Goal: Task Accomplishment & Management: Manage account settings

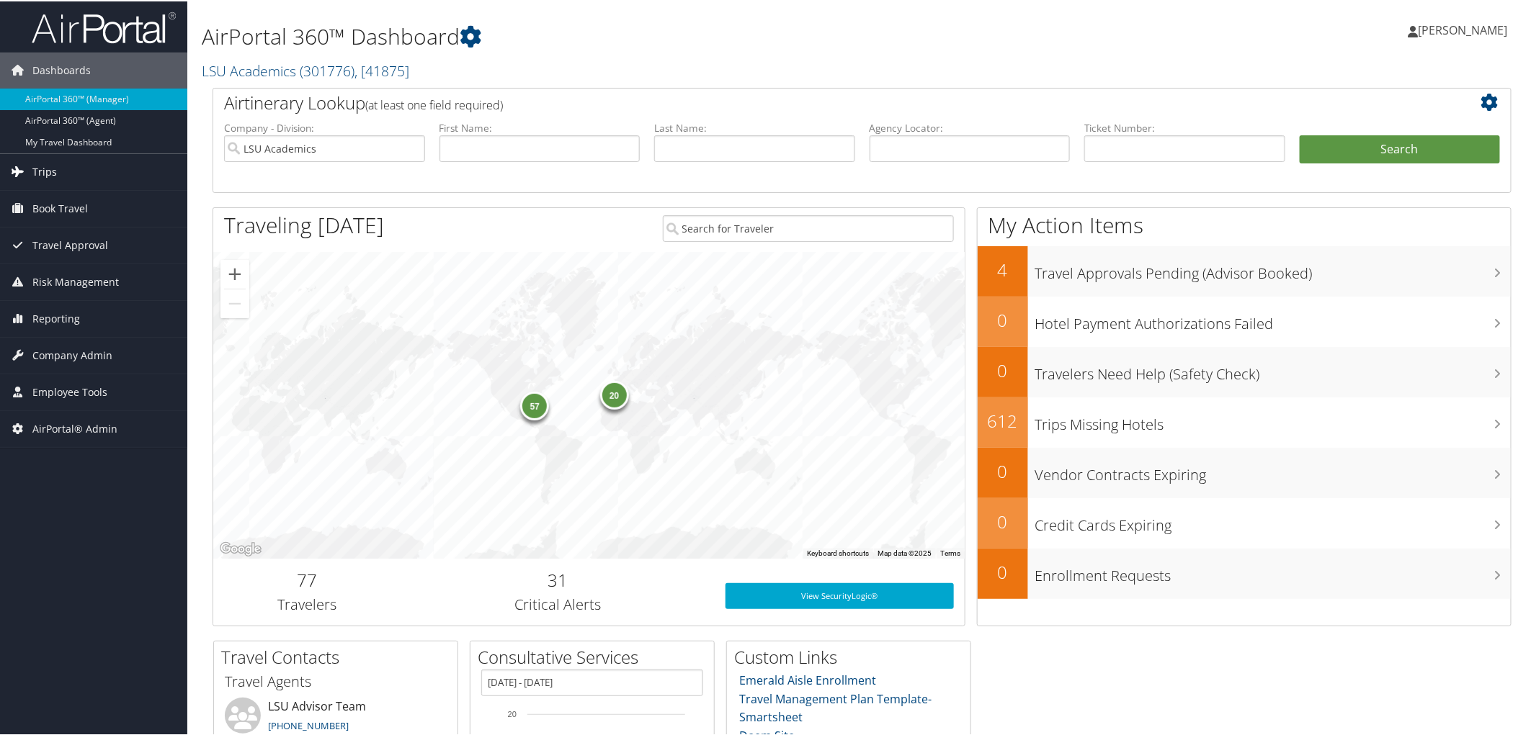
click at [40, 169] on span "Trips" at bounding box center [44, 171] width 24 height 36
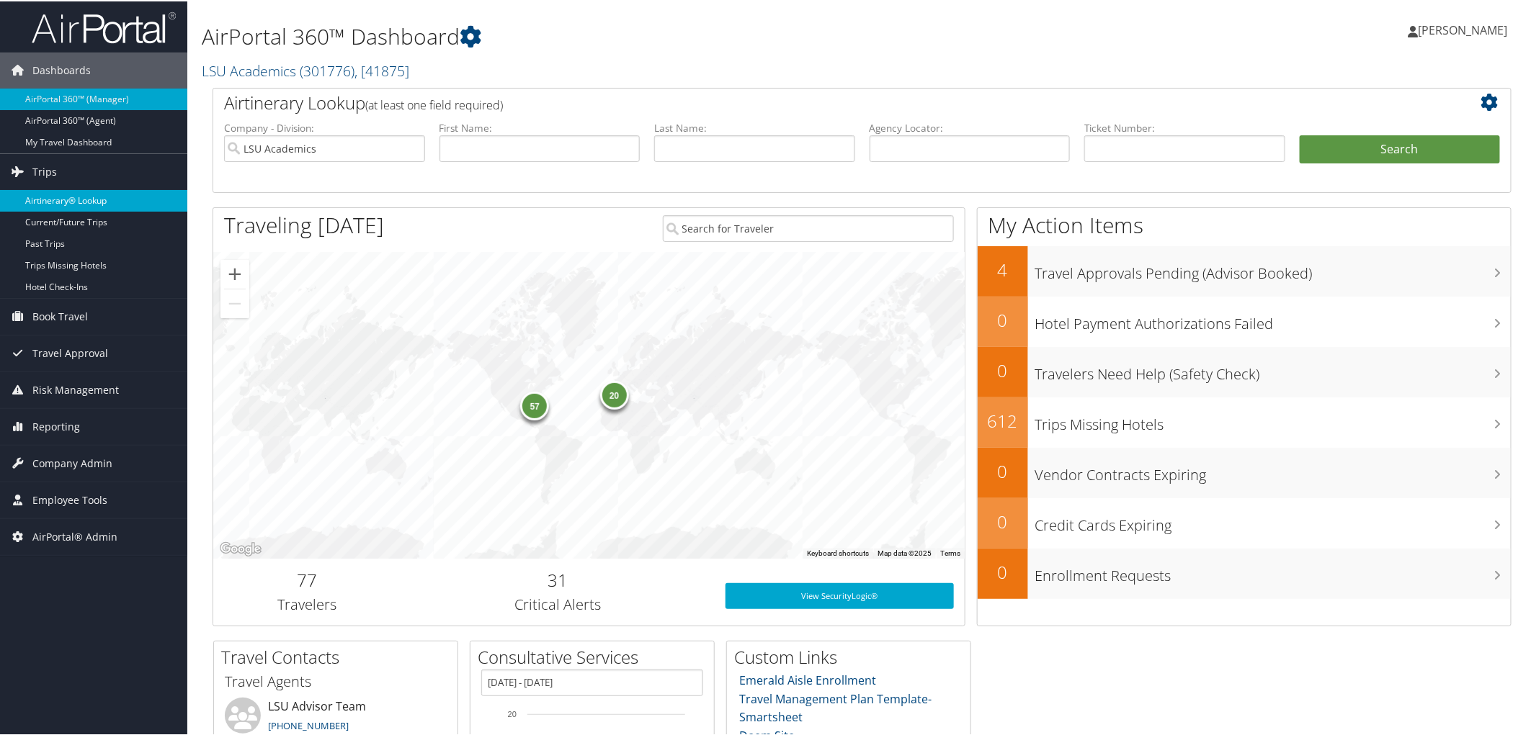
click at [68, 193] on link "Airtinerary® Lookup" at bounding box center [93, 200] width 187 height 22
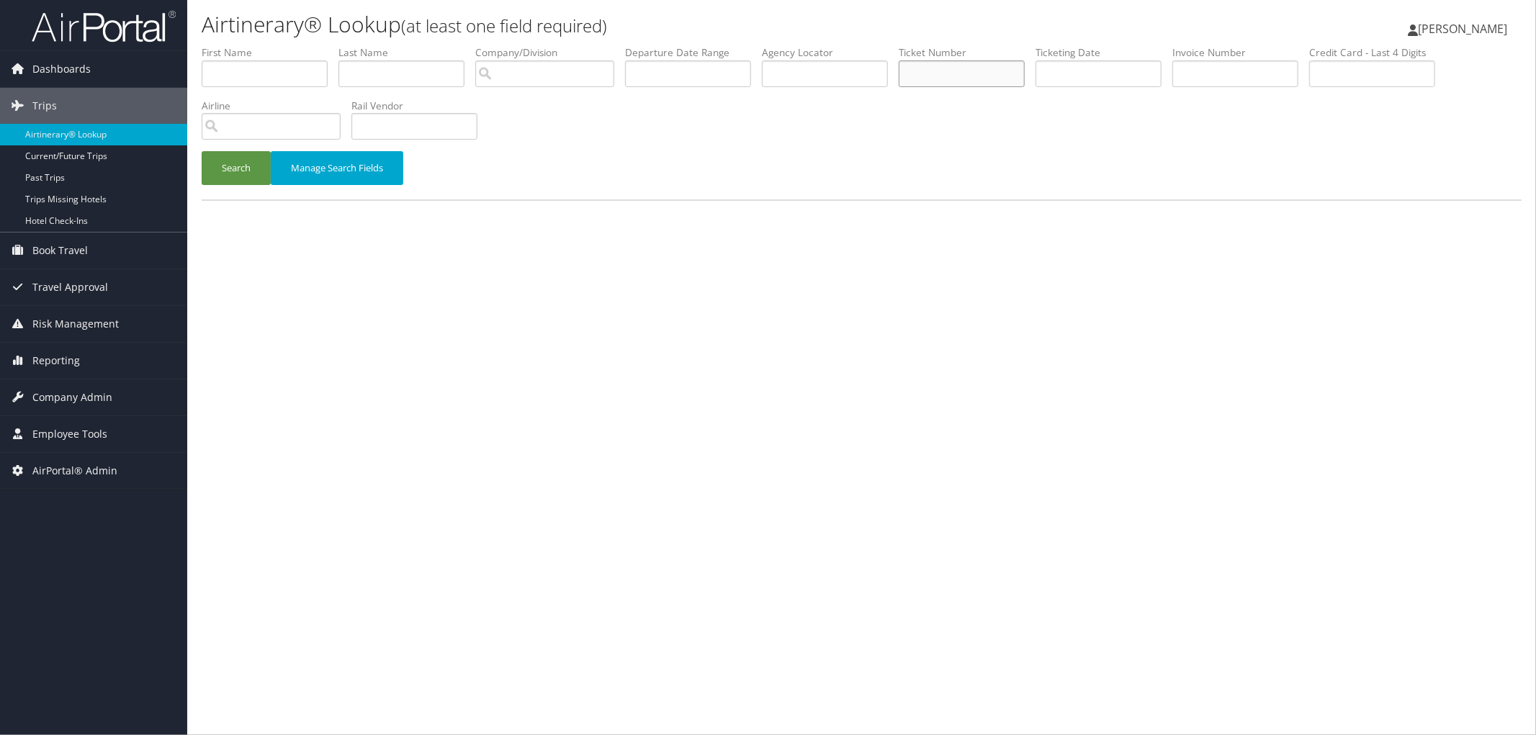
click at [1000, 76] on input "text" at bounding box center [962, 74] width 126 height 27
type input "0067231320412"
click at [202, 151] on button "Search" at bounding box center [236, 168] width 69 height 34
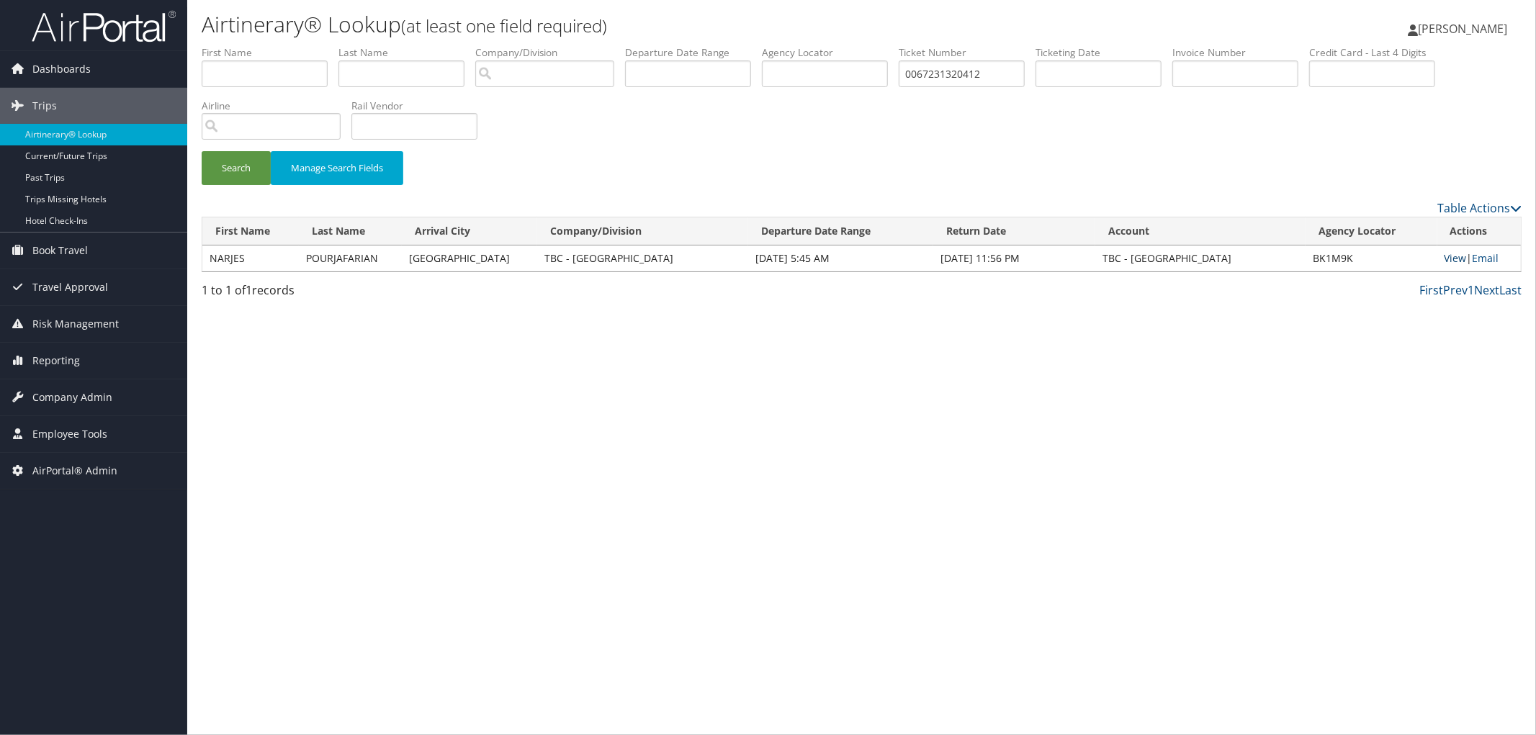
click at [1451, 254] on link "View" at bounding box center [1456, 258] width 22 height 14
click at [502, 169] on div "Search Manage Search Fields" at bounding box center [862, 175] width 1342 height 48
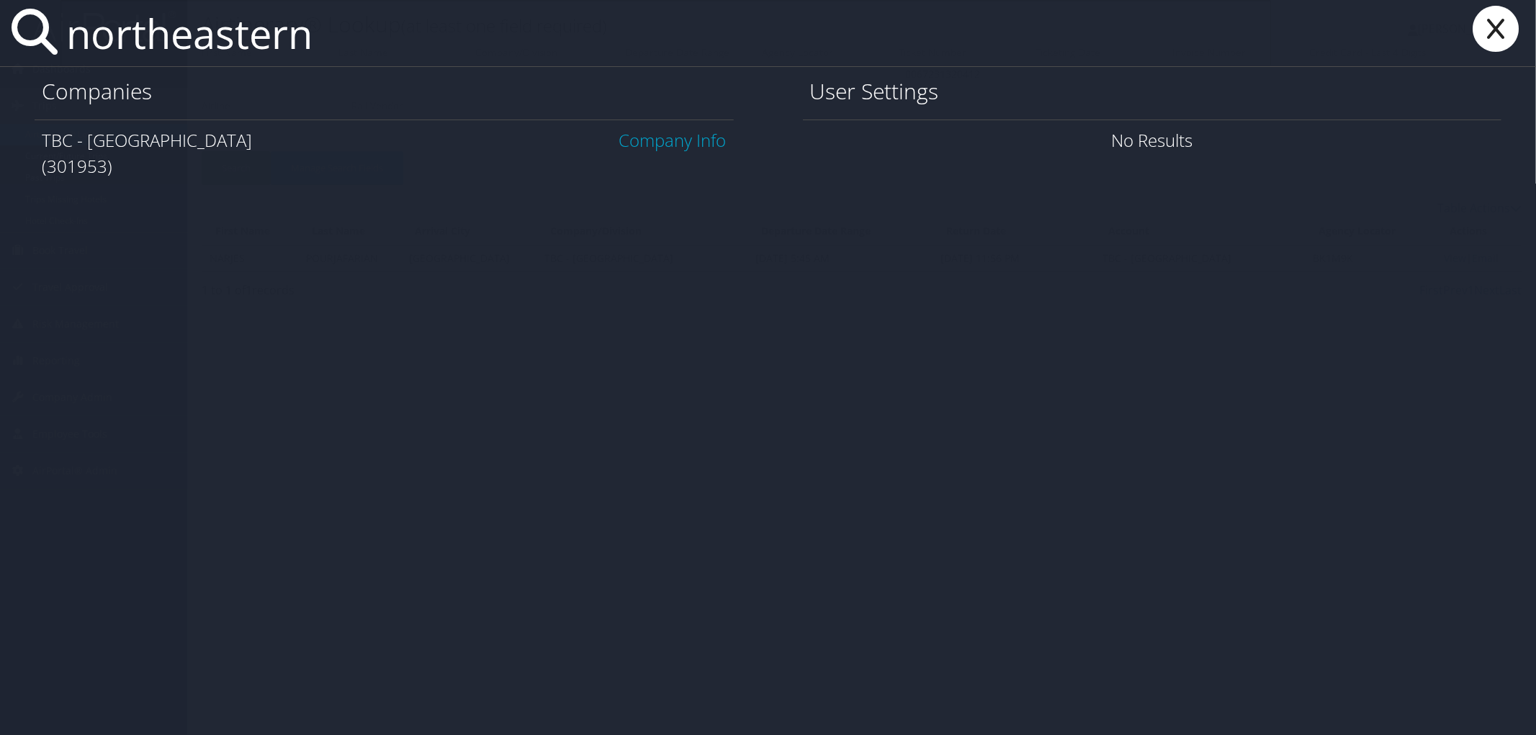
type input "northeastern"
click at [682, 138] on link "Company Info" at bounding box center [672, 140] width 107 height 24
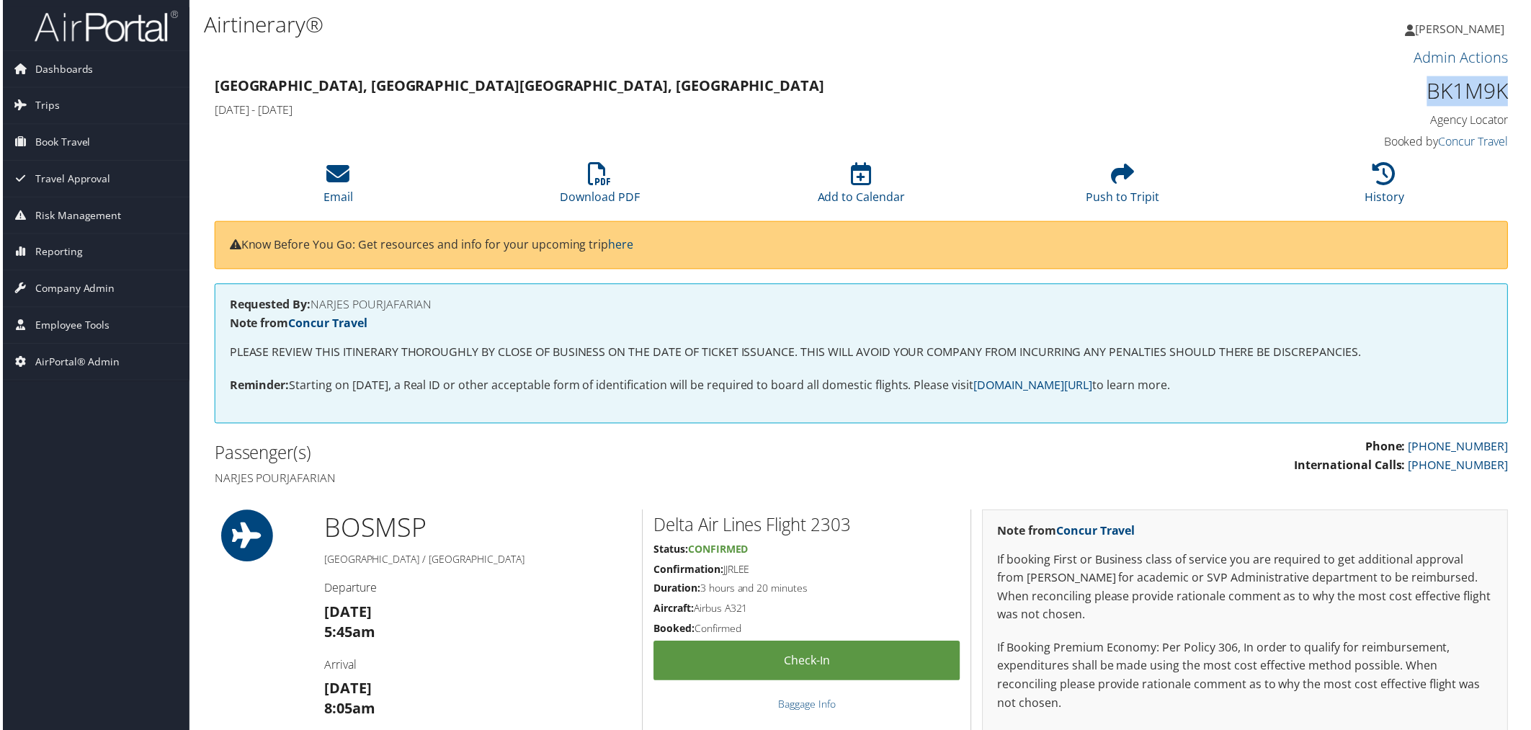
drag, startPoint x: 1423, startPoint y: 91, endPoint x: 1513, endPoint y: 102, distance: 90.7
click at [1513, 102] on div "BK1M9K Agency Locator Agency Locator BK1M9K Booked by Concur Travel Booked by C…" at bounding box center [1357, 114] width 330 height 82
copy h1 "BK1M9K"
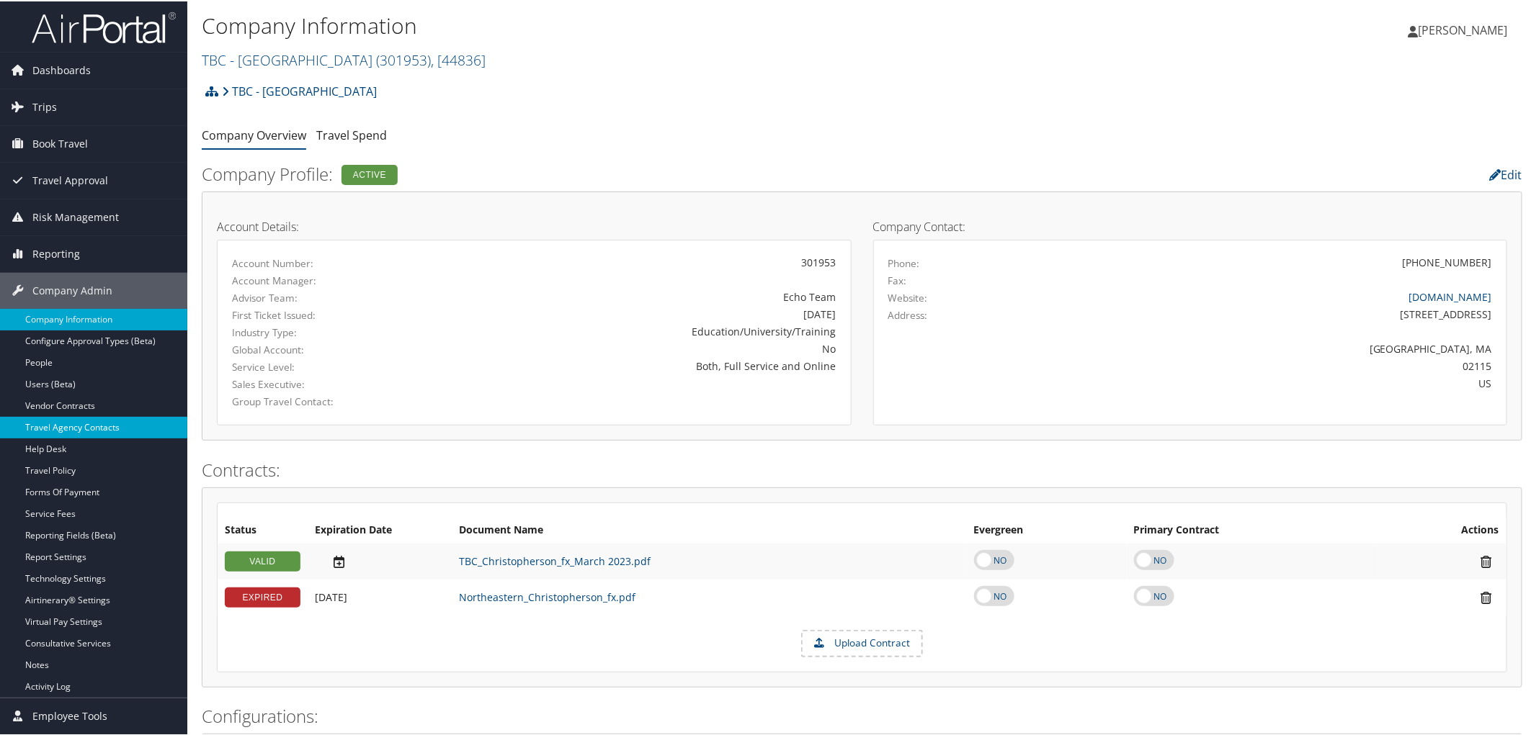
click at [98, 427] on link "Travel Agency Contacts" at bounding box center [93, 427] width 187 height 22
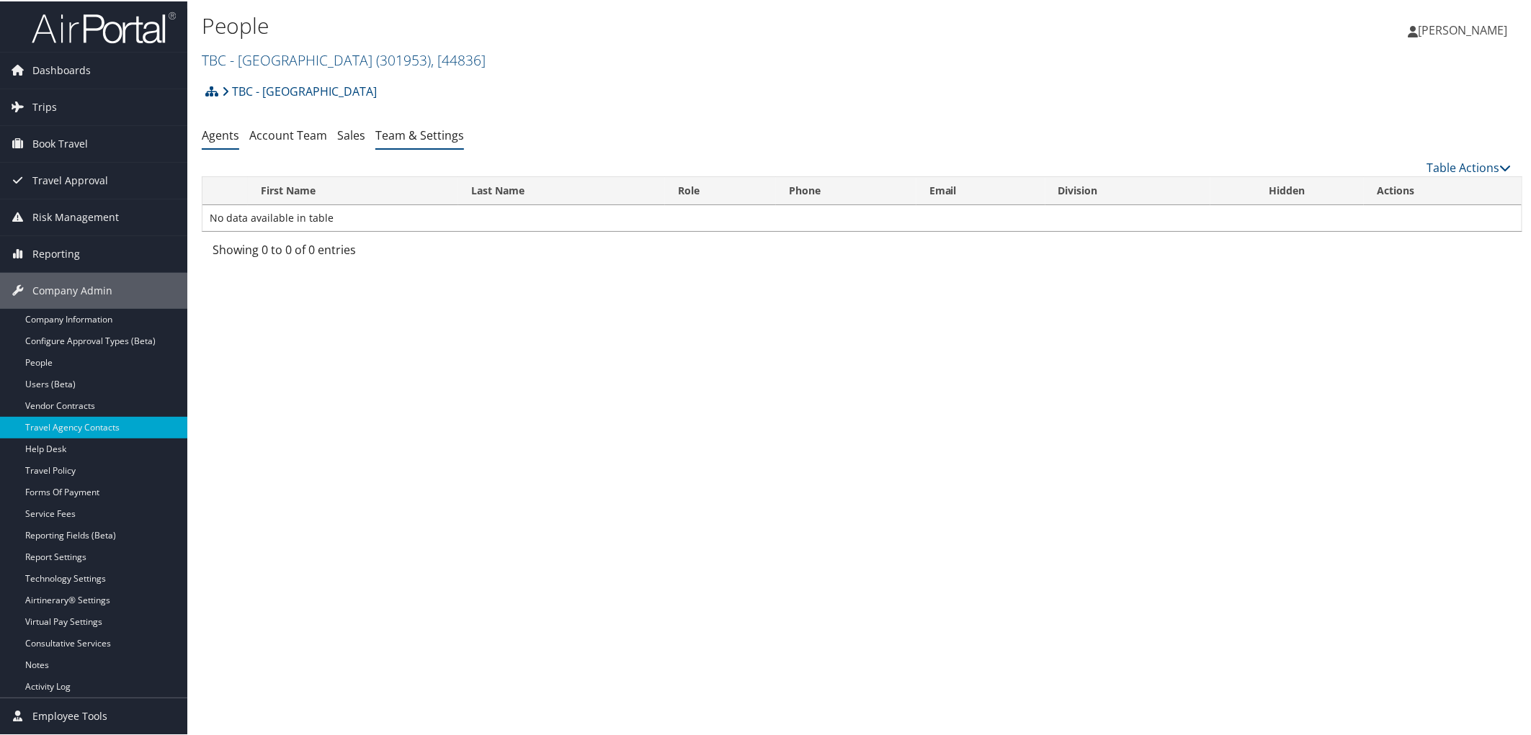
click at [408, 137] on link "Team & Settings" at bounding box center [419, 134] width 89 height 16
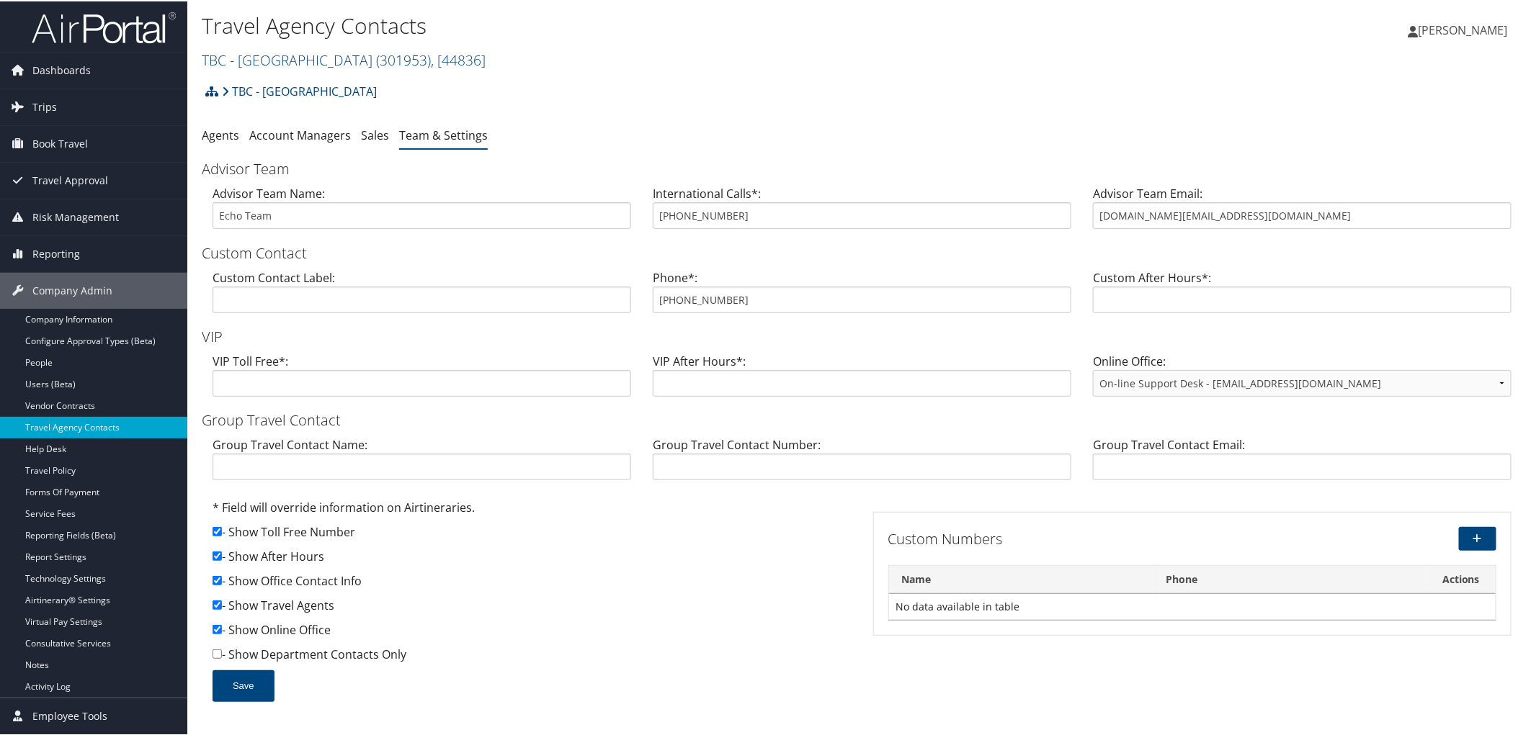
click at [558, 65] on h2 "TBC - Northeastern University ( 301953 ) , [ 44836 ]" at bounding box center [642, 57] width 880 height 24
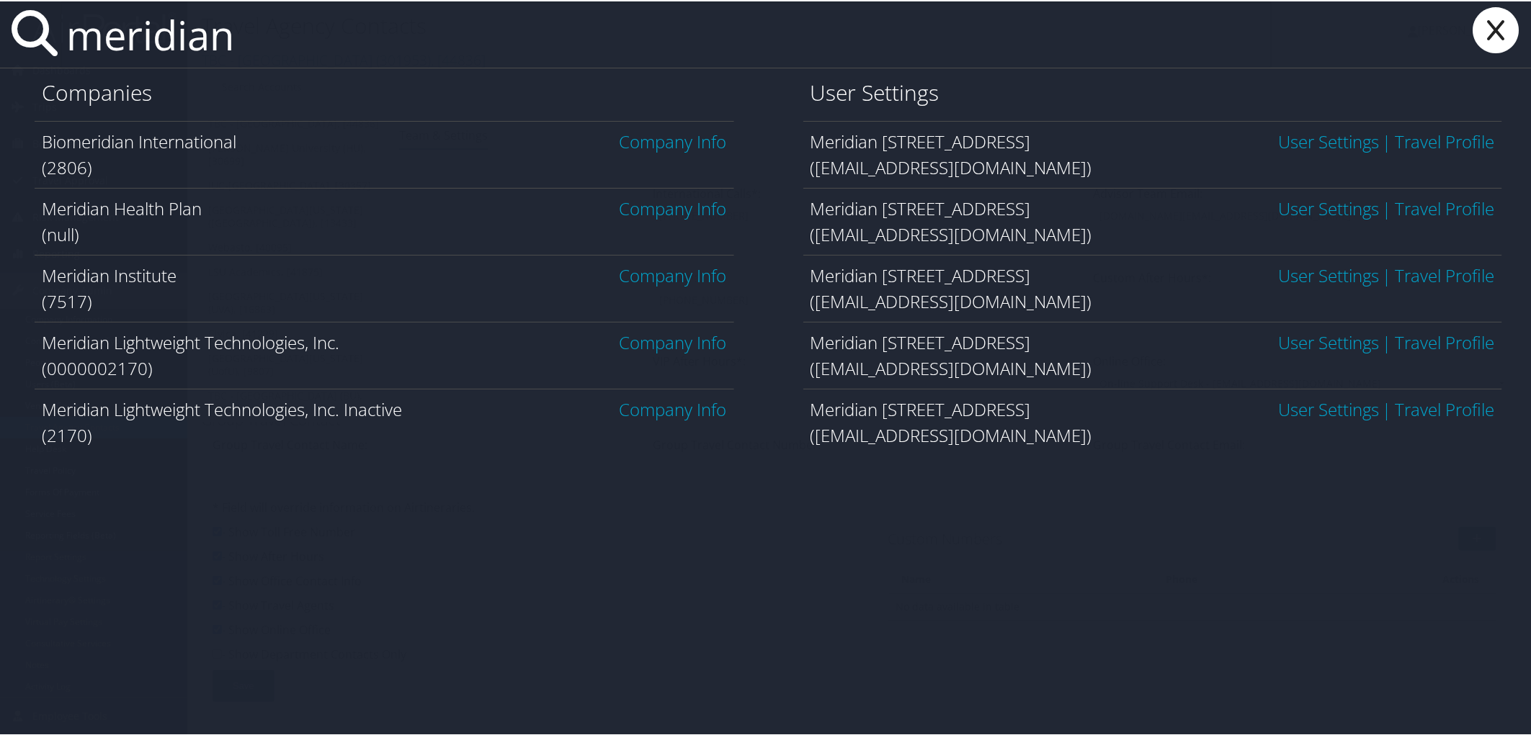
type input "meridian"
click at [700, 274] on link "Company Info" at bounding box center [672, 274] width 107 height 24
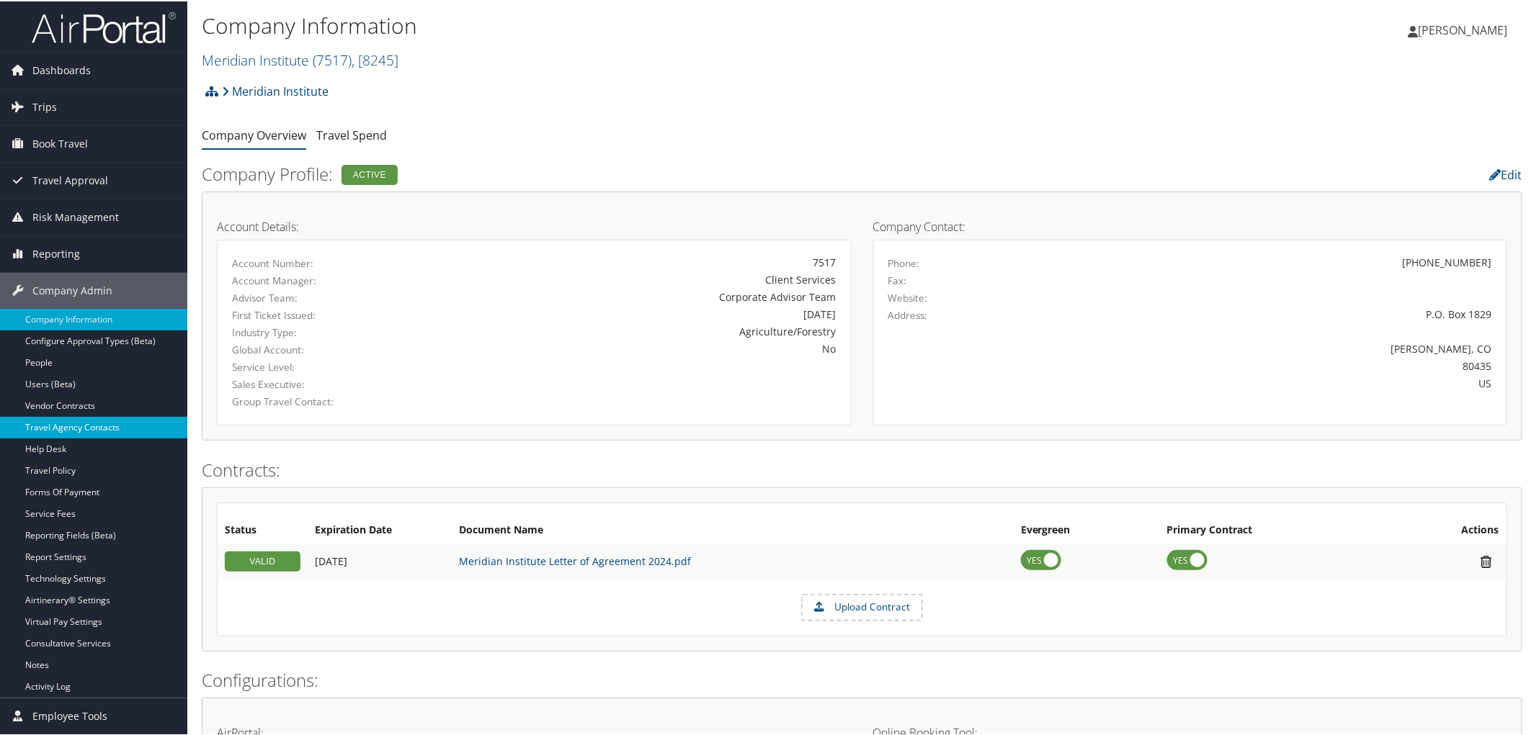
click at [94, 421] on link "Travel Agency Contacts" at bounding box center [93, 427] width 187 height 22
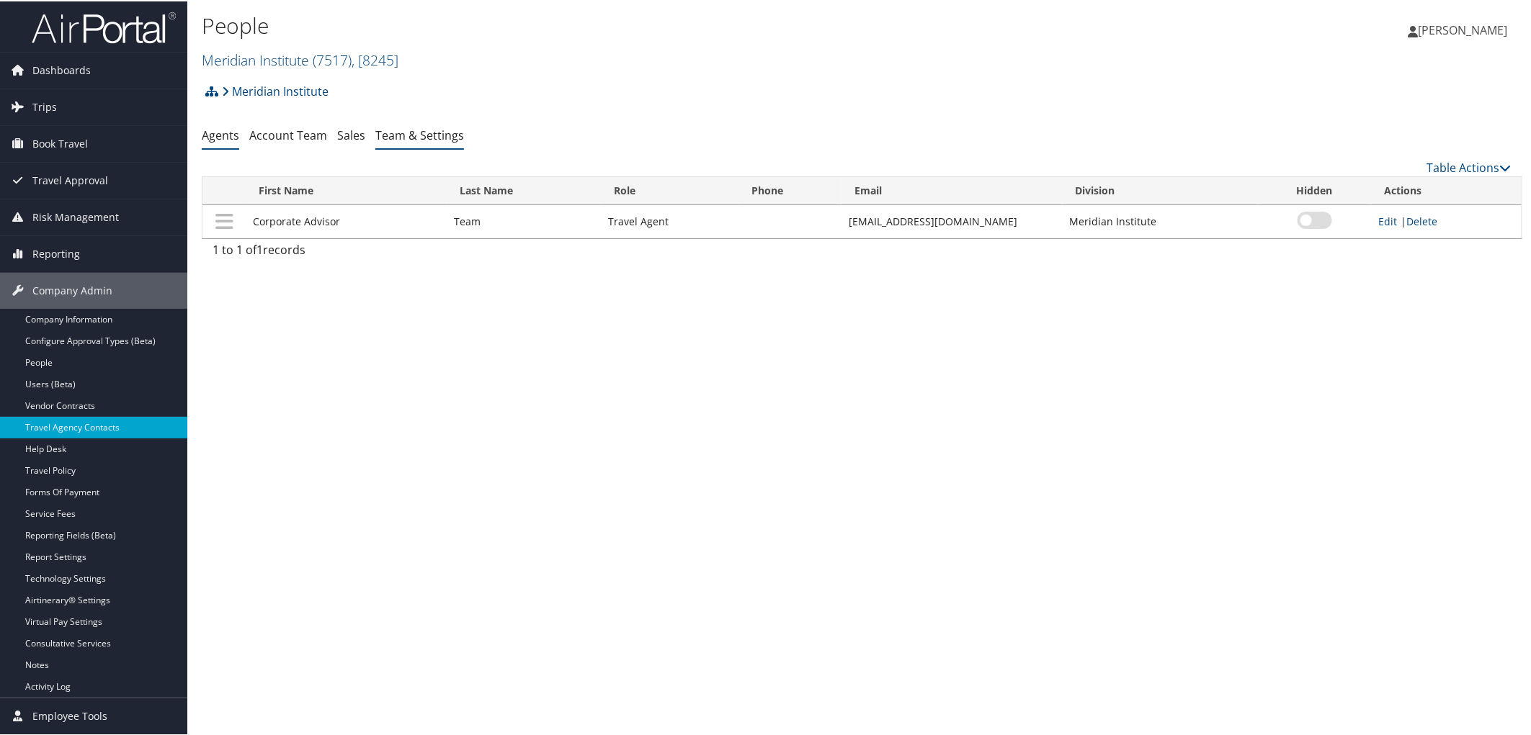
click at [442, 138] on link "Team & Settings" at bounding box center [419, 134] width 89 height 16
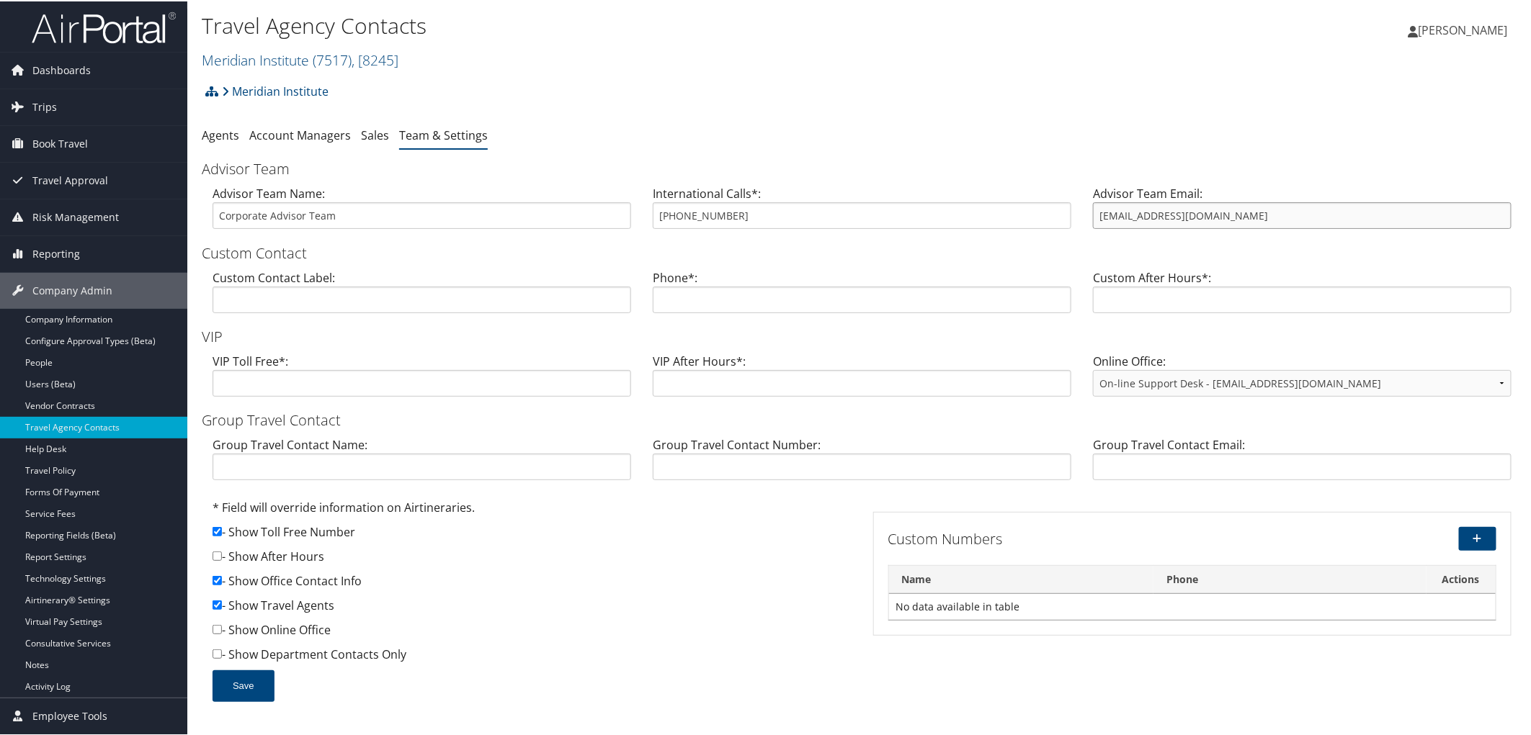
drag, startPoint x: 1212, startPoint y: 220, endPoint x: 1055, endPoint y: 213, distance: 157.9
click at [1055, 213] on div "Advisor Team Name: Corporate Advisor Team International Calls*: [PHONE_NUMBER] …" at bounding box center [862, 211] width 1320 height 55
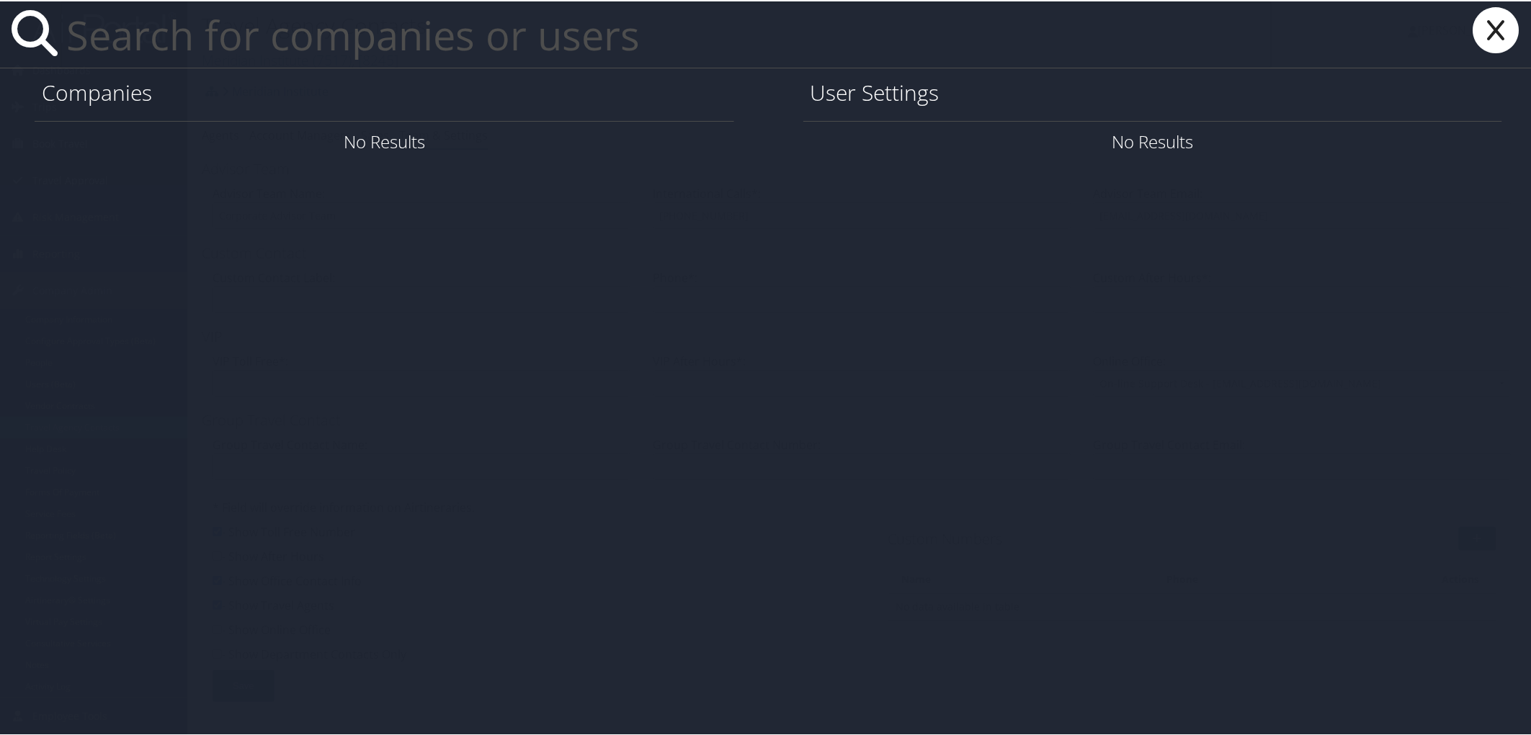
paste input "Micah.Grey@howard.edu"
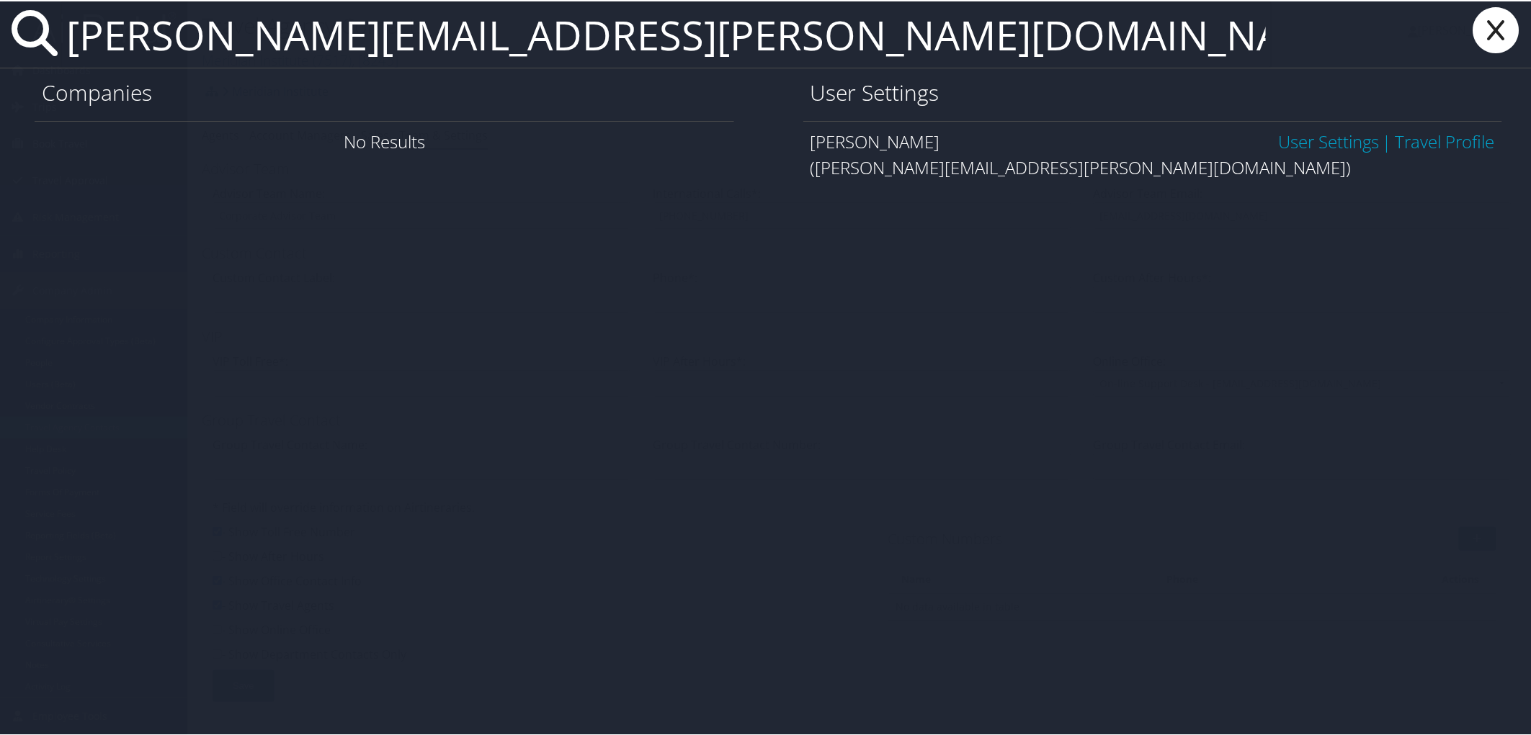
type input "Micah.Grey@howard.edu"
click at [1322, 142] on link "User Settings" at bounding box center [1328, 140] width 101 height 24
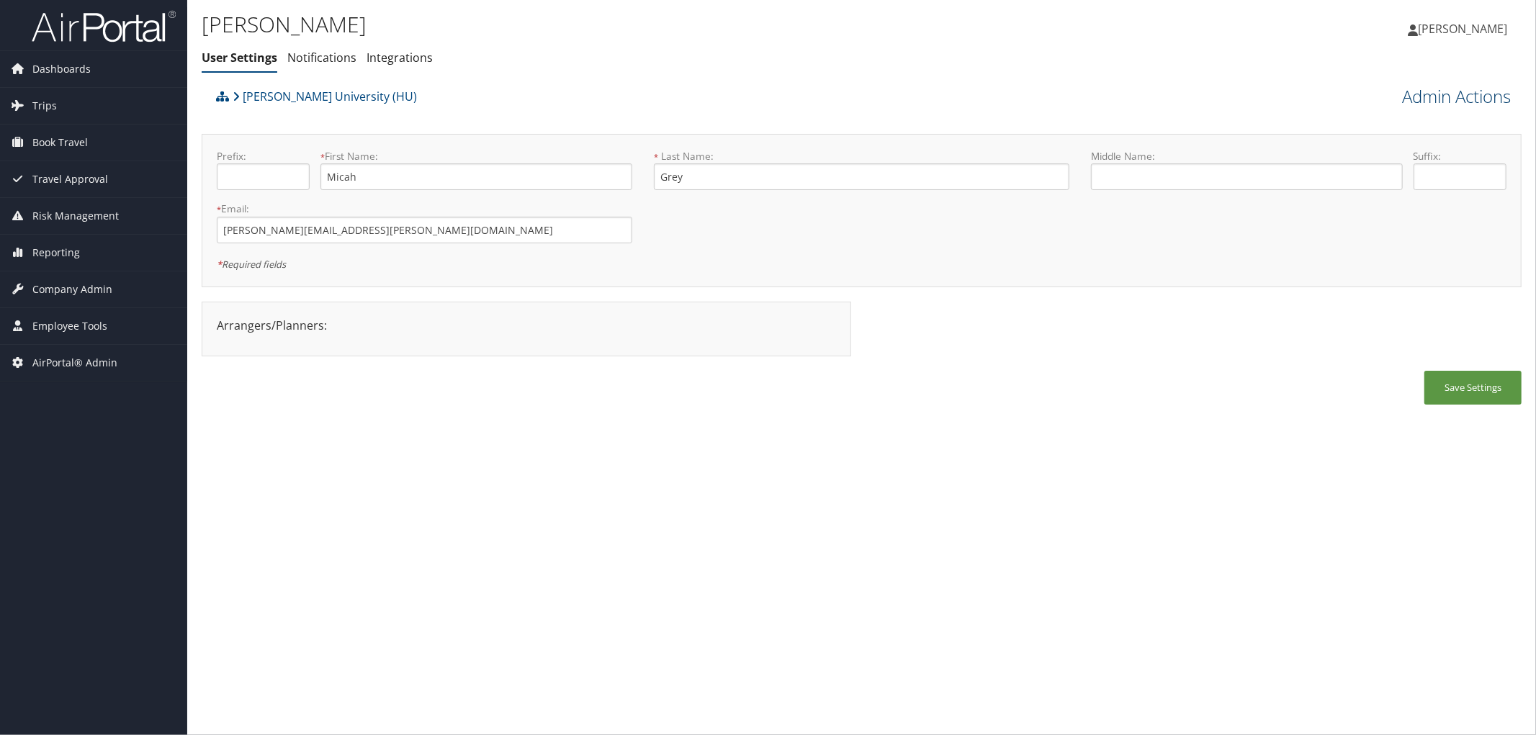
click at [1479, 95] on link "Admin Actions" at bounding box center [1456, 96] width 109 height 24
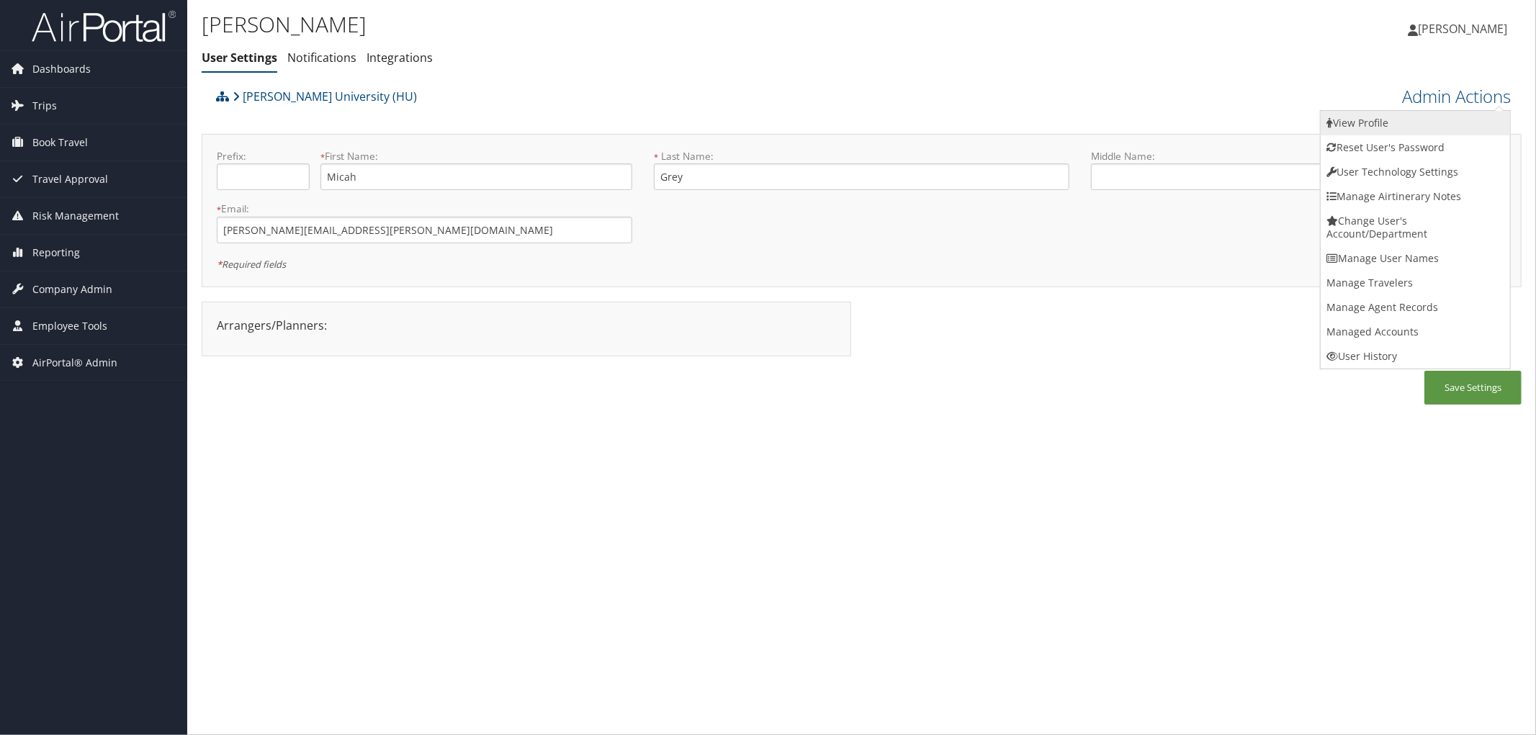
click at [1372, 118] on link "View Profile" at bounding box center [1415, 123] width 189 height 24
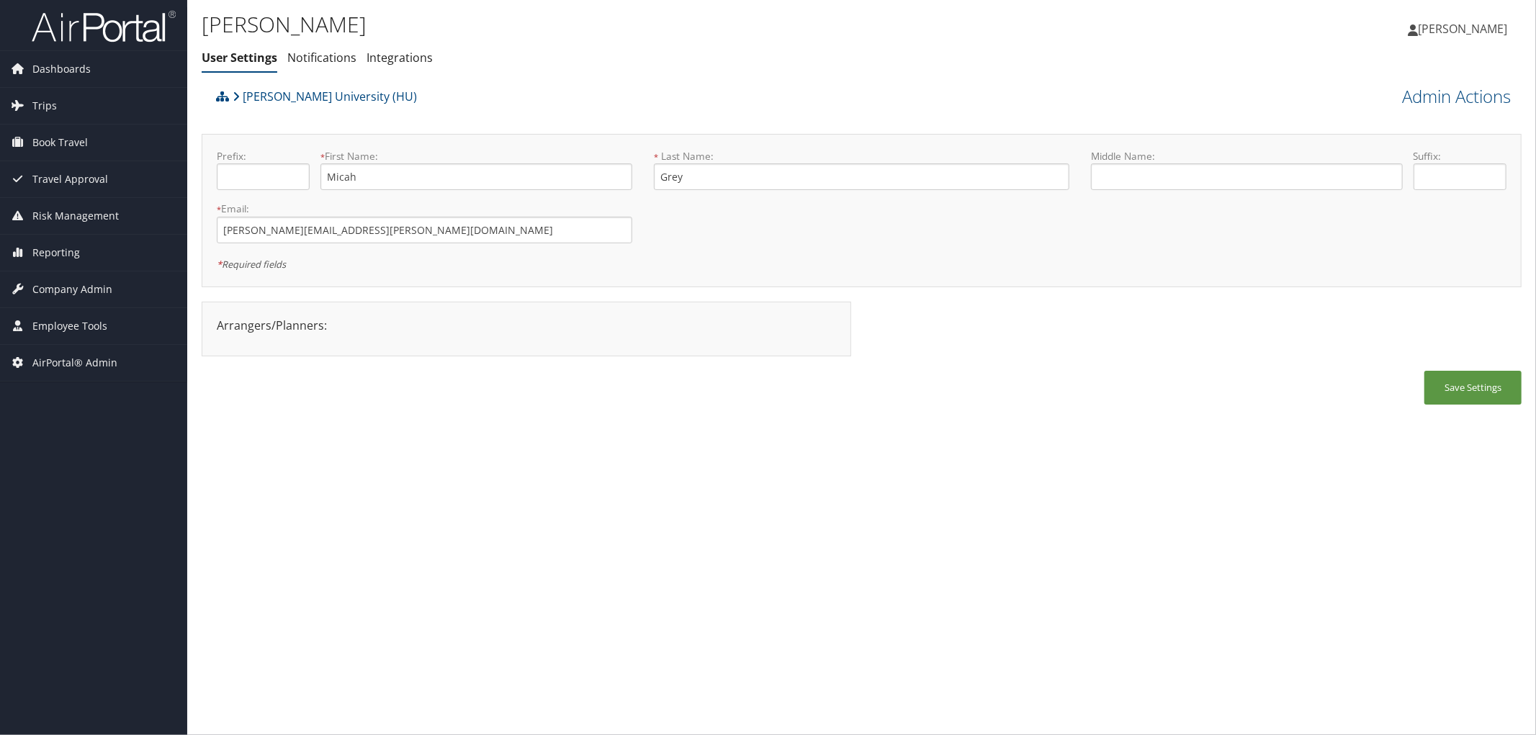
click at [462, 94] on div "Howard University (HU)" at bounding box center [696, 101] width 969 height 39
click at [1477, 90] on link "Admin Actions" at bounding box center [1456, 96] width 109 height 24
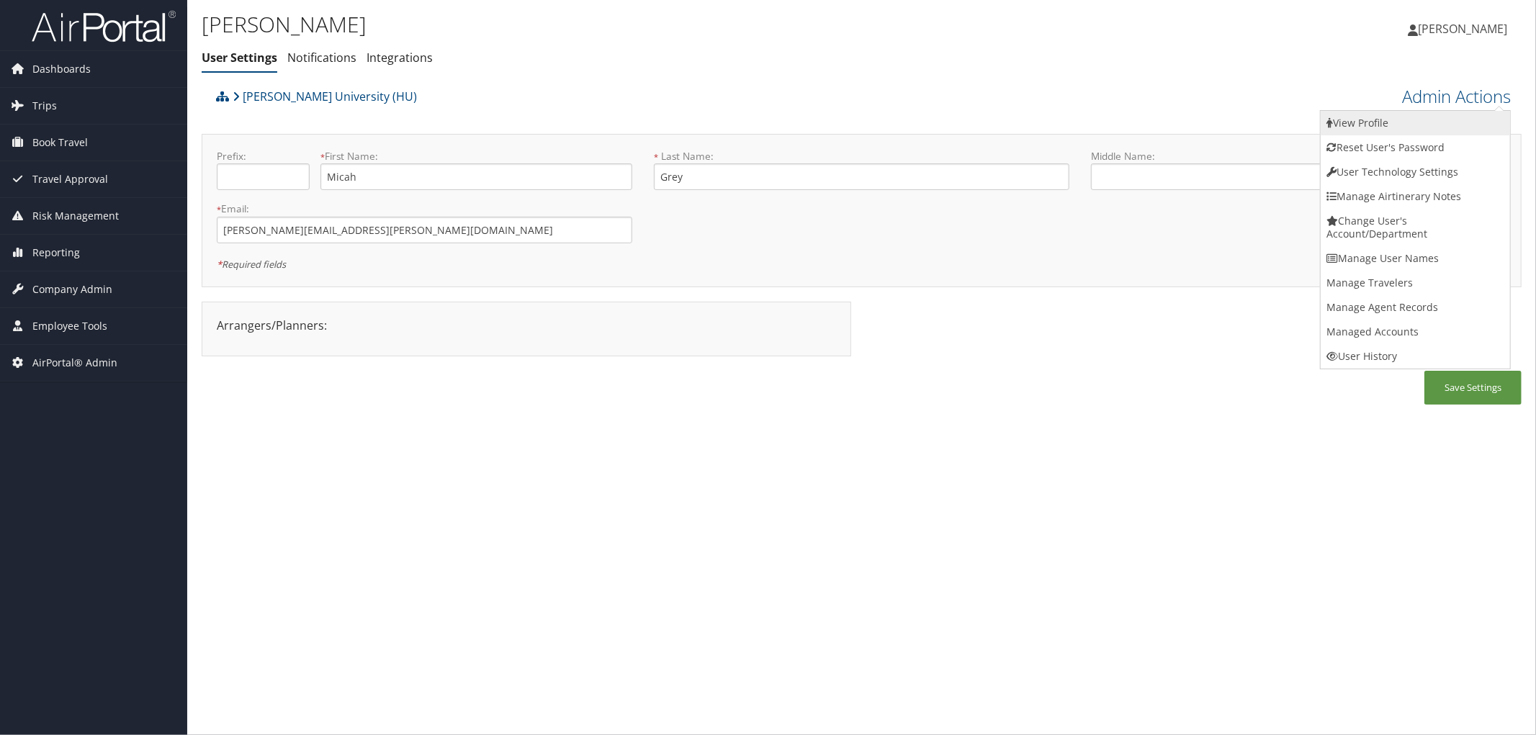
click at [1361, 115] on link "View Profile" at bounding box center [1415, 123] width 189 height 24
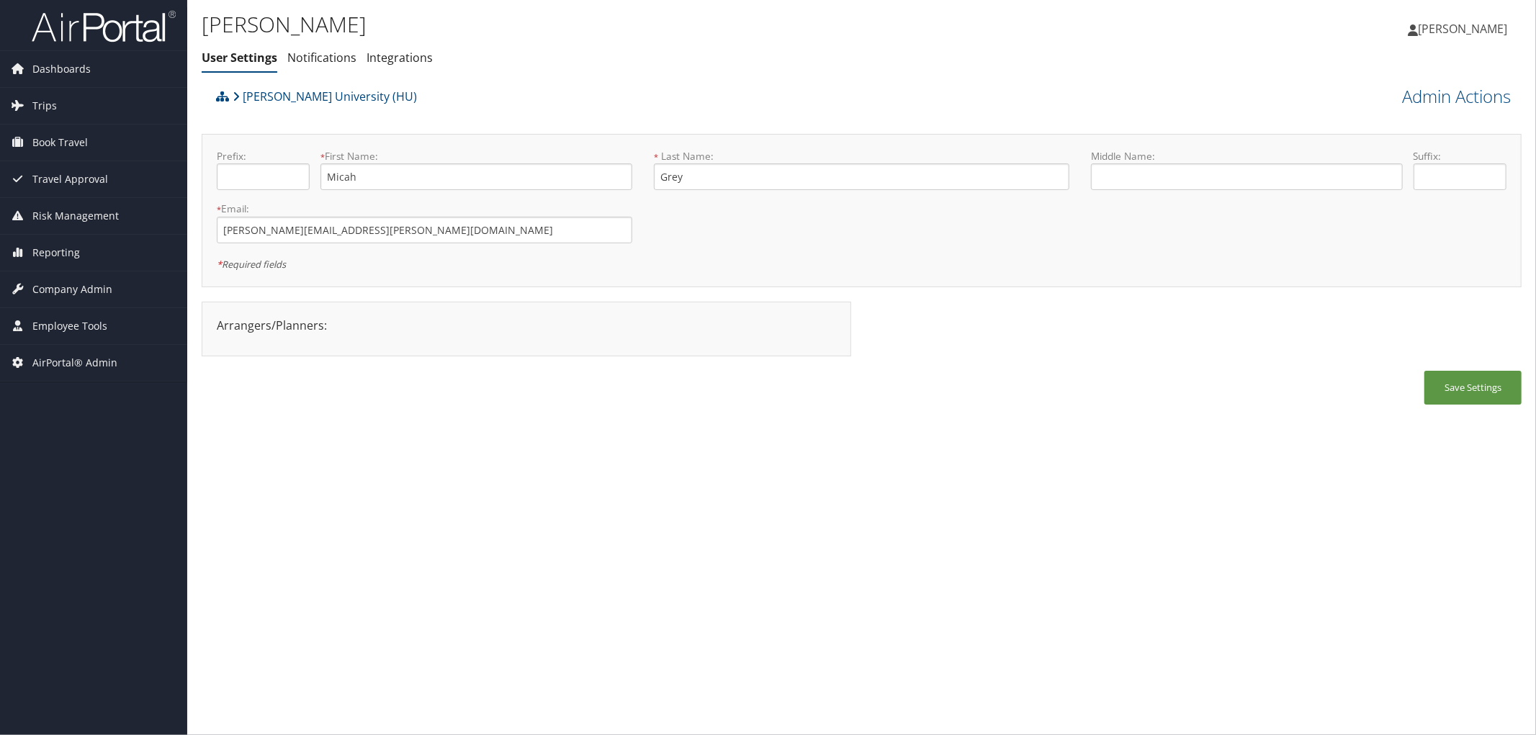
click at [571, 37] on h1 "Micah Grey" at bounding box center [642, 24] width 880 height 30
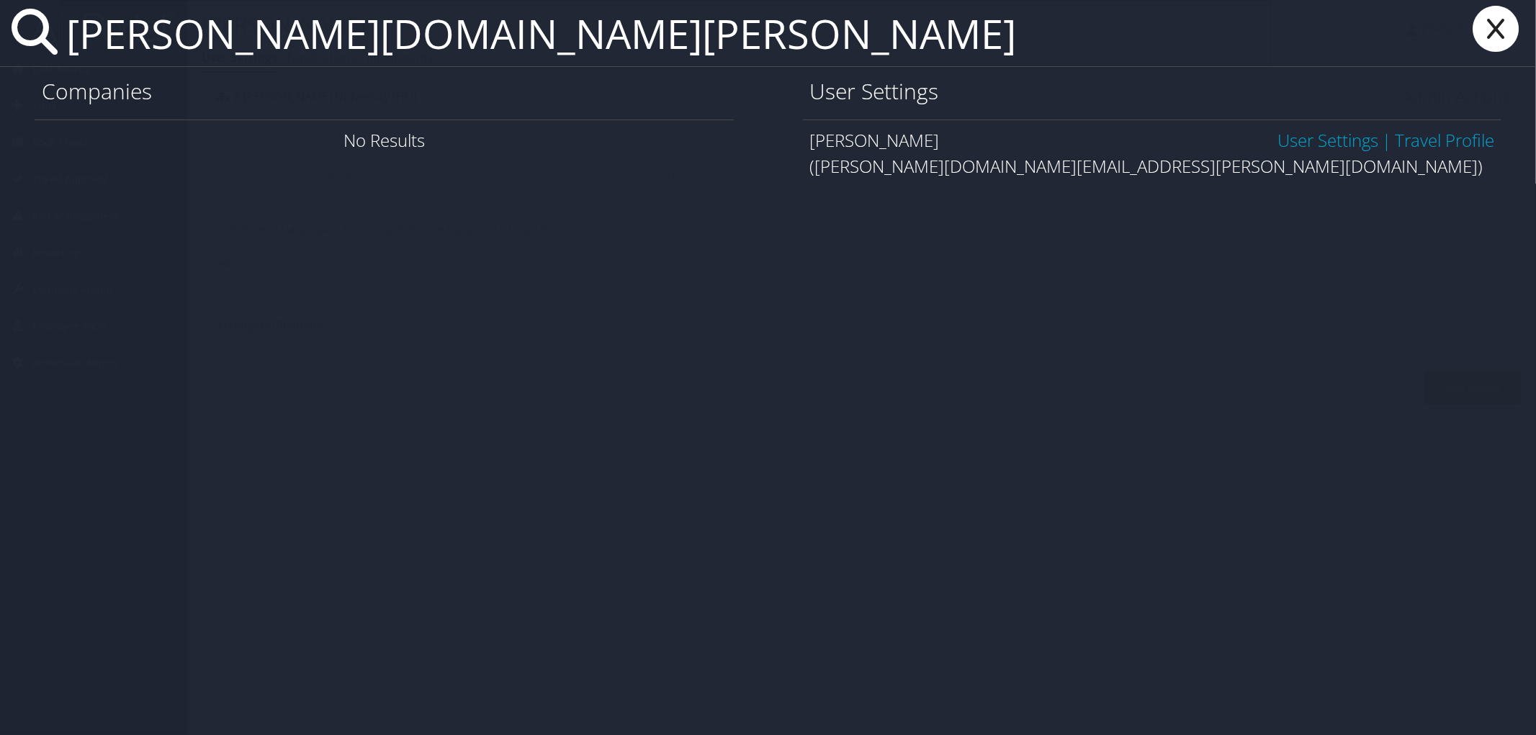
type input "zachary.george"
click at [1356, 142] on link "User Settings" at bounding box center [1328, 140] width 101 height 24
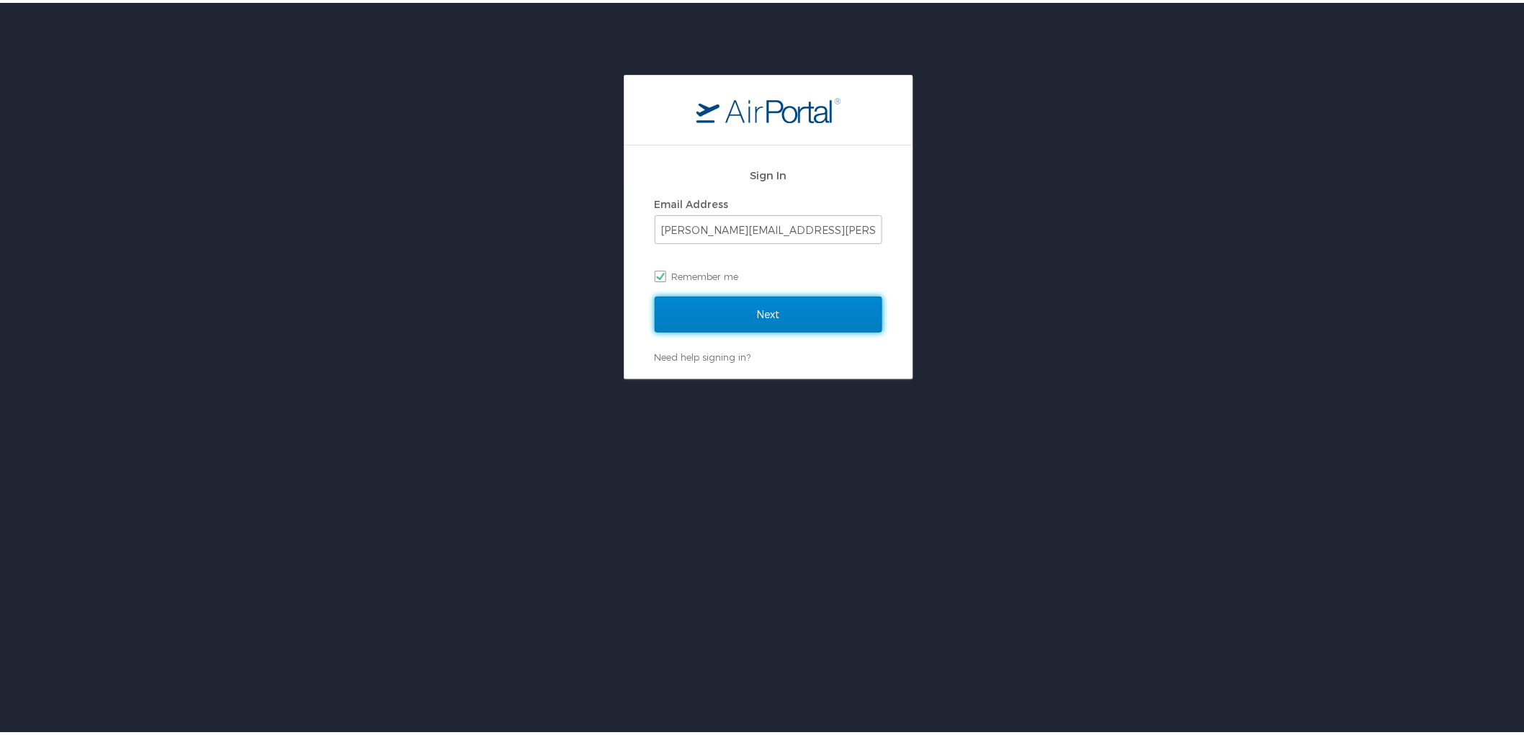
click at [732, 308] on input "Next" at bounding box center [769, 312] width 228 height 36
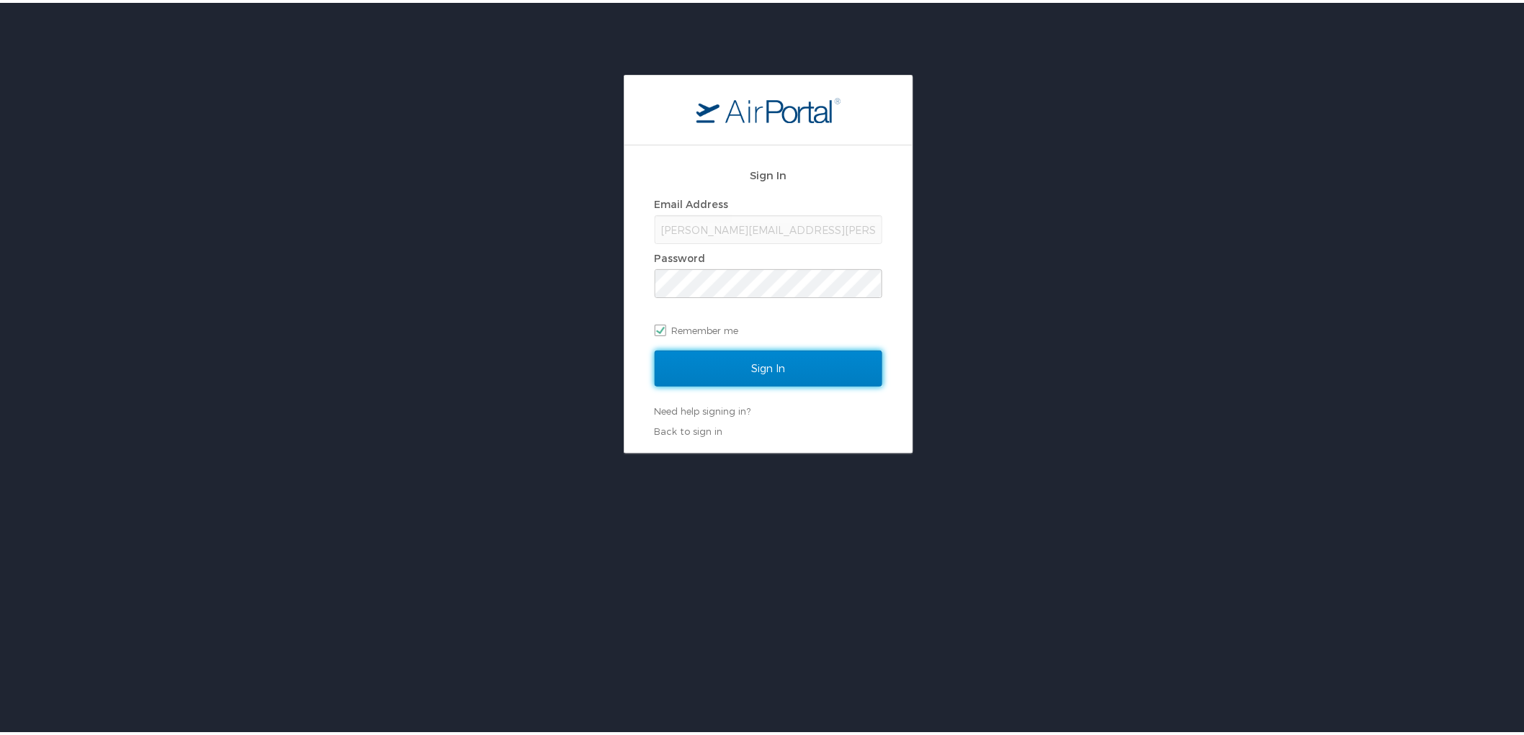
click at [746, 362] on input "Sign In" at bounding box center [769, 366] width 228 height 36
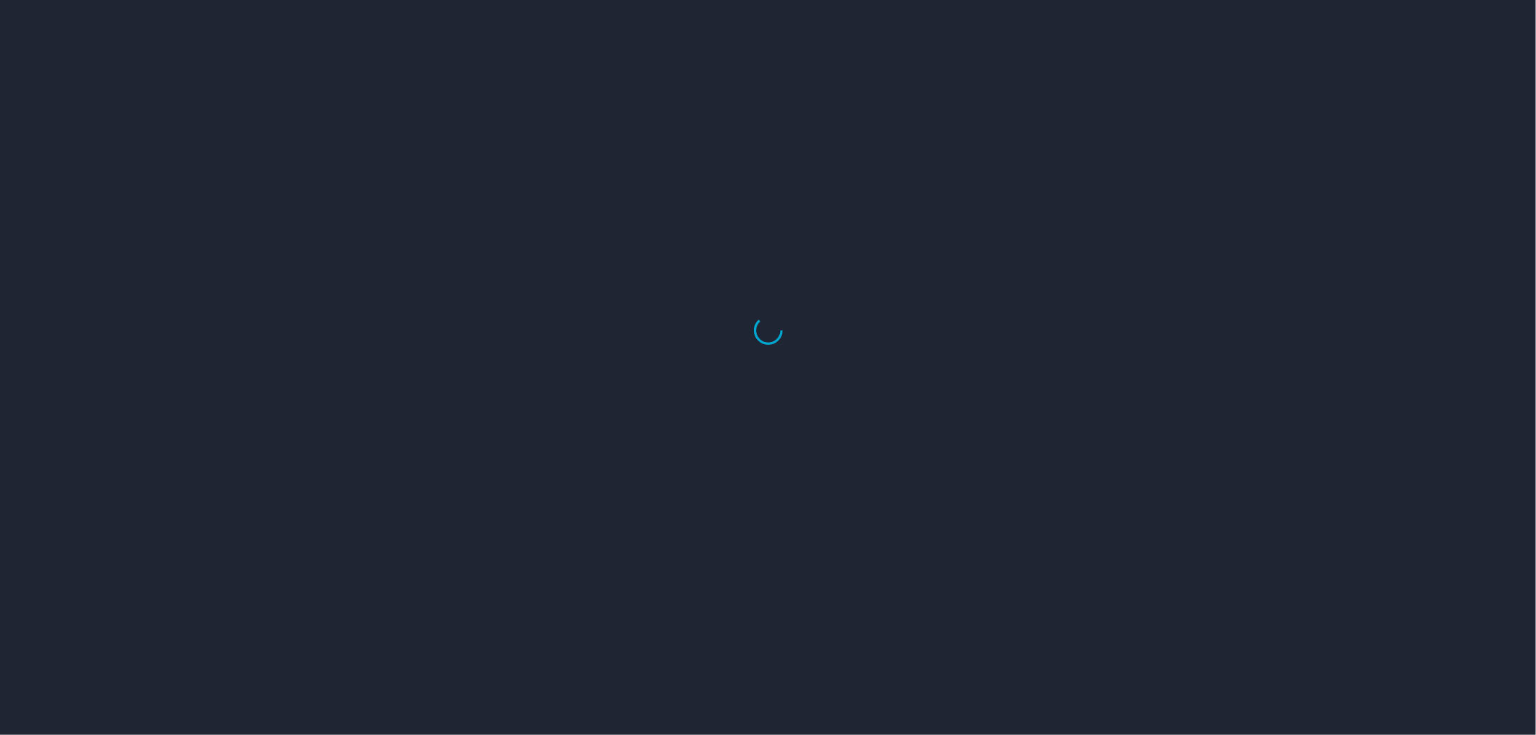
select select "US"
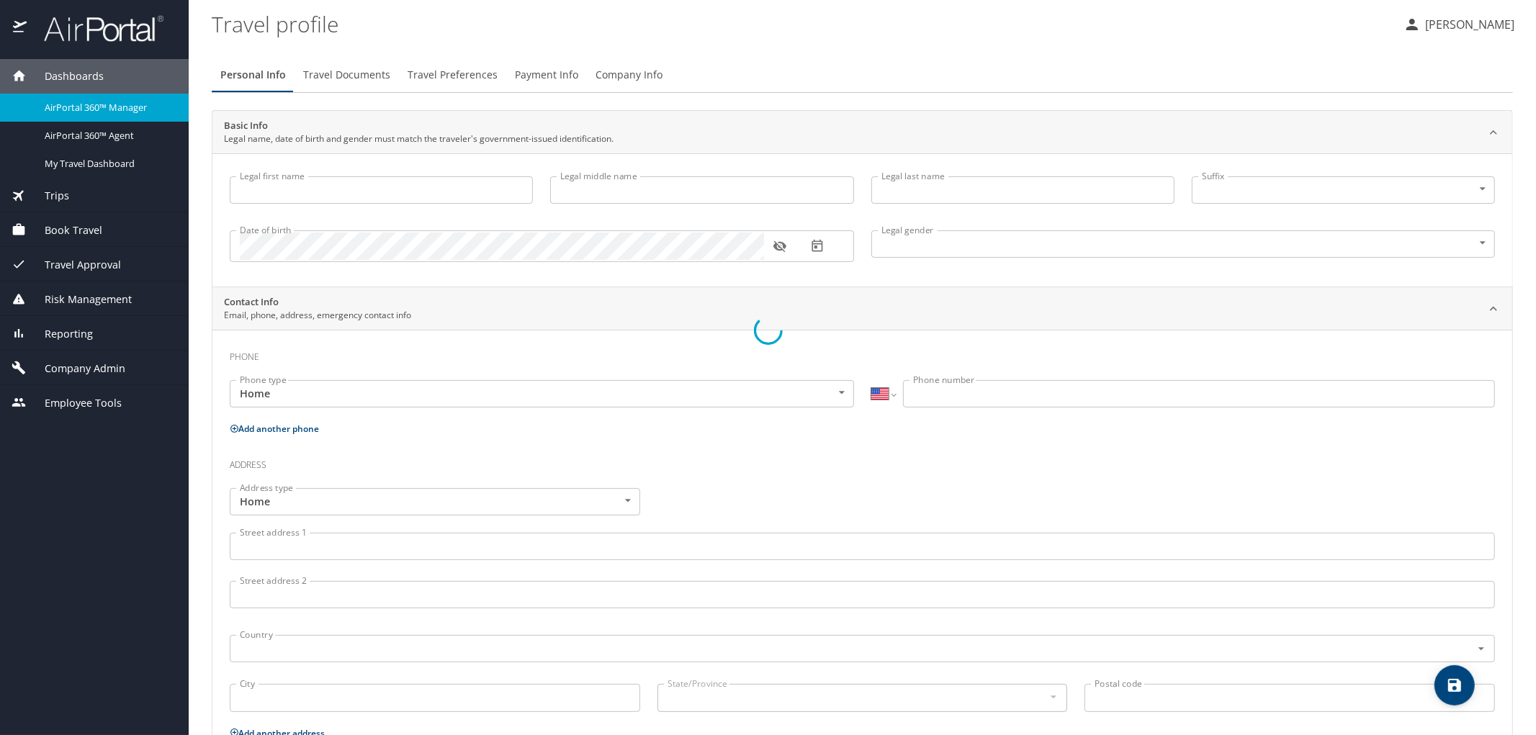
type input "Micah"
type input "Grey"
type input "Male"
select select "US"
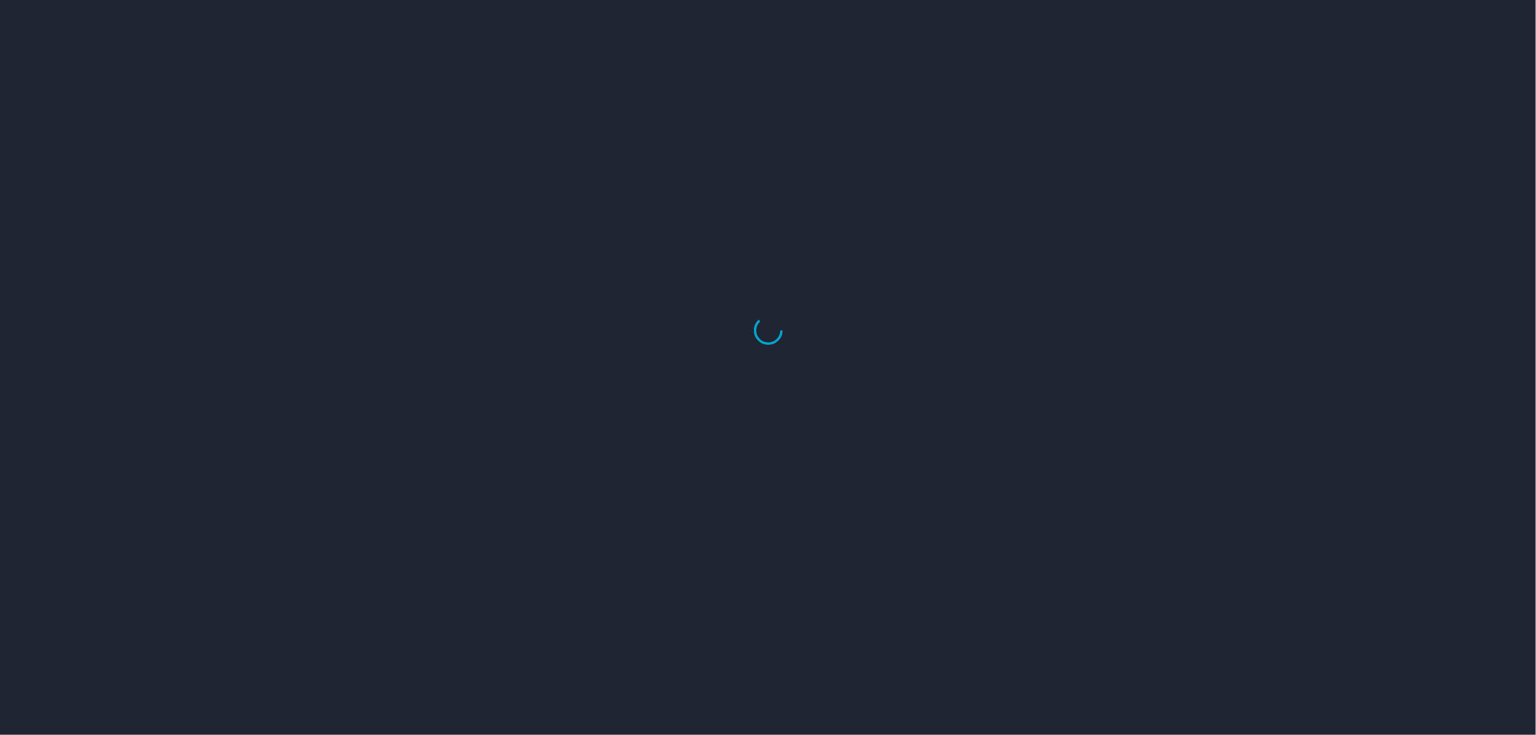
select select "US"
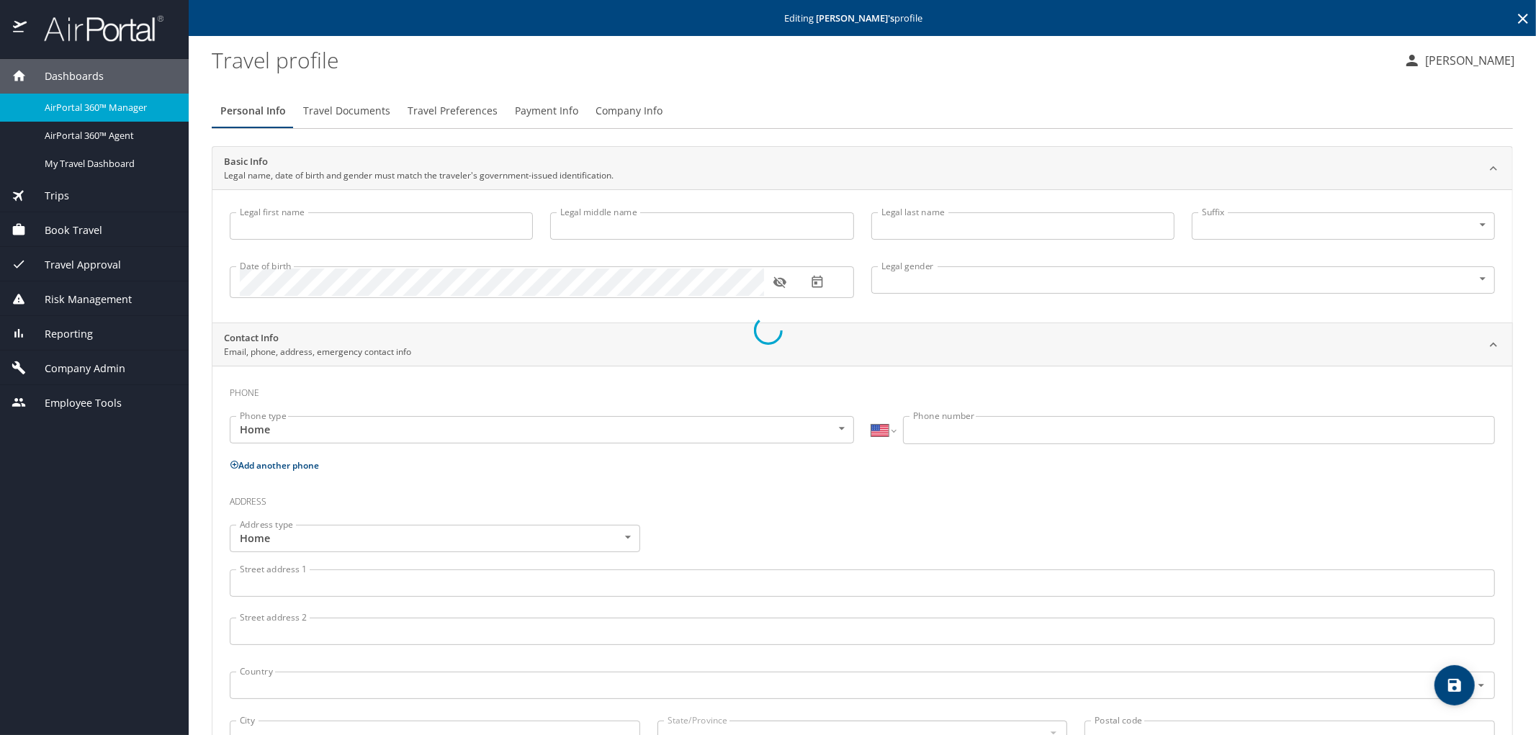
type input "Micah"
type input "Grey"
type input "Male"
select select "US"
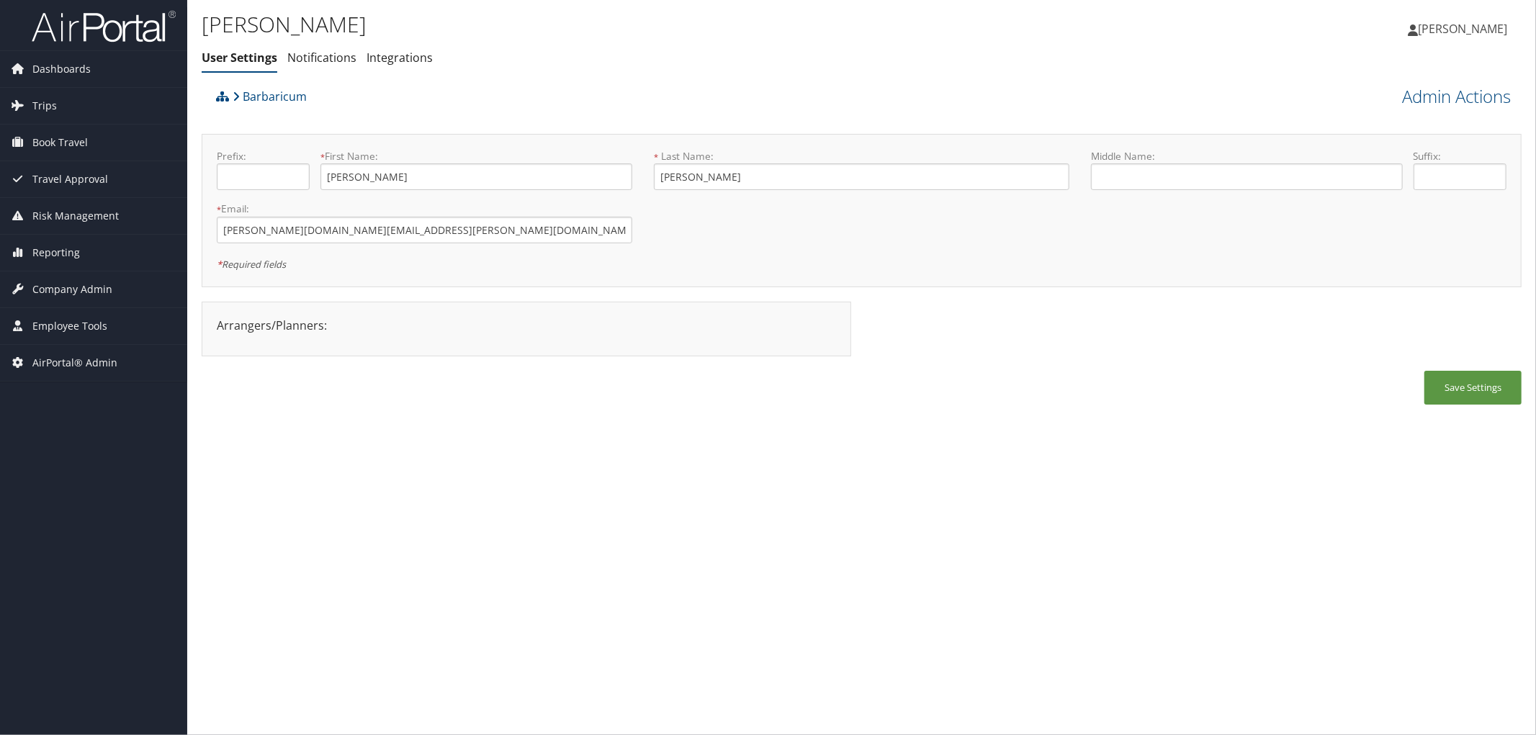
click at [471, 99] on div "Barbaricum" at bounding box center [696, 101] width 969 height 39
click at [506, 72] on div "[PERSON_NAME] User Settings Notifications Integrations User Settings Notificati…" at bounding box center [642, 44] width 880 height 75
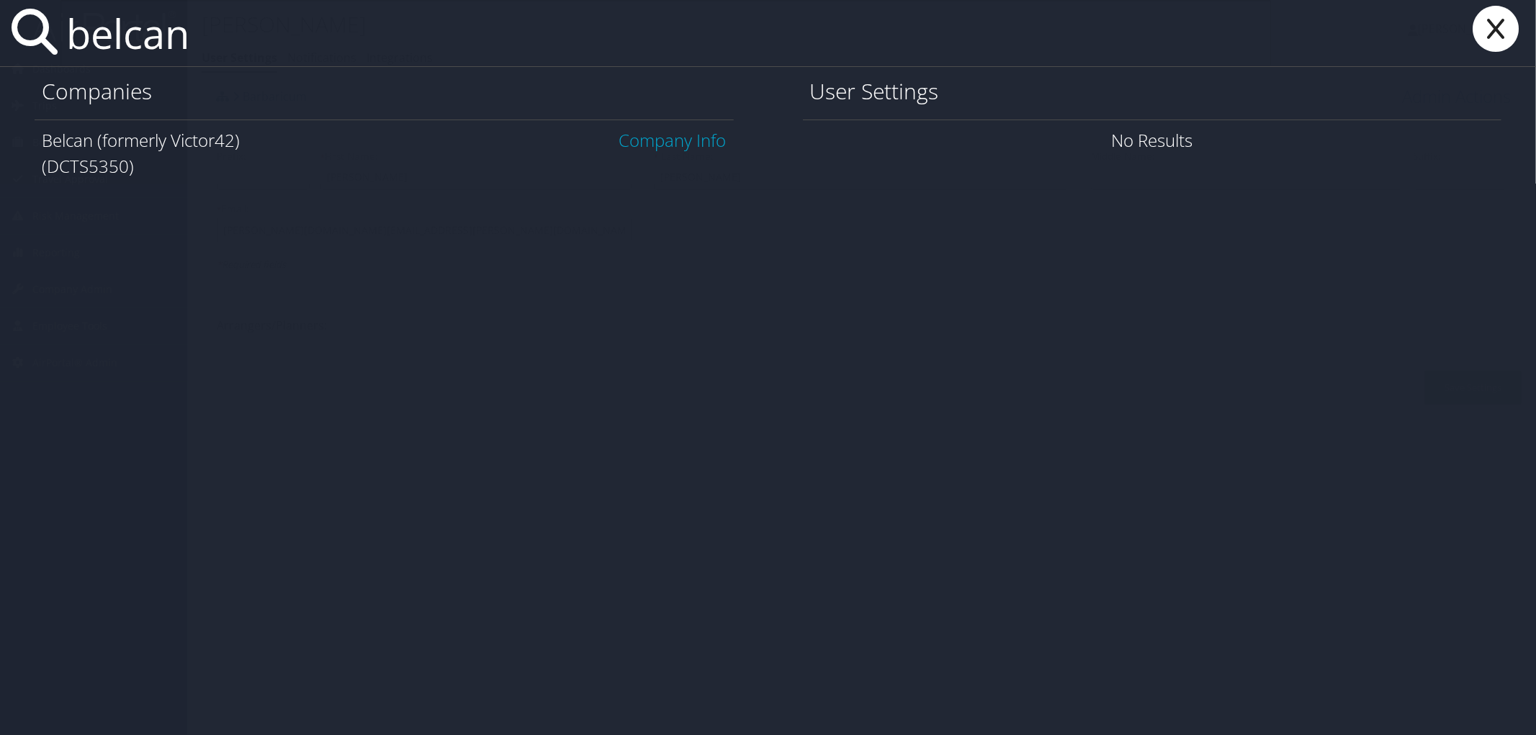
type input "belcan"
click at [701, 139] on link "Company Info" at bounding box center [672, 140] width 107 height 24
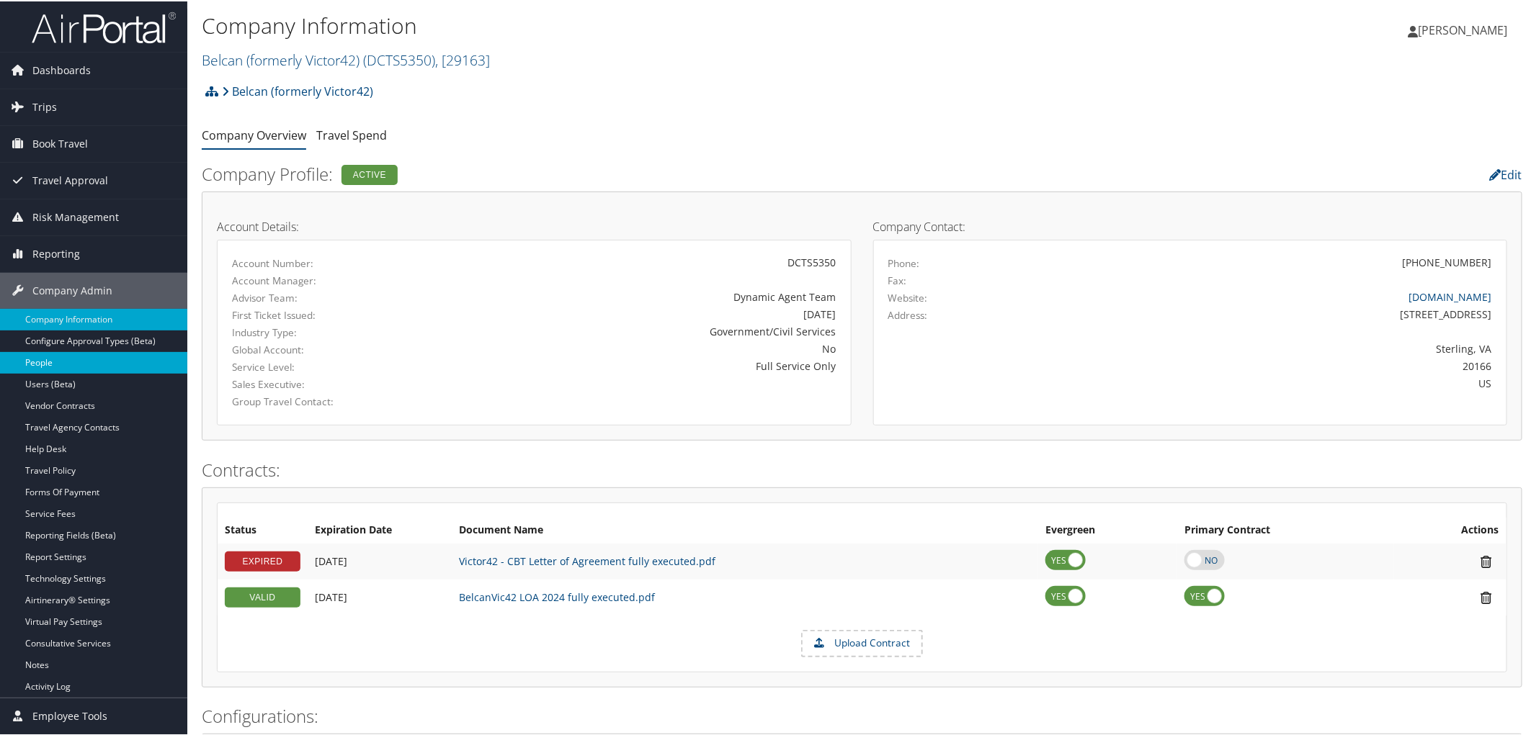
click at [52, 359] on link "People" at bounding box center [93, 362] width 187 height 22
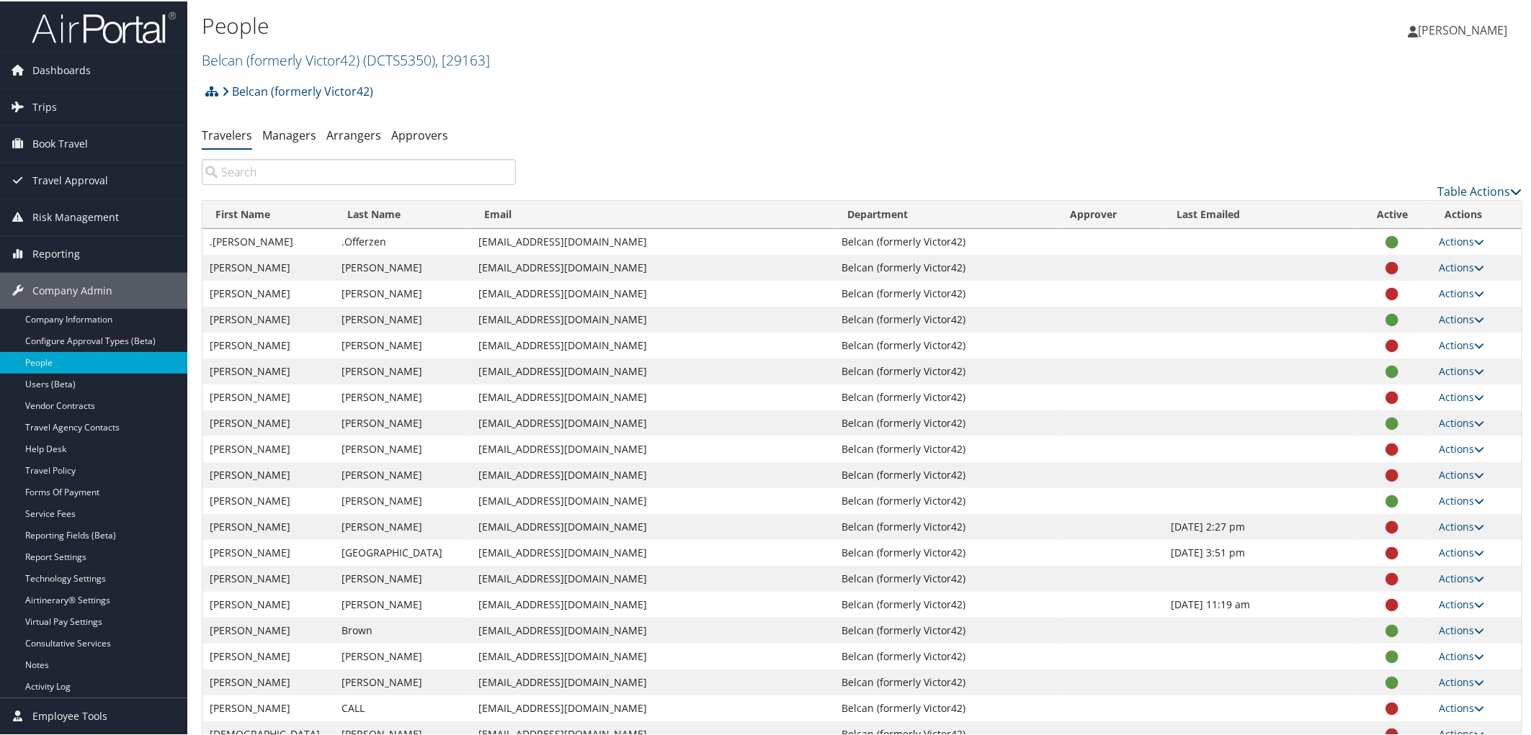
click at [265, 167] on input "search" at bounding box center [359, 171] width 314 height 26
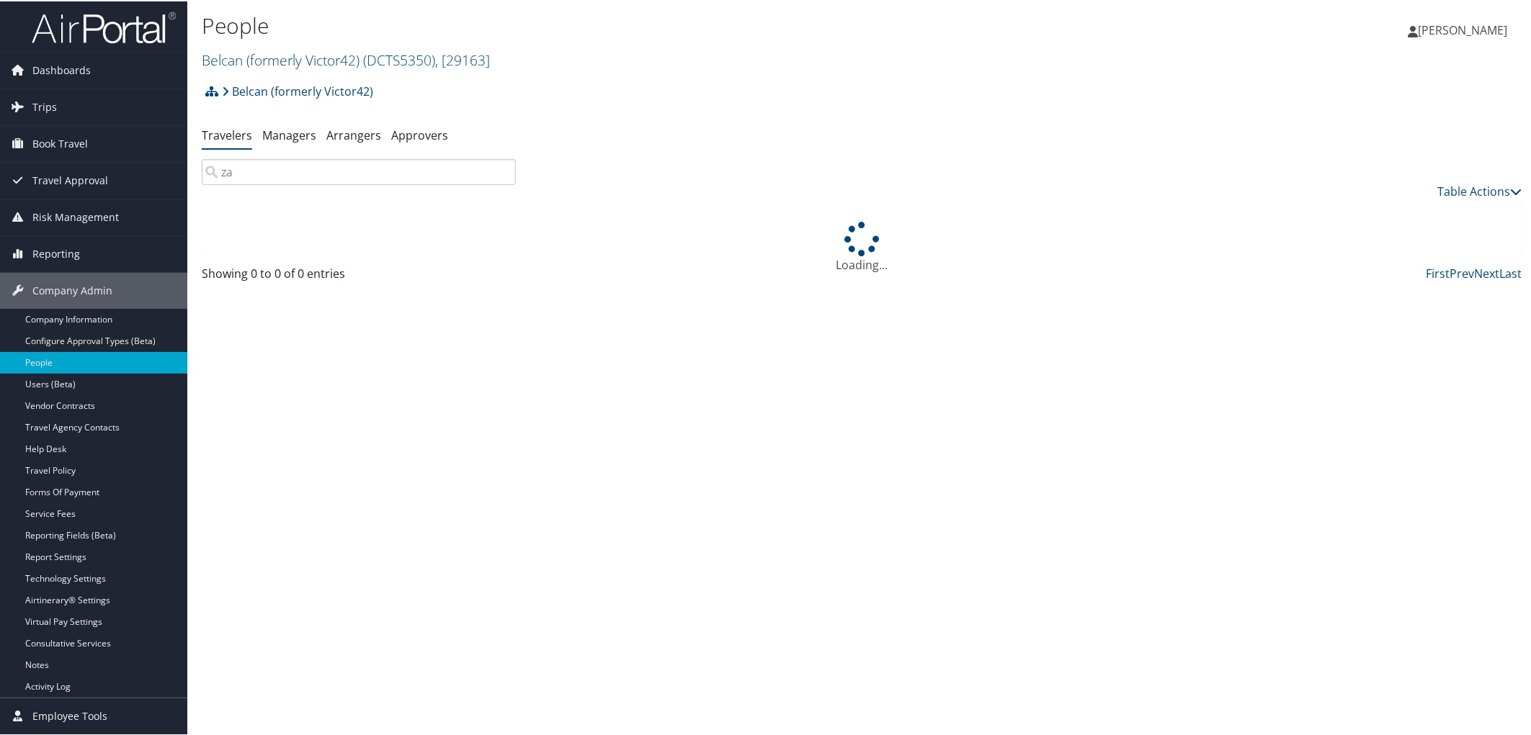
type input "z"
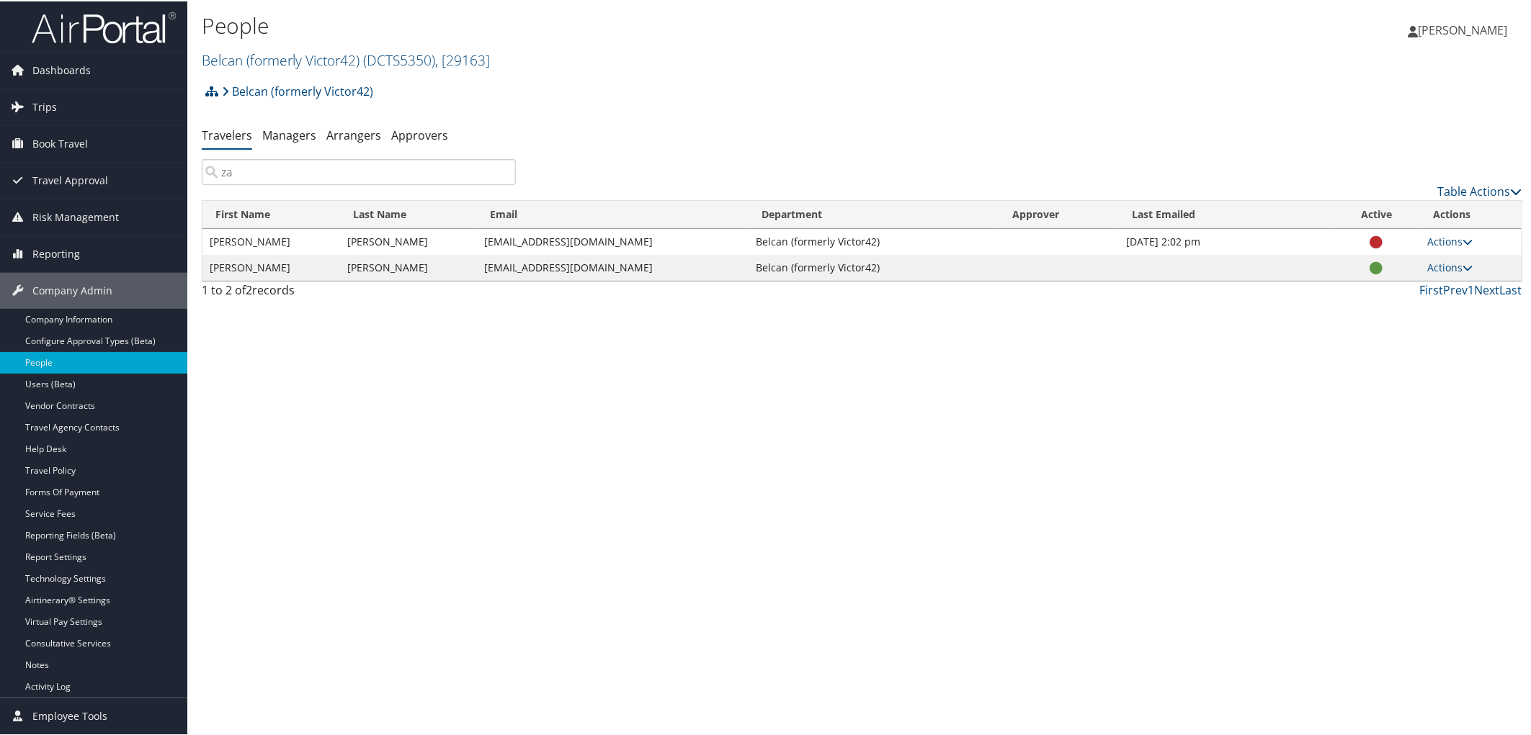
type input "za"
click at [652, 107] on div "Belcan (formerly Victor42) Account Structure Belcan (formerly Victor42) (DCTS53…" at bounding box center [862, 95] width 1320 height 39
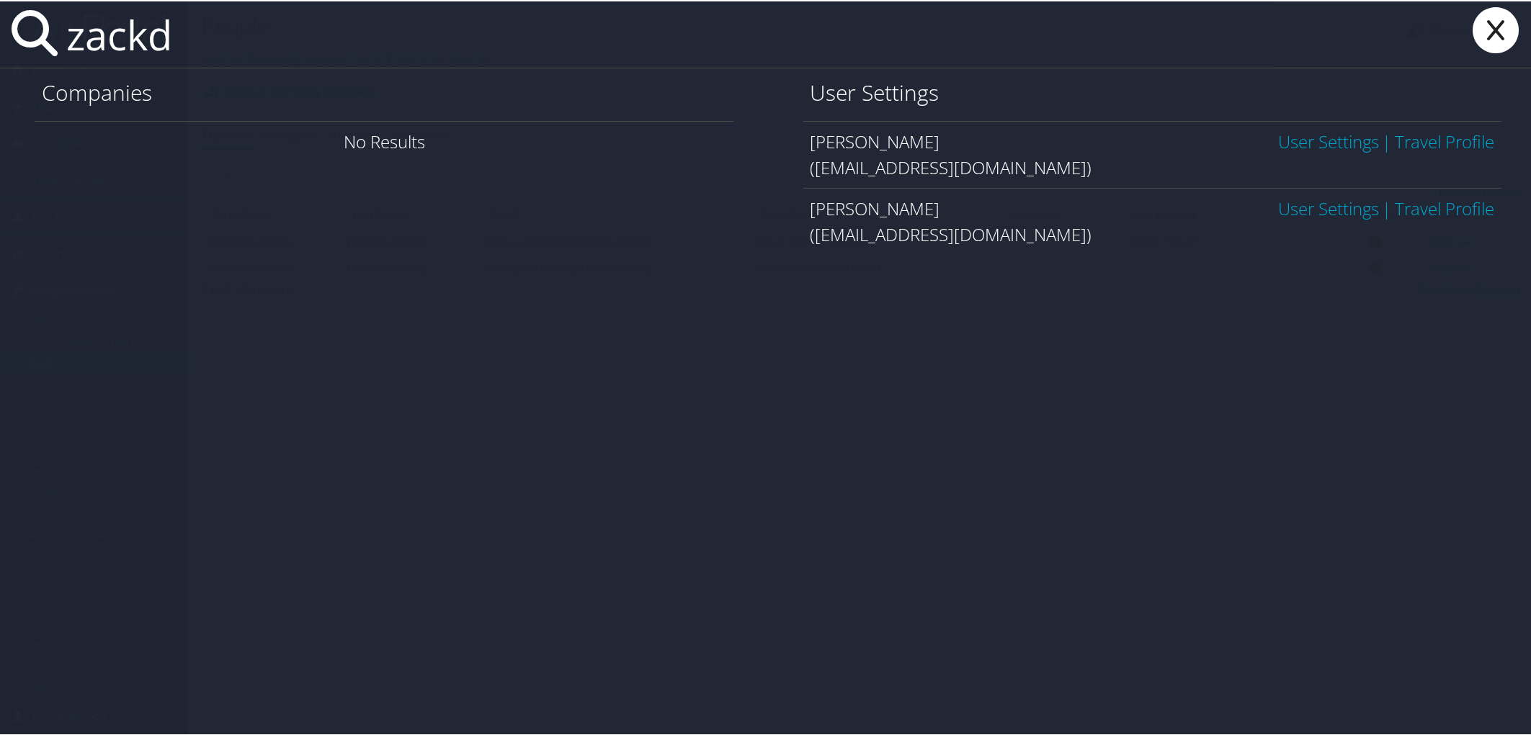
type input "zackd"
click at [1322, 146] on link "User Settings" at bounding box center [1328, 140] width 101 height 24
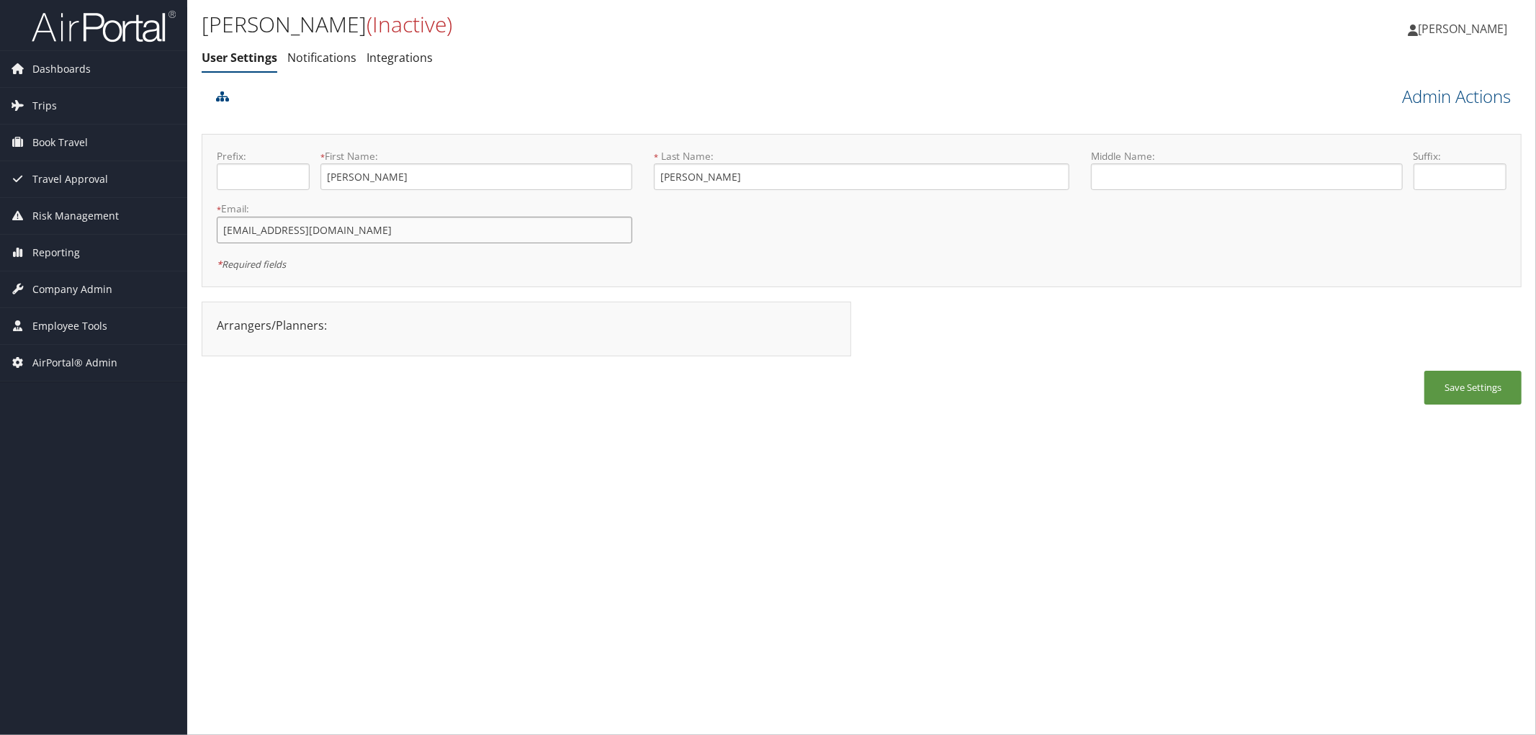
drag, startPoint x: 358, startPoint y: 228, endPoint x: 197, endPoint y: 246, distance: 162.4
click at [197, 246] on div "Zachary George (Inactive) User Settings Notifications Integrations User Setting…" at bounding box center [861, 367] width 1349 height 735
click at [1037, 66] on ul "User Settings Notifications Integrations" at bounding box center [642, 58] width 880 height 26
click at [445, 63] on ul "User Settings Notifications Integrations" at bounding box center [642, 58] width 880 height 26
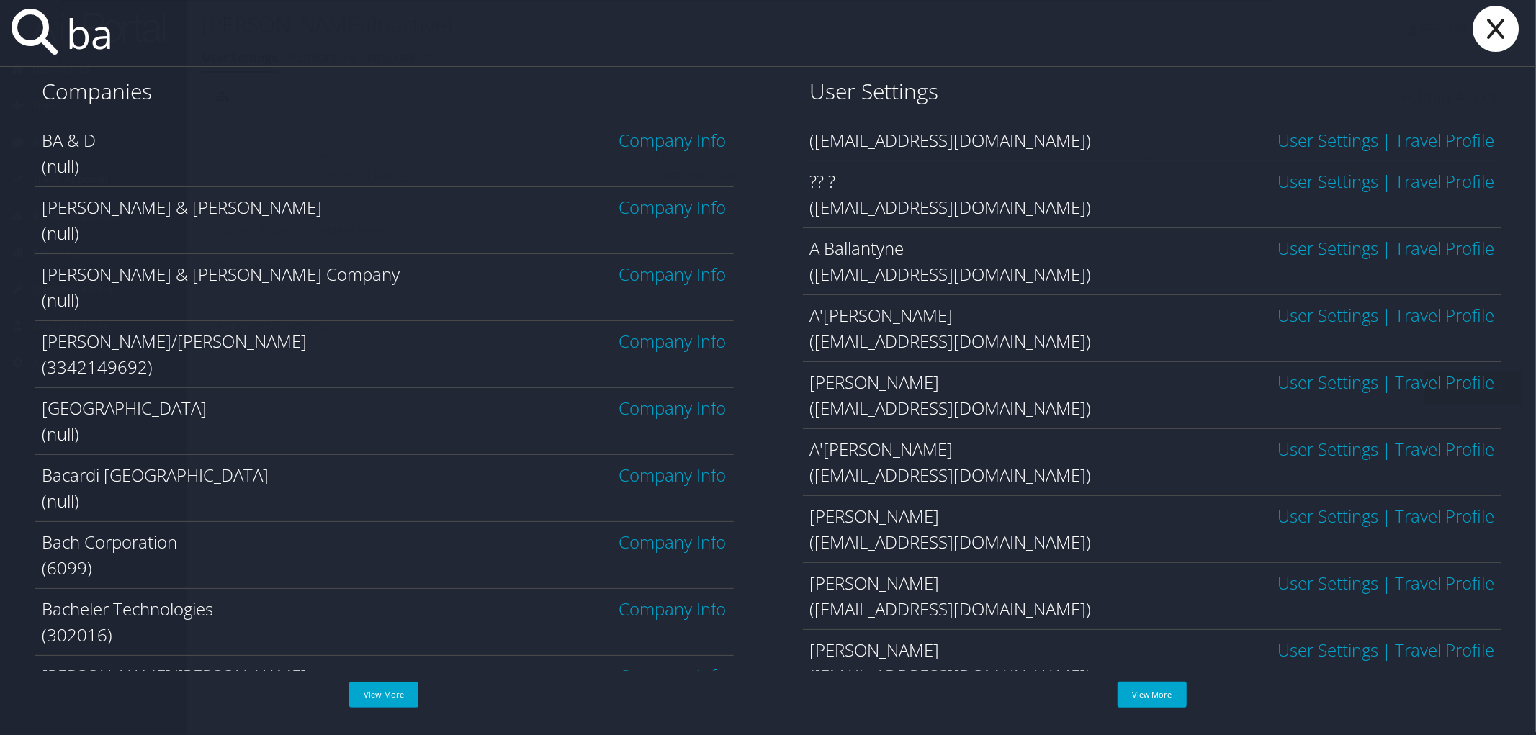
type input "b"
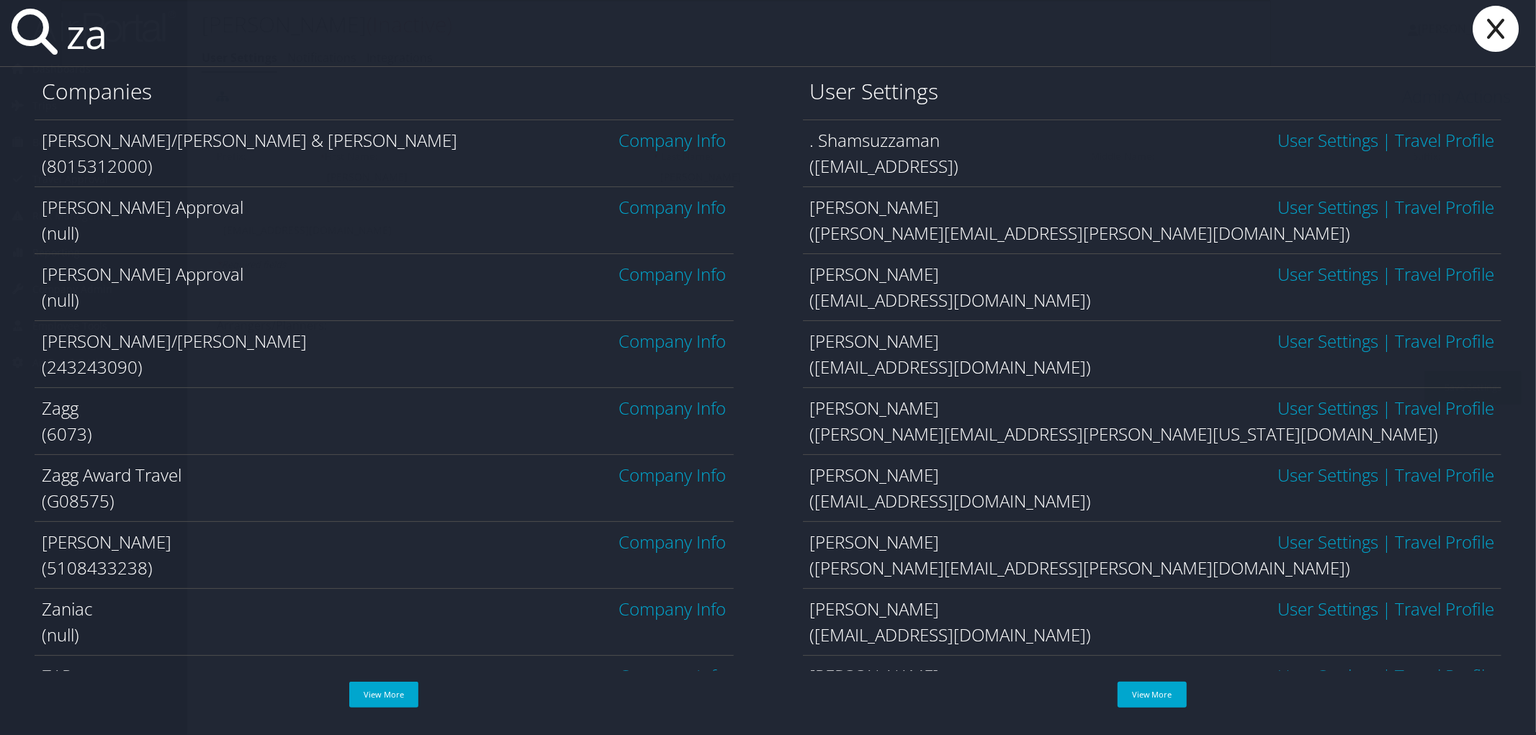
type input "z"
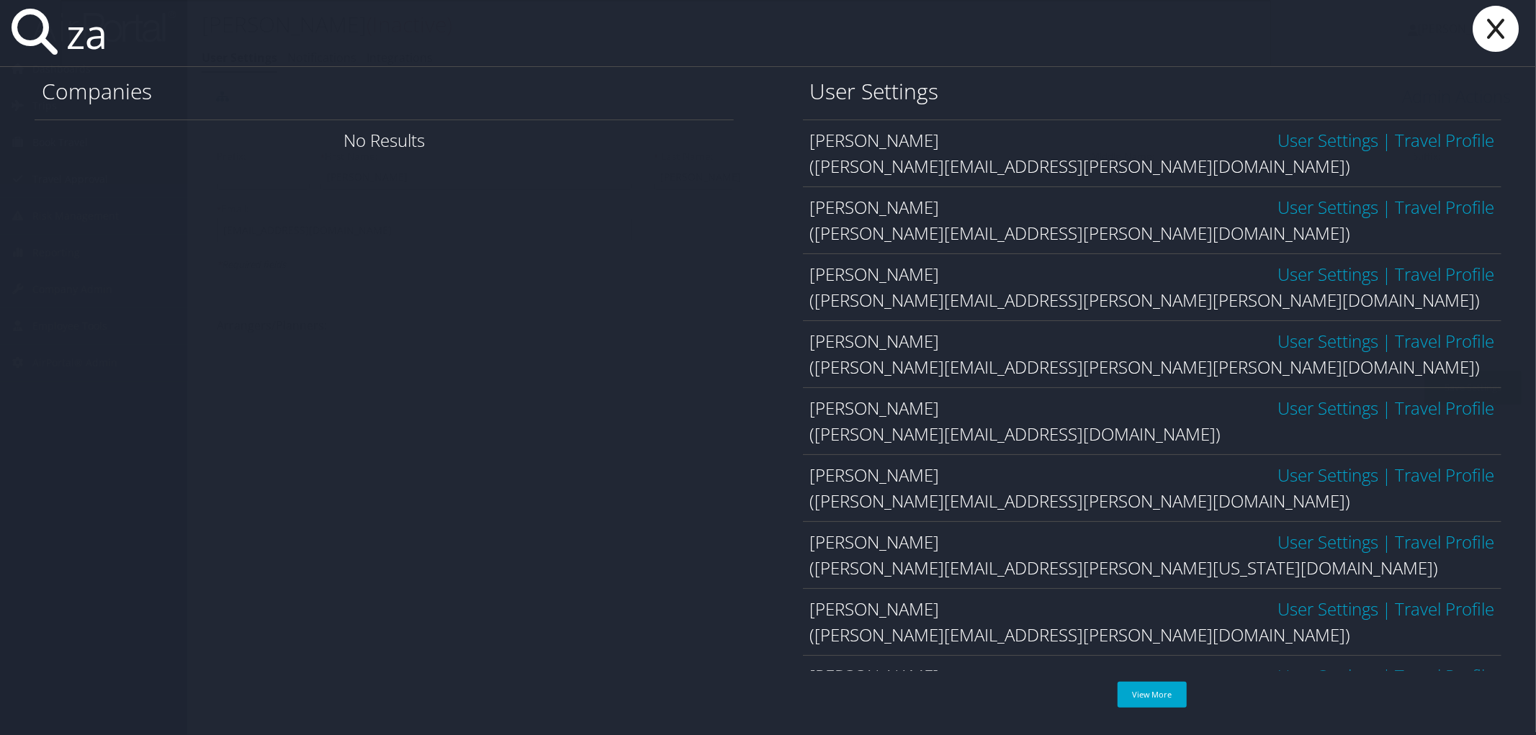
type input "z"
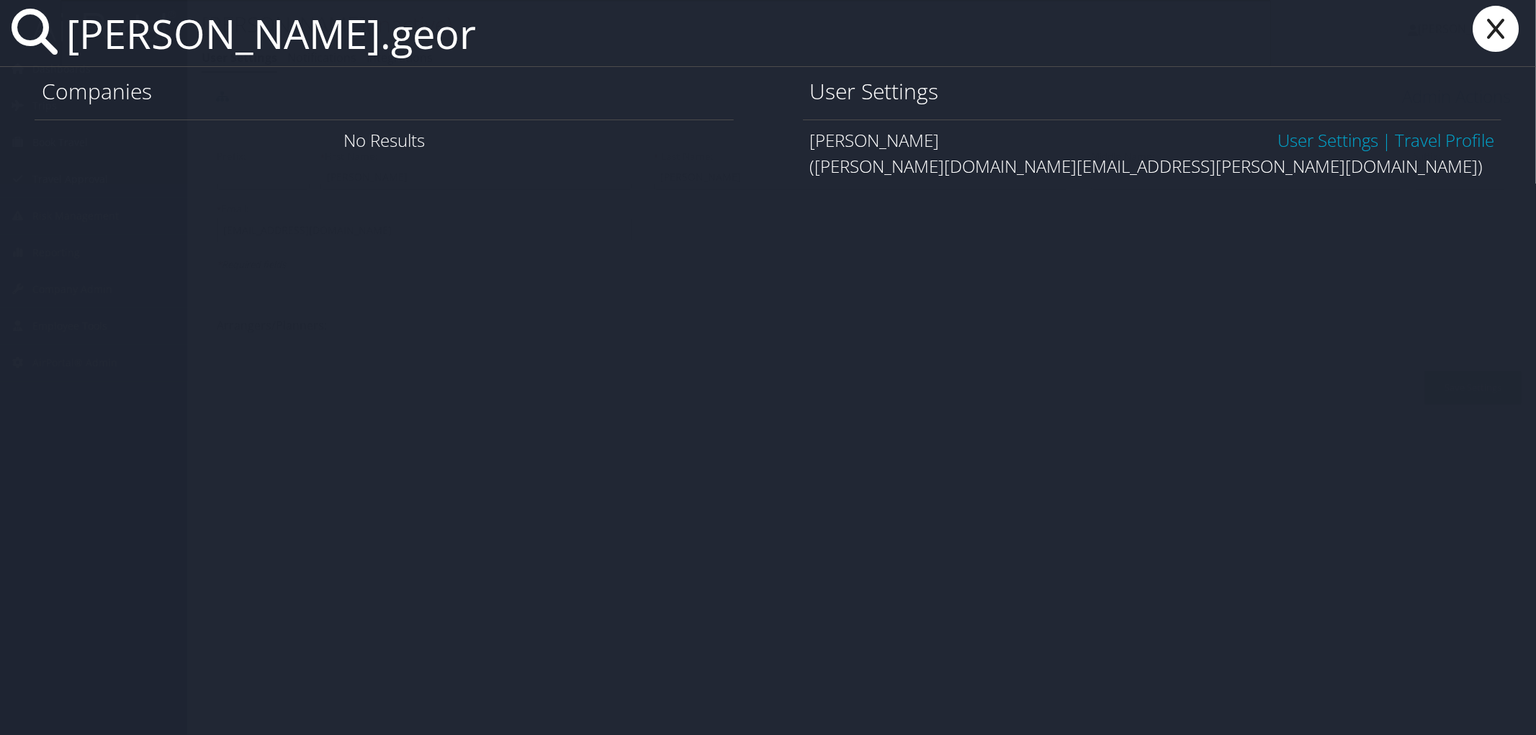
type input "zachary.geor"
click at [1343, 138] on link "User Settings" at bounding box center [1328, 140] width 101 height 24
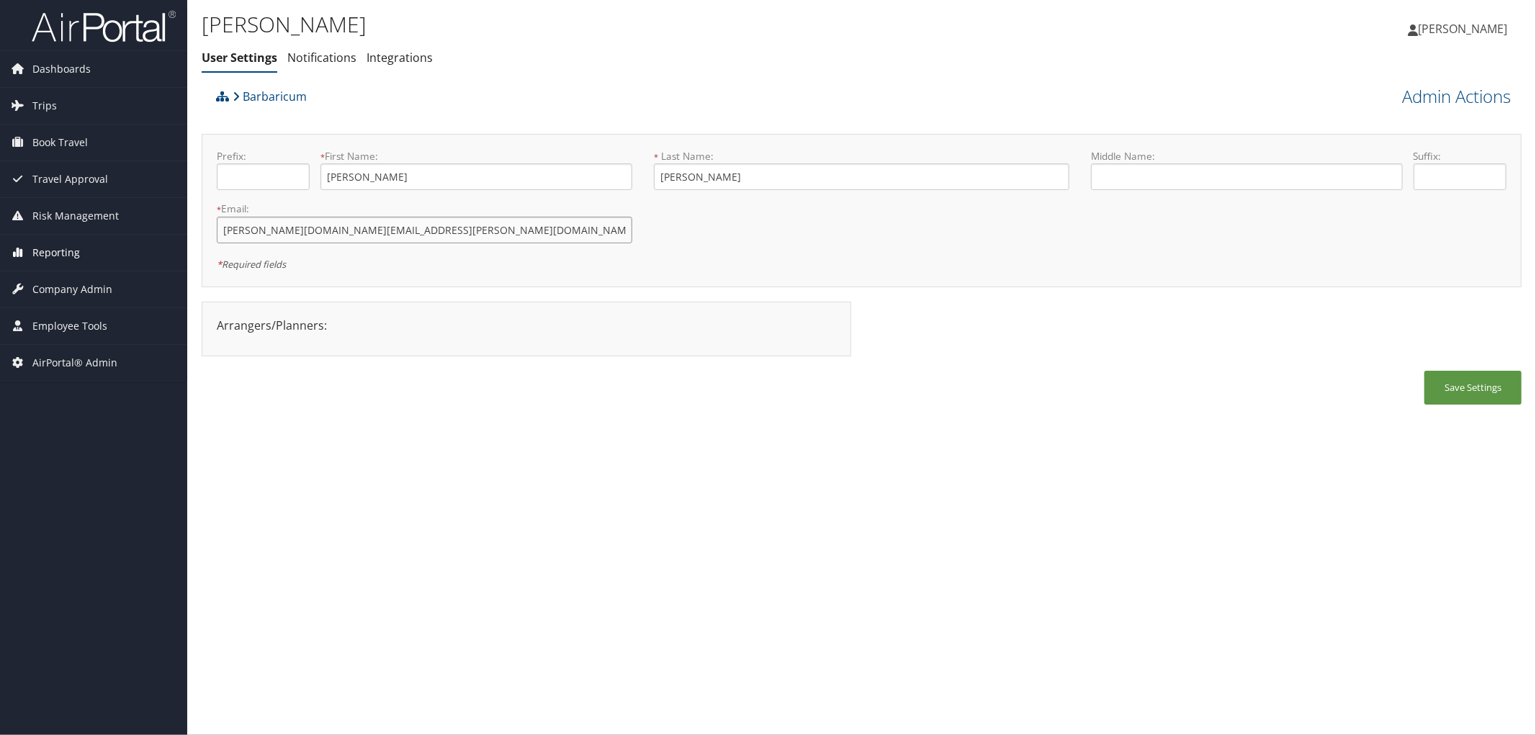
drag, startPoint x: 389, startPoint y: 228, endPoint x: 176, endPoint y: 242, distance: 213.7
click at [176, 242] on div "Dashboards AirPortal 360™ (Manager) AirPortal 360™ (Agent) My Travel Dashboard …" at bounding box center [768, 367] width 1536 height 735
drag, startPoint x: 312, startPoint y: 102, endPoint x: 246, endPoint y: 109, distance: 66.7
click at [246, 109] on div "Barbaricum" at bounding box center [696, 101] width 969 height 39
copy link "Barbaricum"
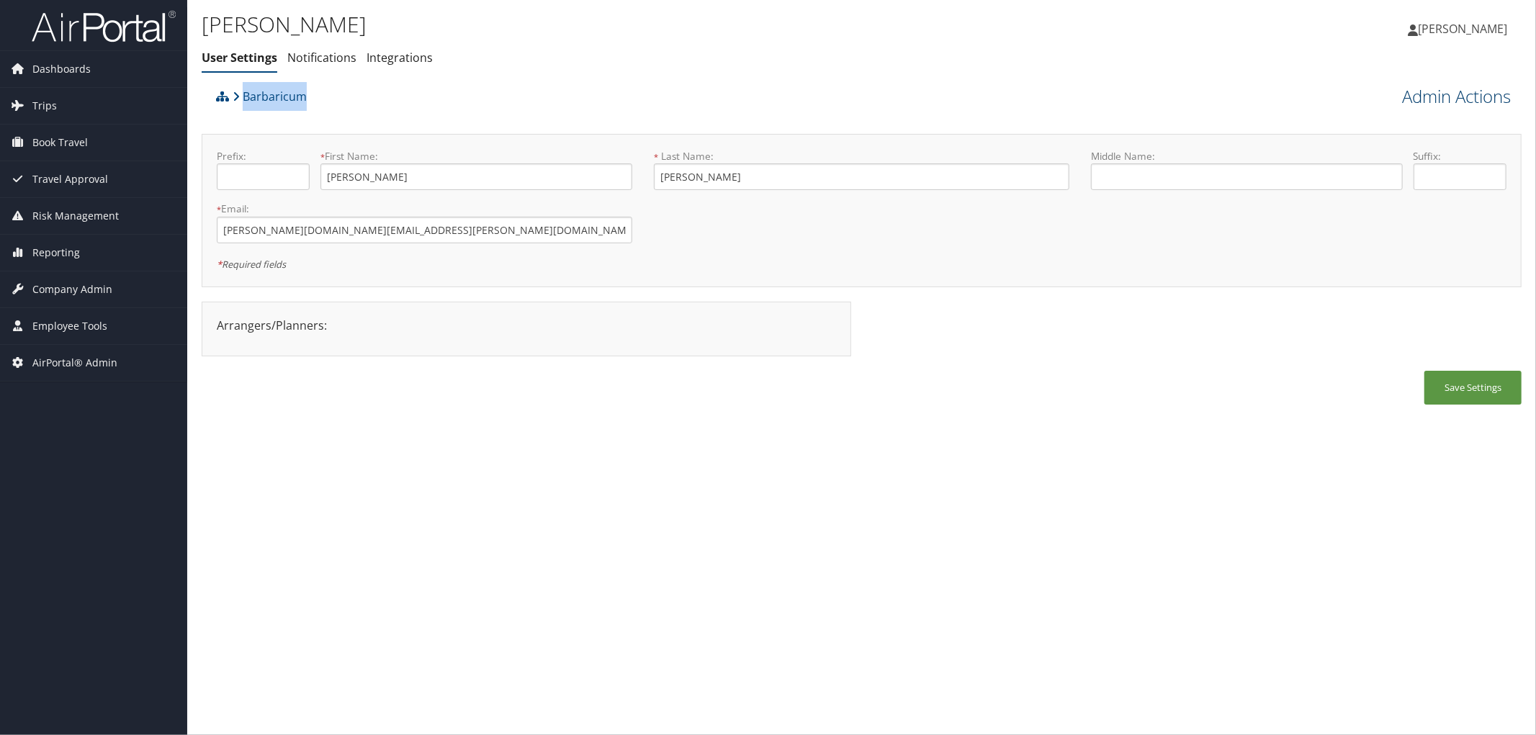
click at [1478, 97] on link "Admin Actions" at bounding box center [1456, 96] width 109 height 24
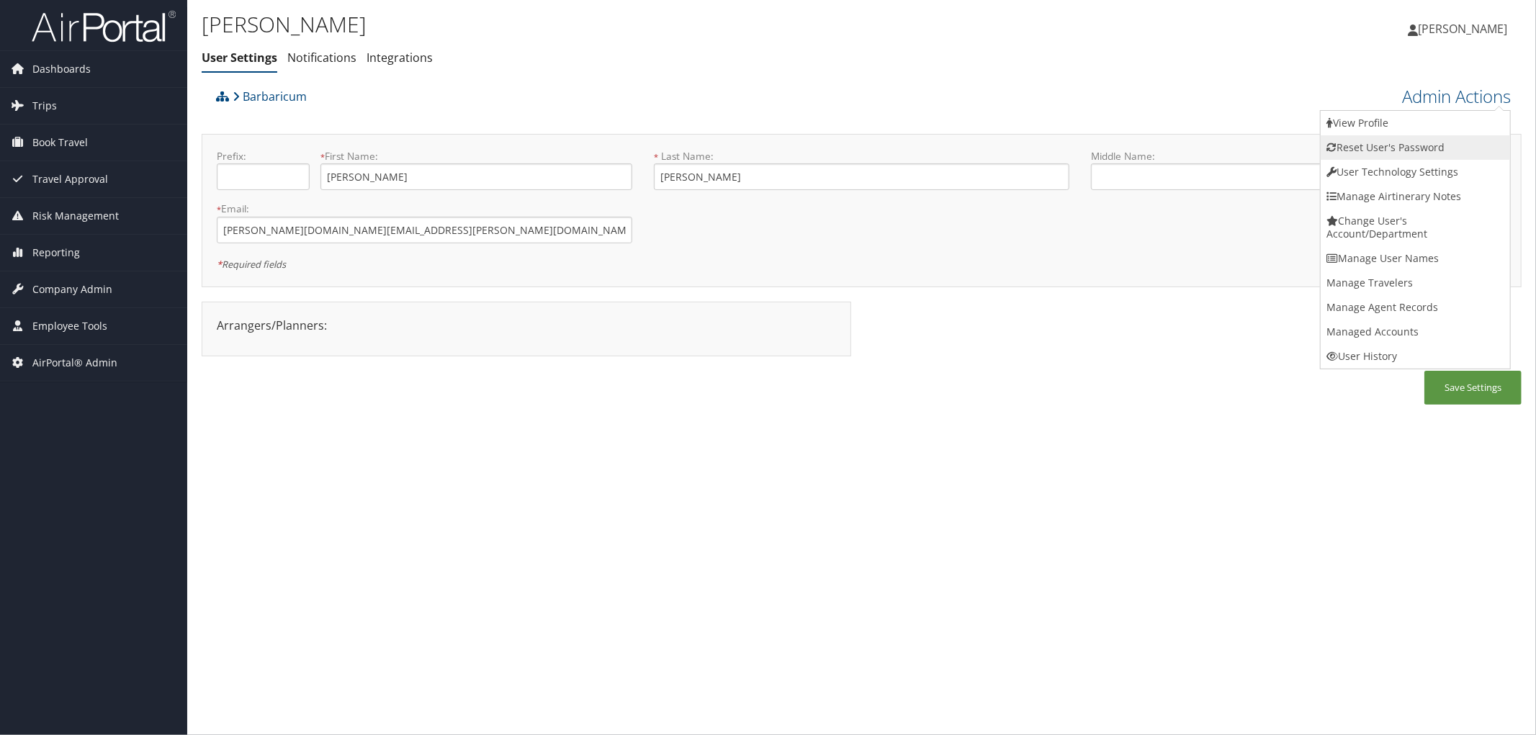
click at [1387, 148] on link "Reset User's Password" at bounding box center [1415, 147] width 189 height 24
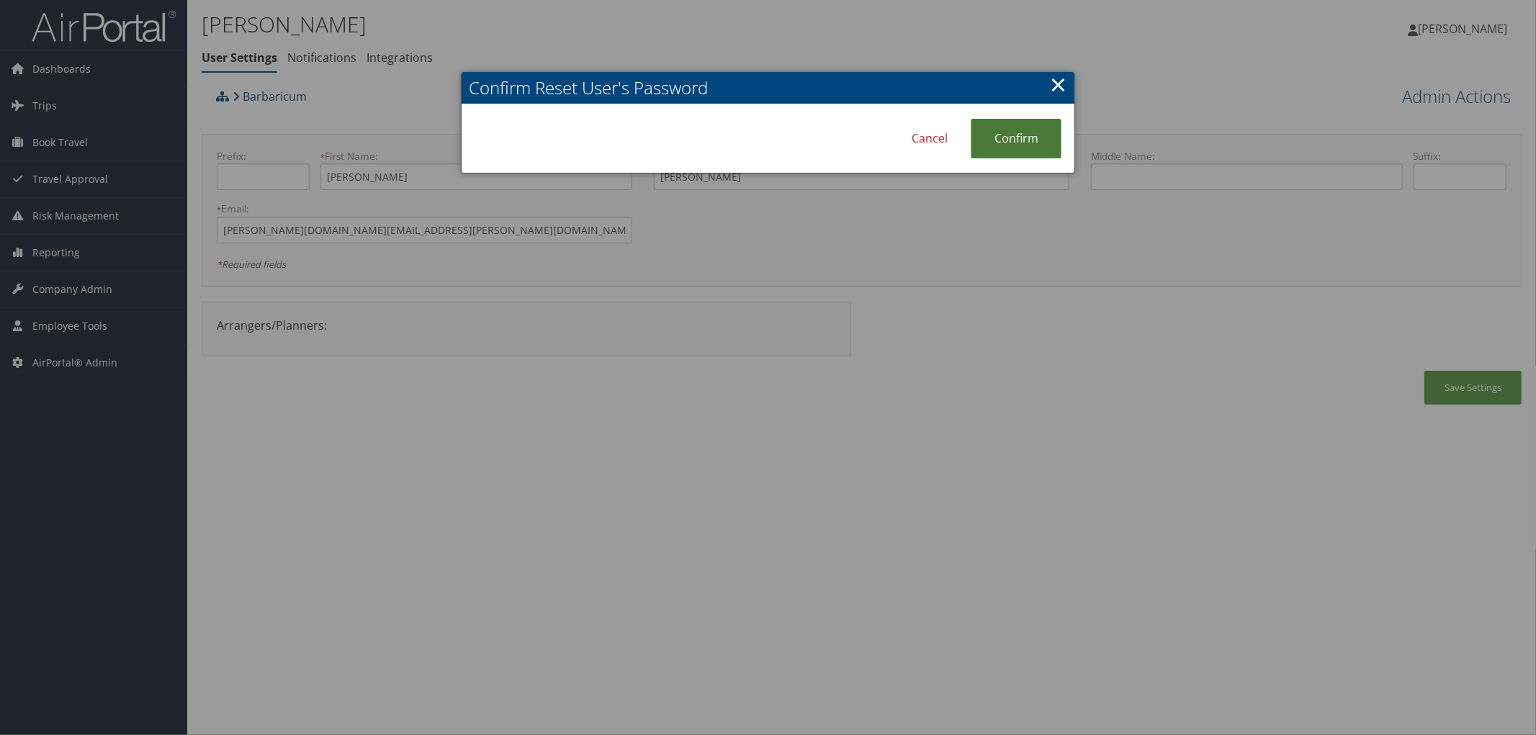
click at [1029, 144] on link "Confirm" at bounding box center [1016, 139] width 91 height 40
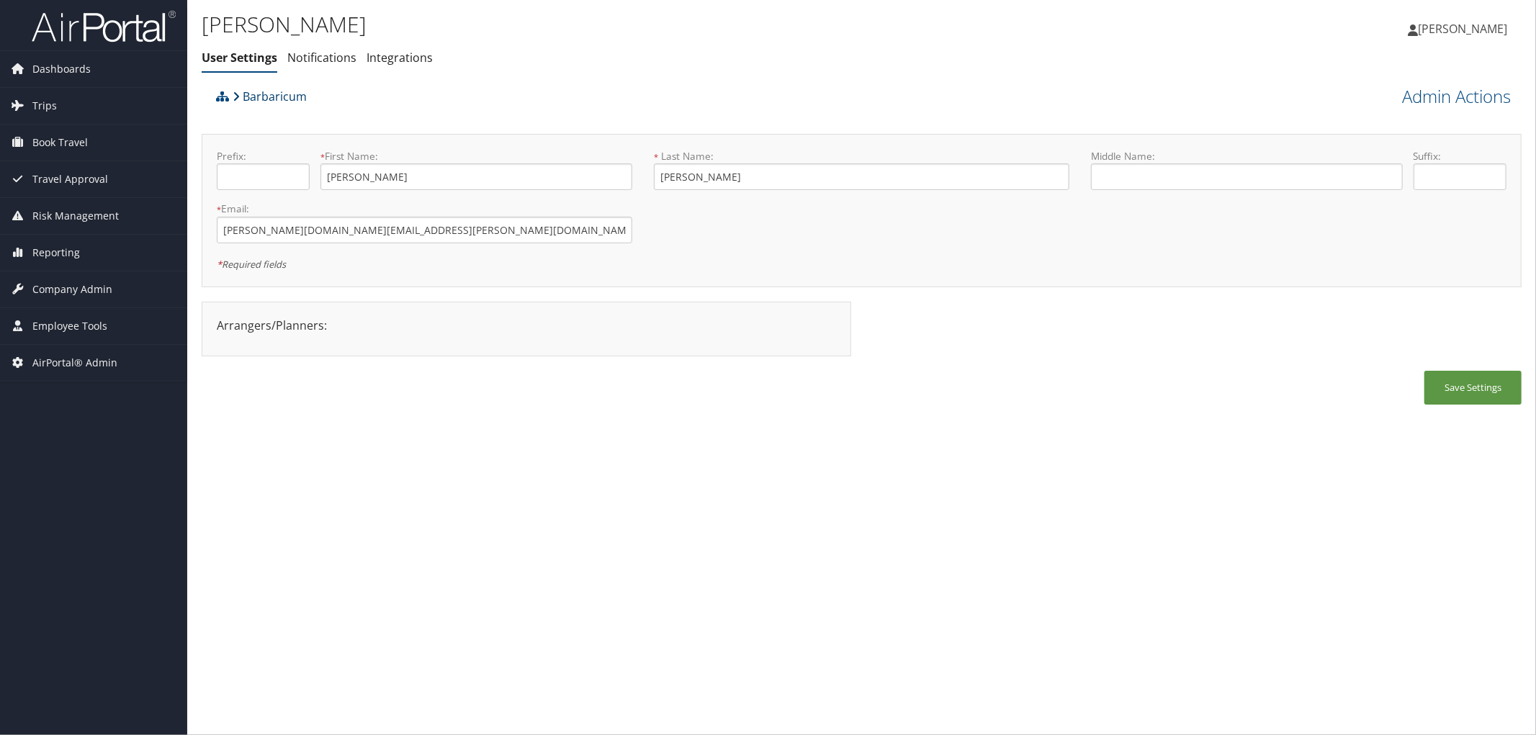
click at [272, 95] on link "Barbaricum" at bounding box center [270, 96] width 74 height 29
click at [1441, 84] on link "Admin Actions" at bounding box center [1456, 96] width 109 height 24
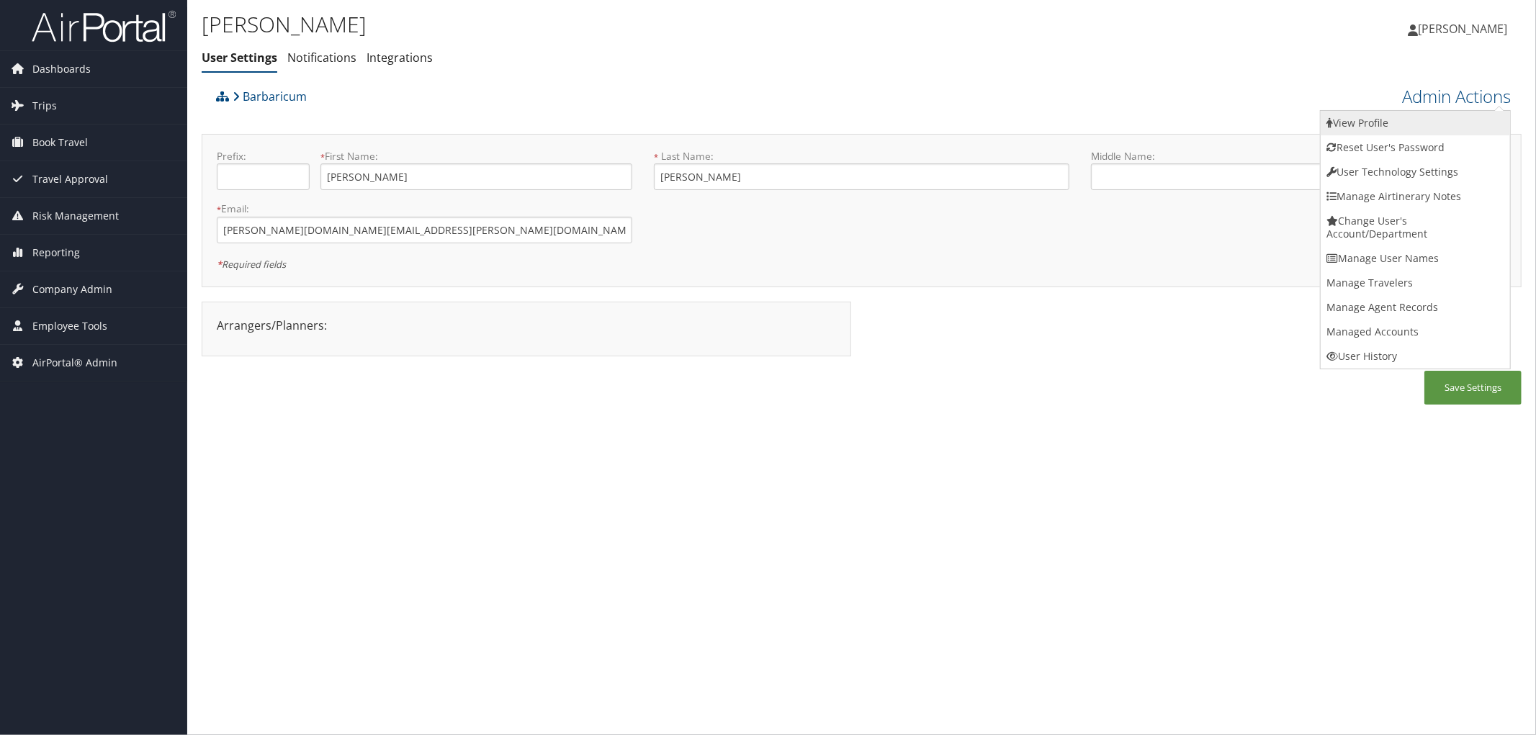
click at [1380, 116] on link "View Profile" at bounding box center [1415, 123] width 189 height 24
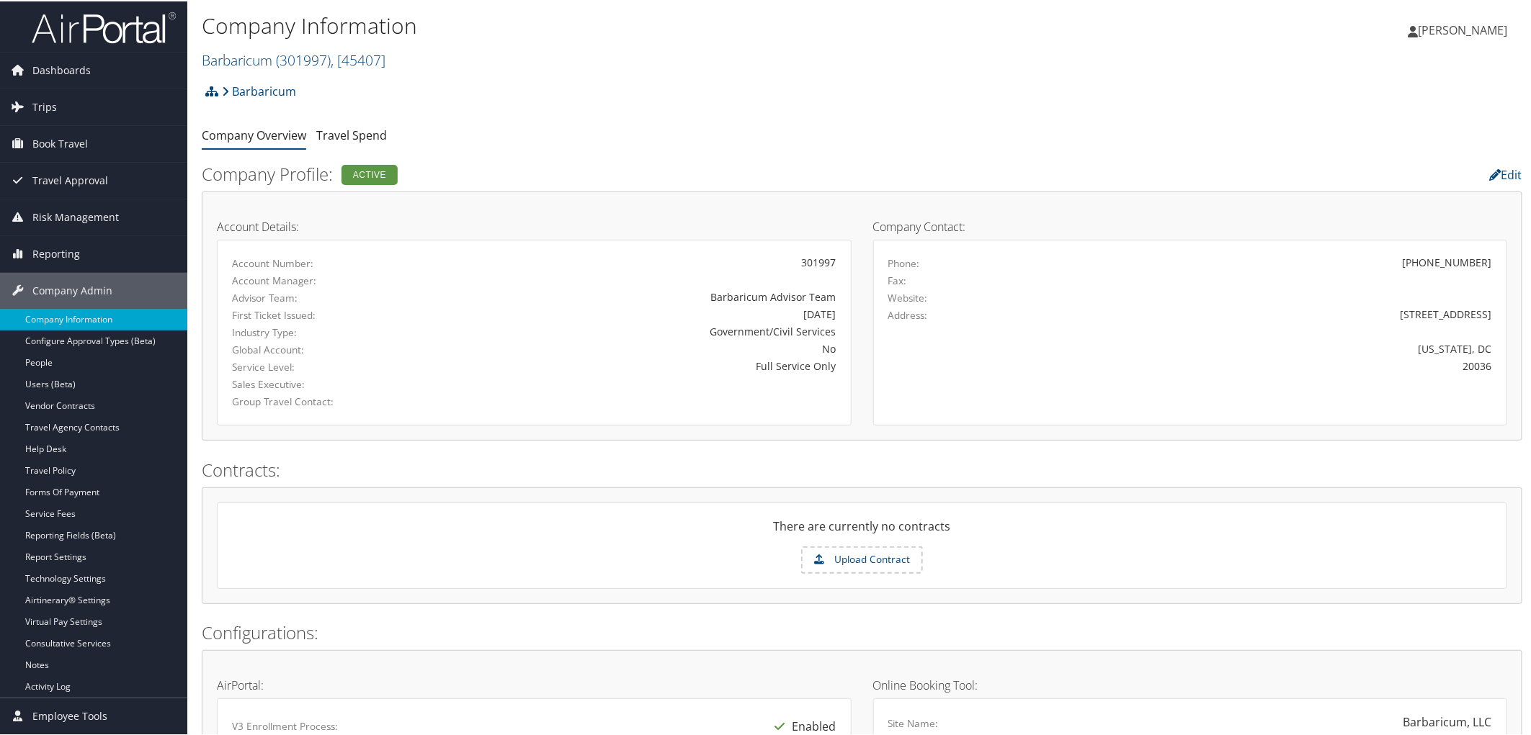
click at [1495, 26] on span "[PERSON_NAME]" at bounding box center [1462, 29] width 89 height 16
click at [1408, 147] on link "View Travel Profile" at bounding box center [1425, 152] width 161 height 24
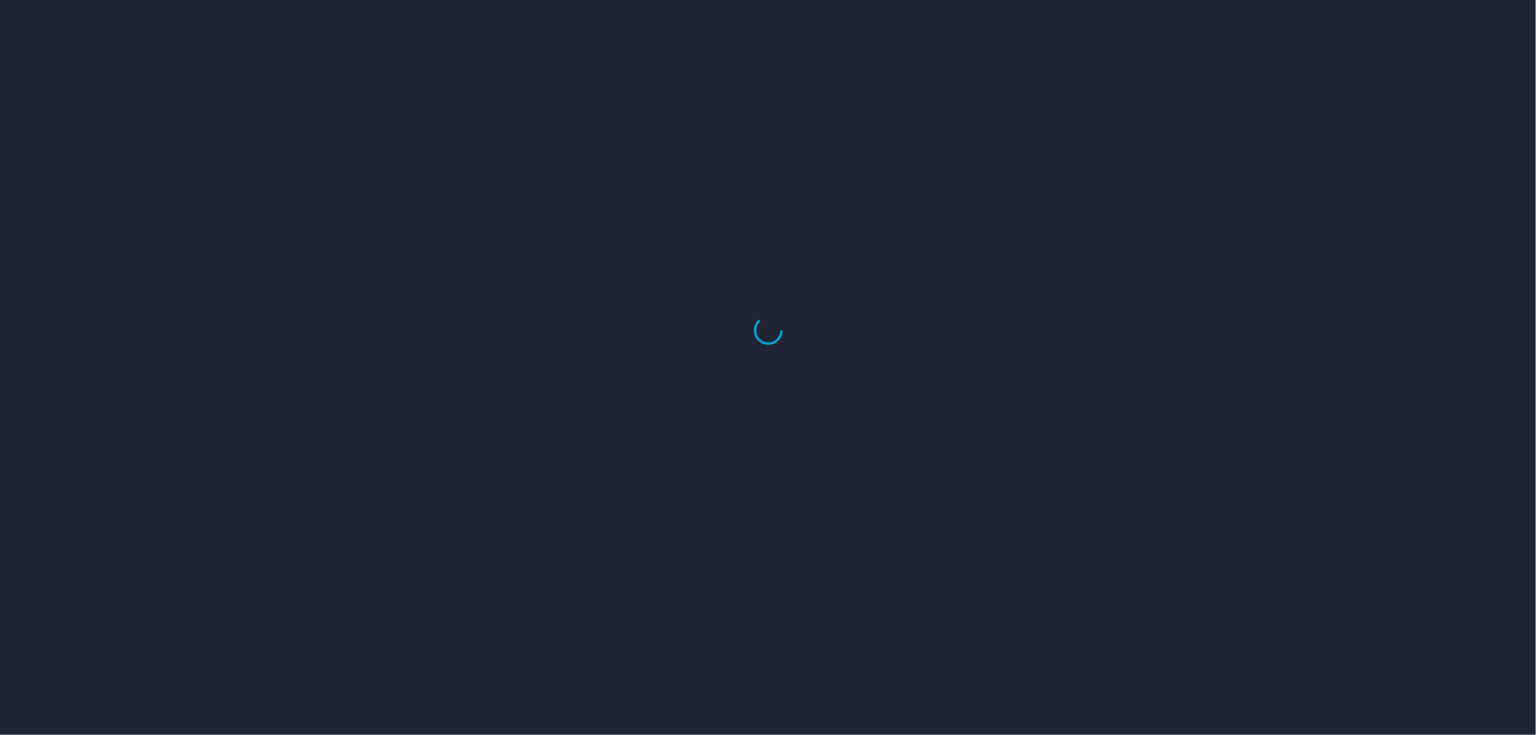
select select "US"
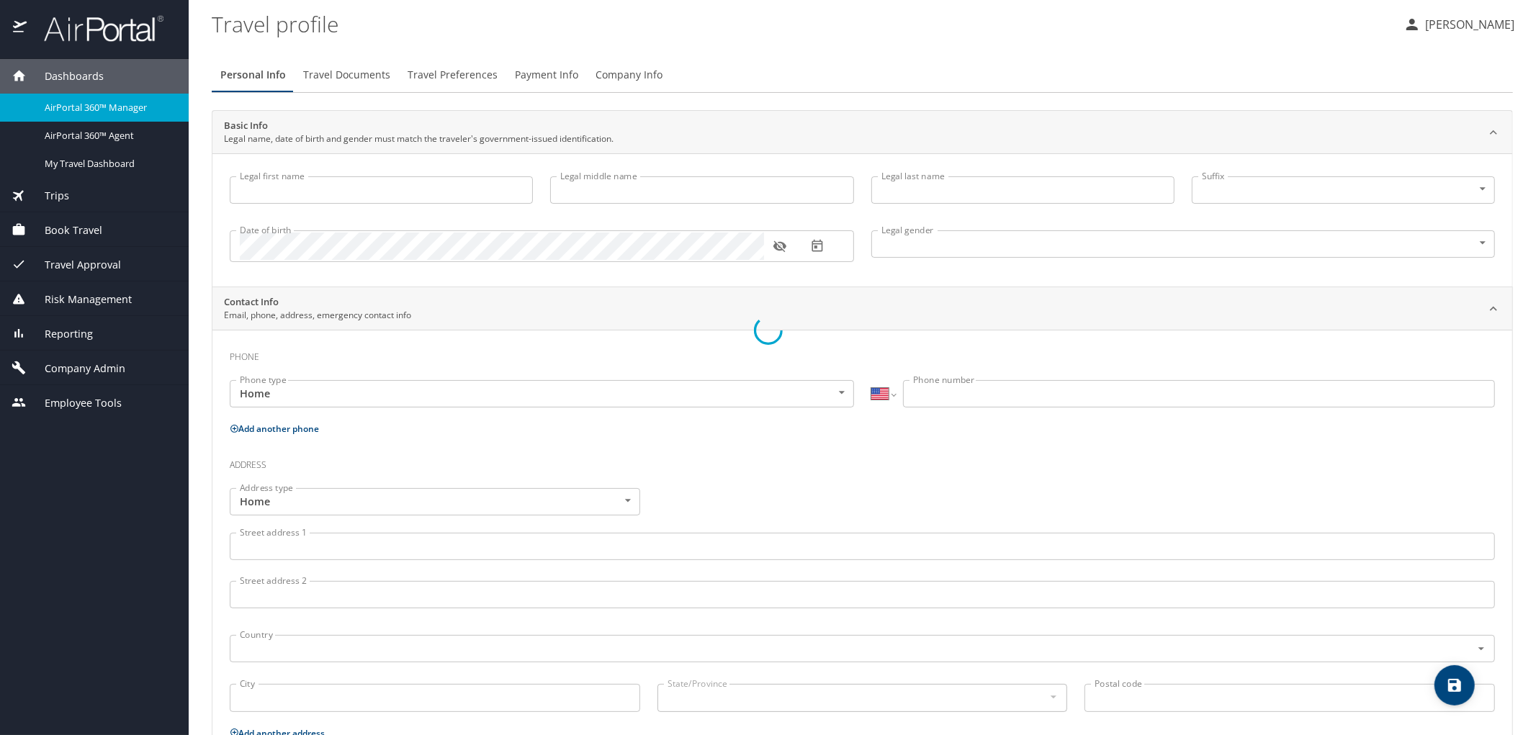
type input "[PERSON_NAME]"
type input "[DEMOGRAPHIC_DATA]"
type input "[PERSON_NAME]"
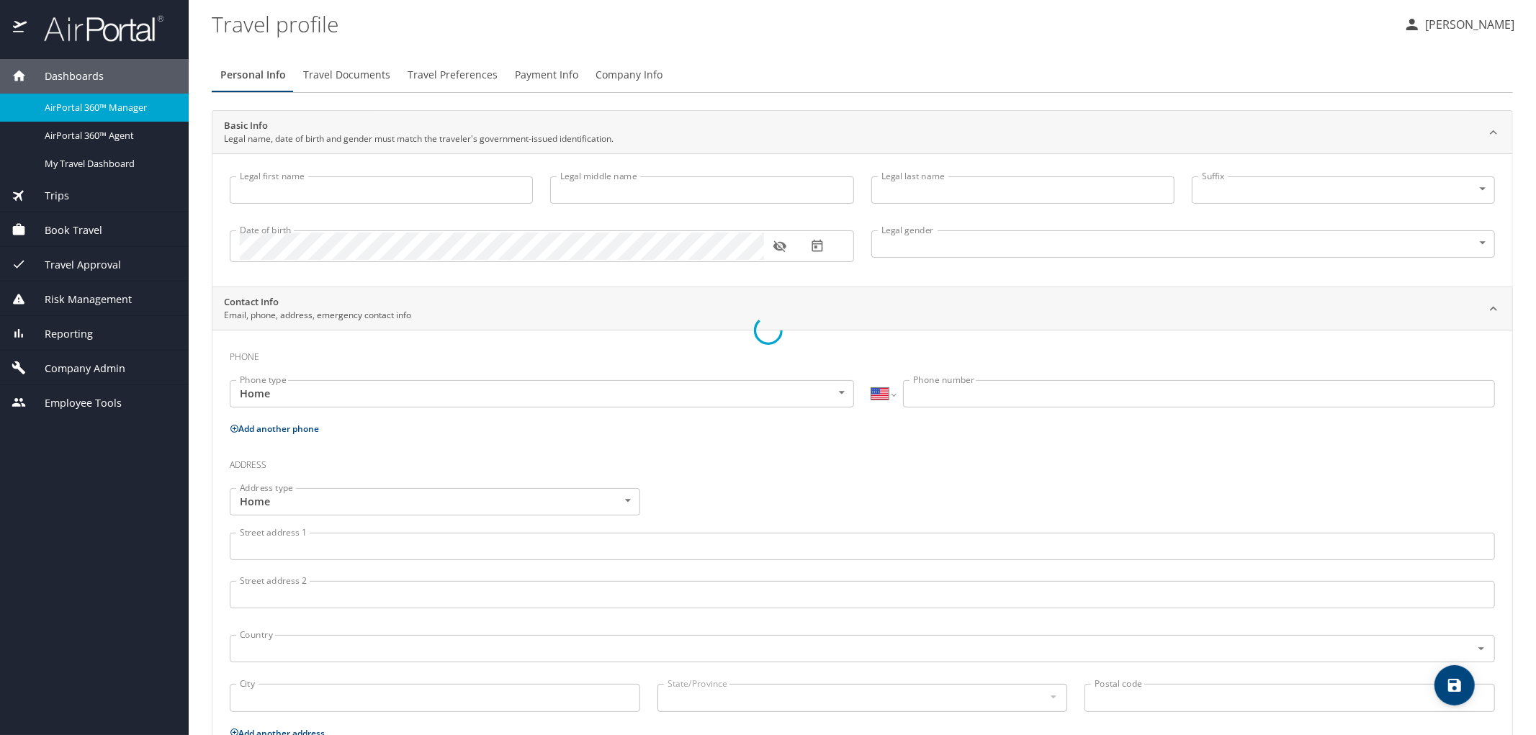
type input "Jeffs"
type input "(801) 707-7015"
select select "US"
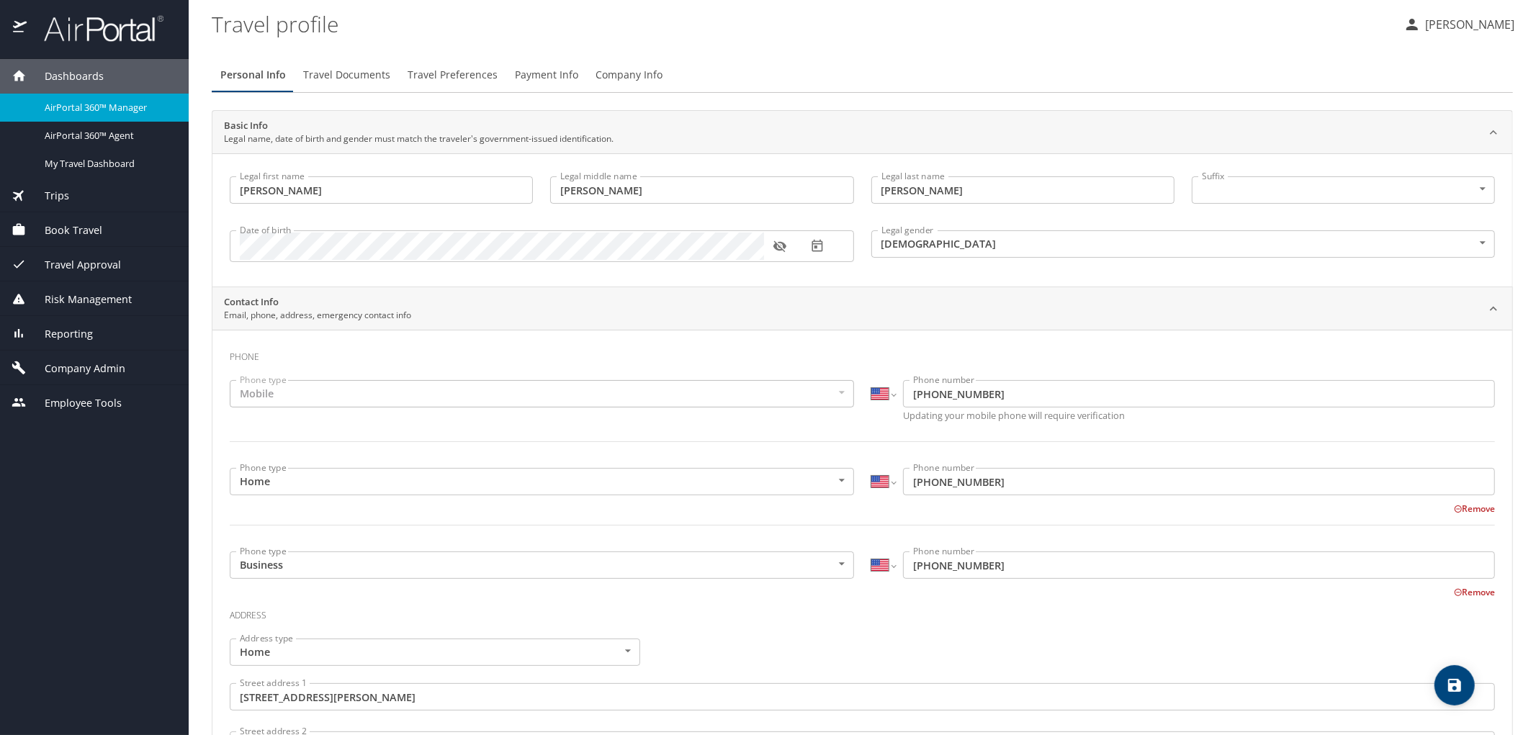
click at [1492, 23] on p "[PERSON_NAME]" at bounding box center [1468, 24] width 94 height 17
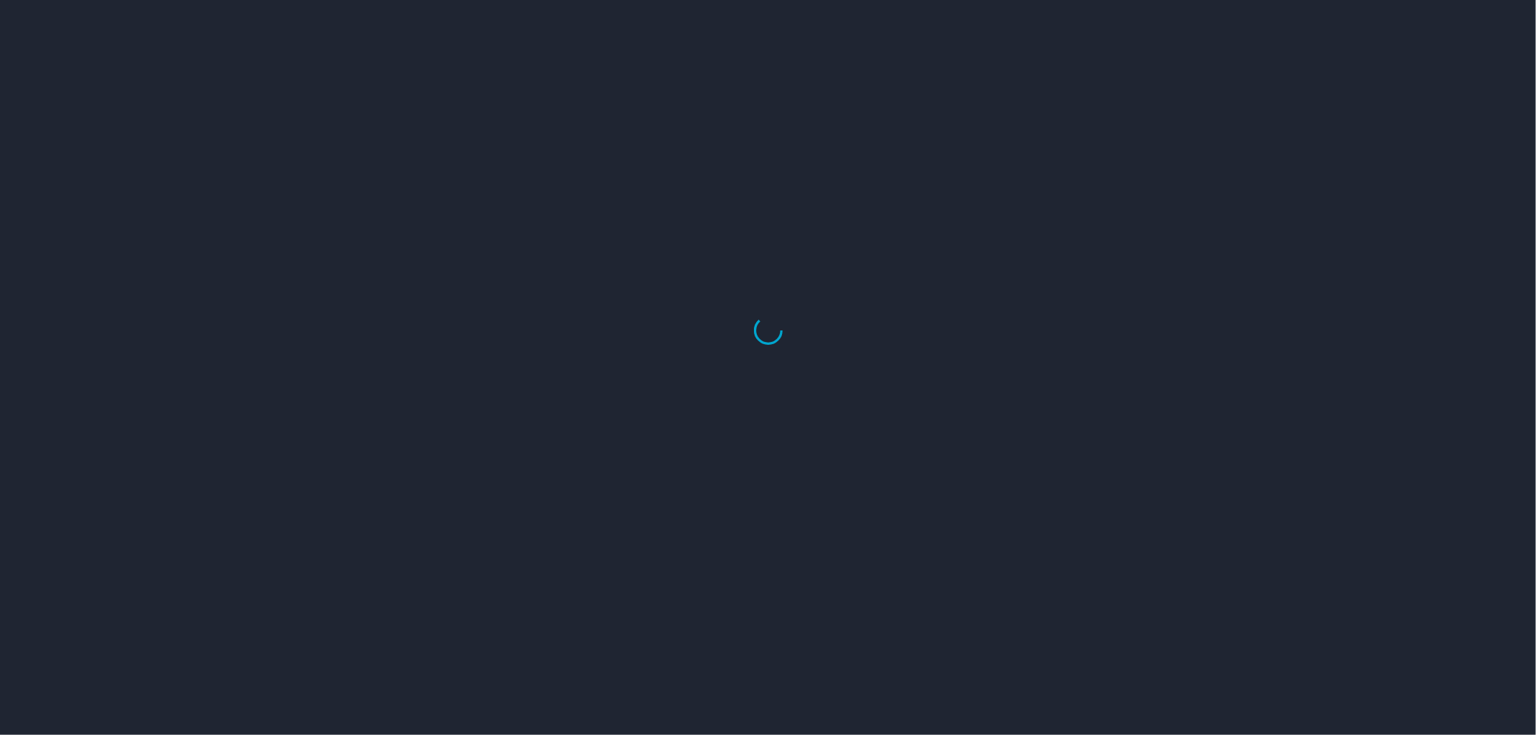
select select "US"
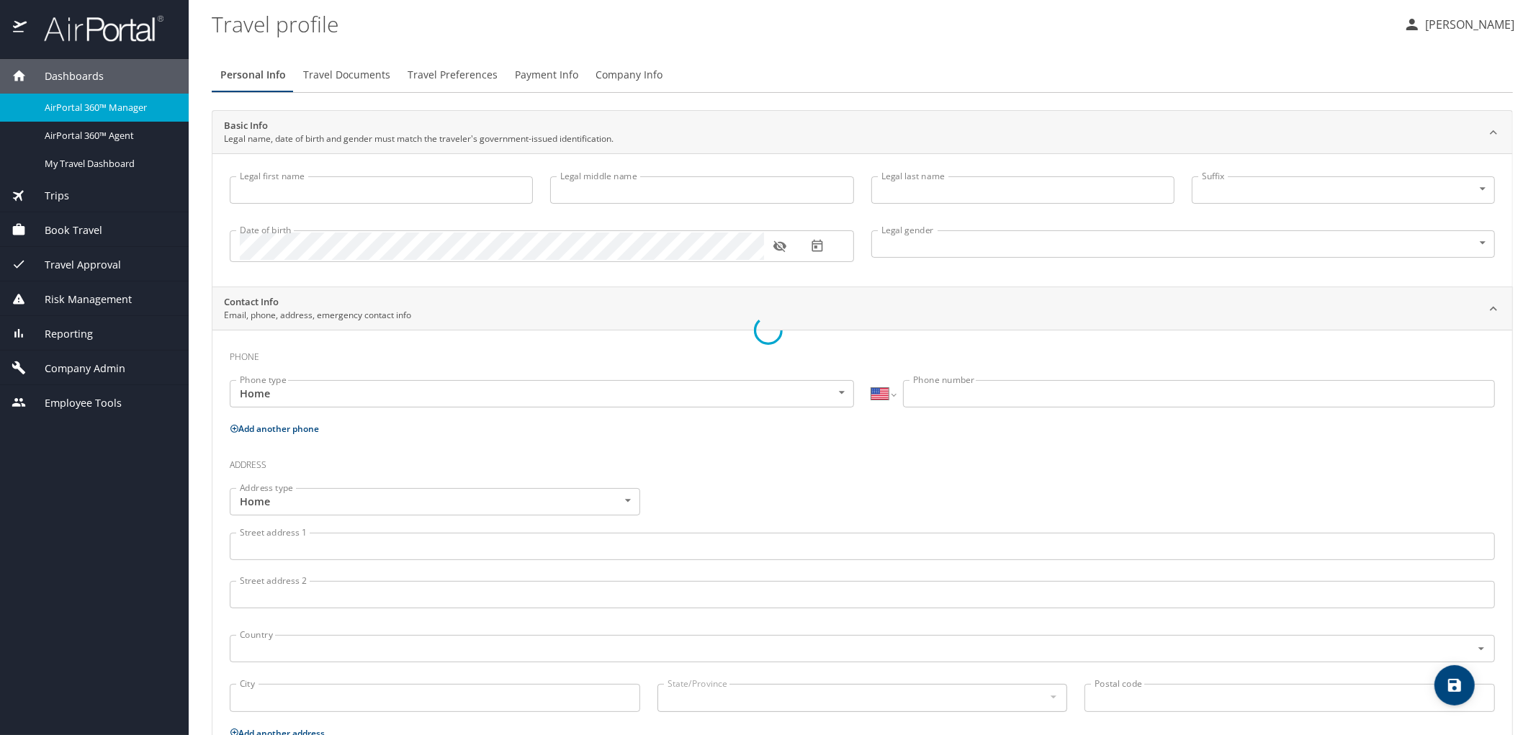
type input "Zachary"
type input "George"
type input "Male"
select select "US"
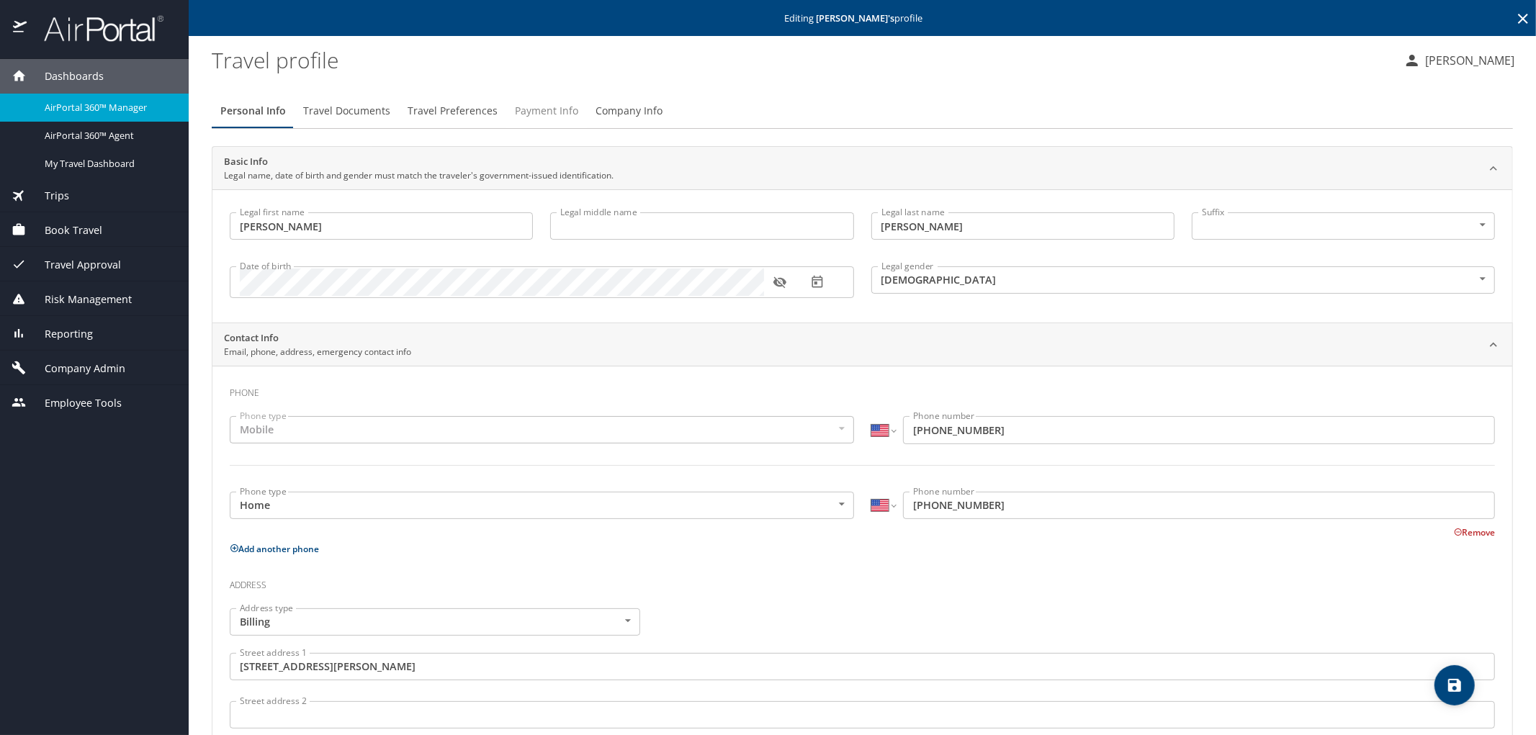
click at [552, 108] on span "Payment Info" at bounding box center [546, 111] width 63 height 18
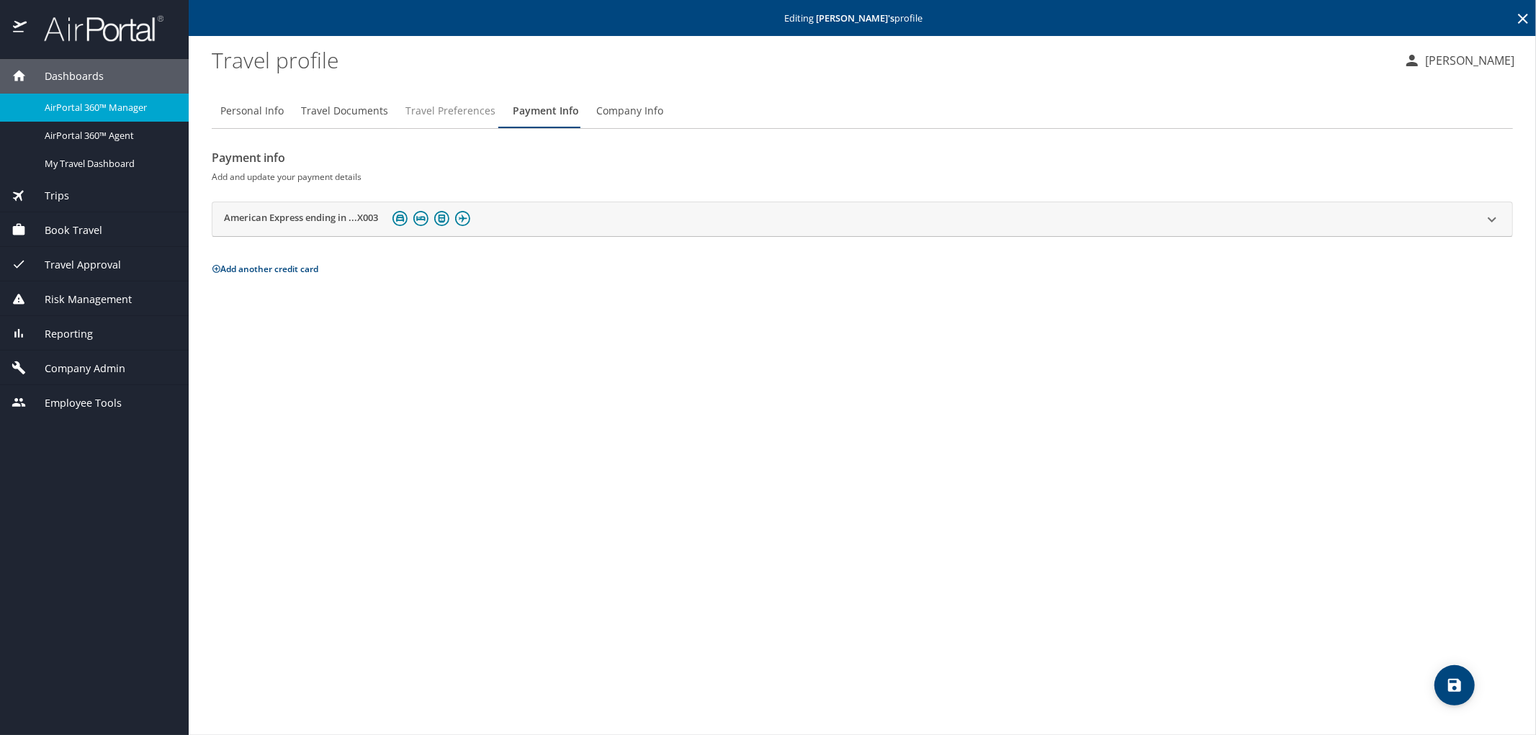
click at [459, 101] on button "Travel Preferences" at bounding box center [450, 111] width 107 height 35
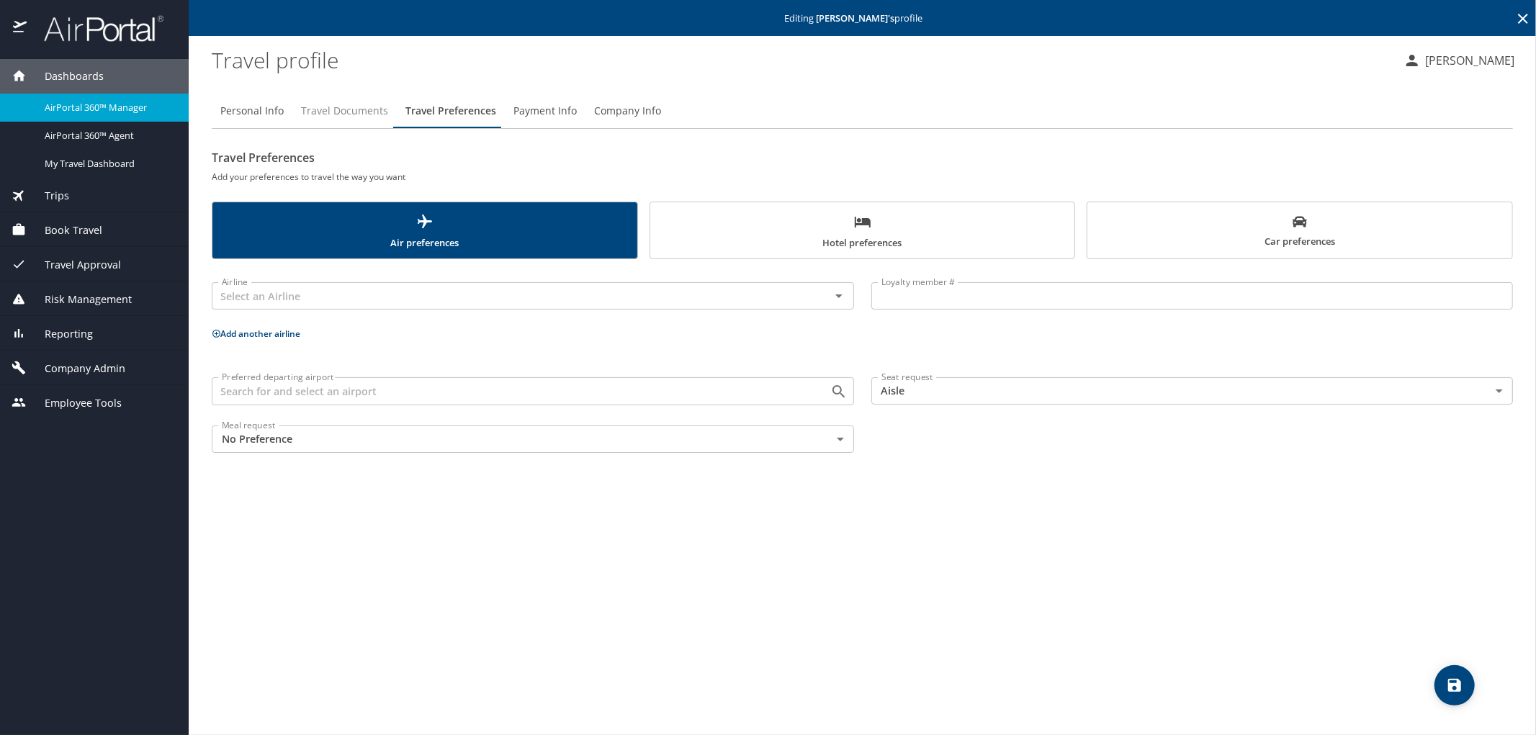
click at [360, 110] on span "Travel Documents" at bounding box center [344, 111] width 87 height 18
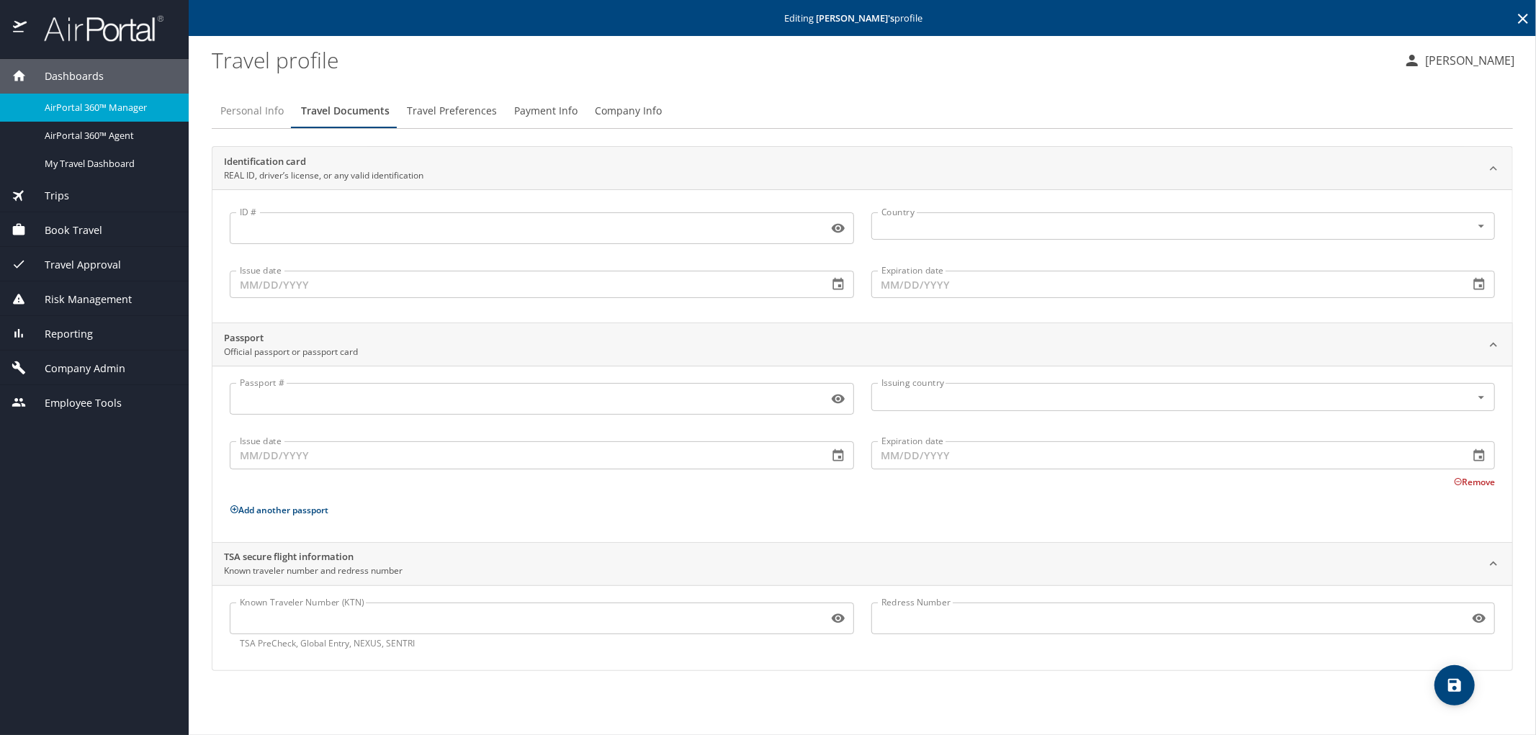
click at [243, 112] on span "Personal Info" at bounding box center [251, 111] width 63 height 18
select select "US"
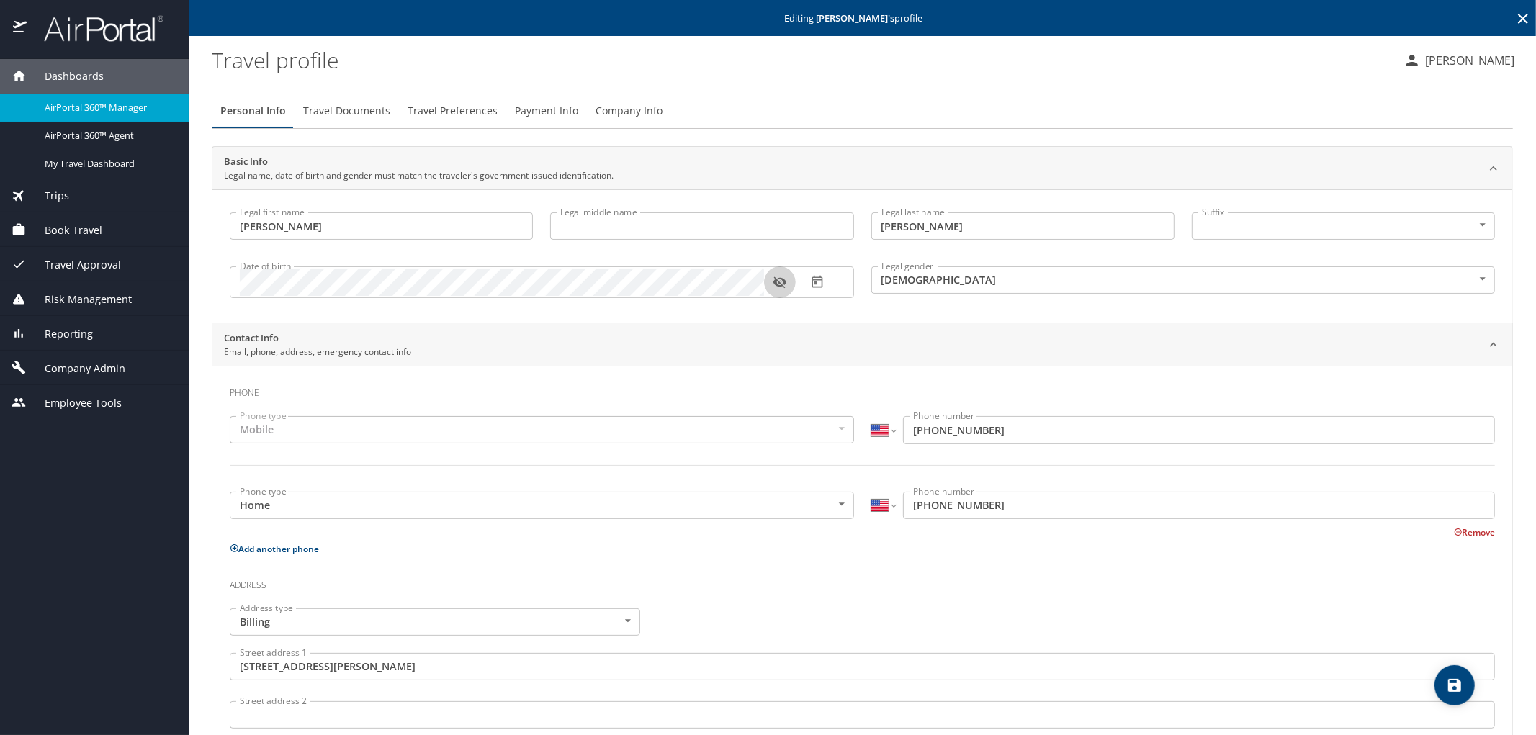
click at [781, 282] on icon "button" at bounding box center [780, 283] width 13 height 12
click at [555, 110] on span "Payment Info" at bounding box center [546, 111] width 63 height 18
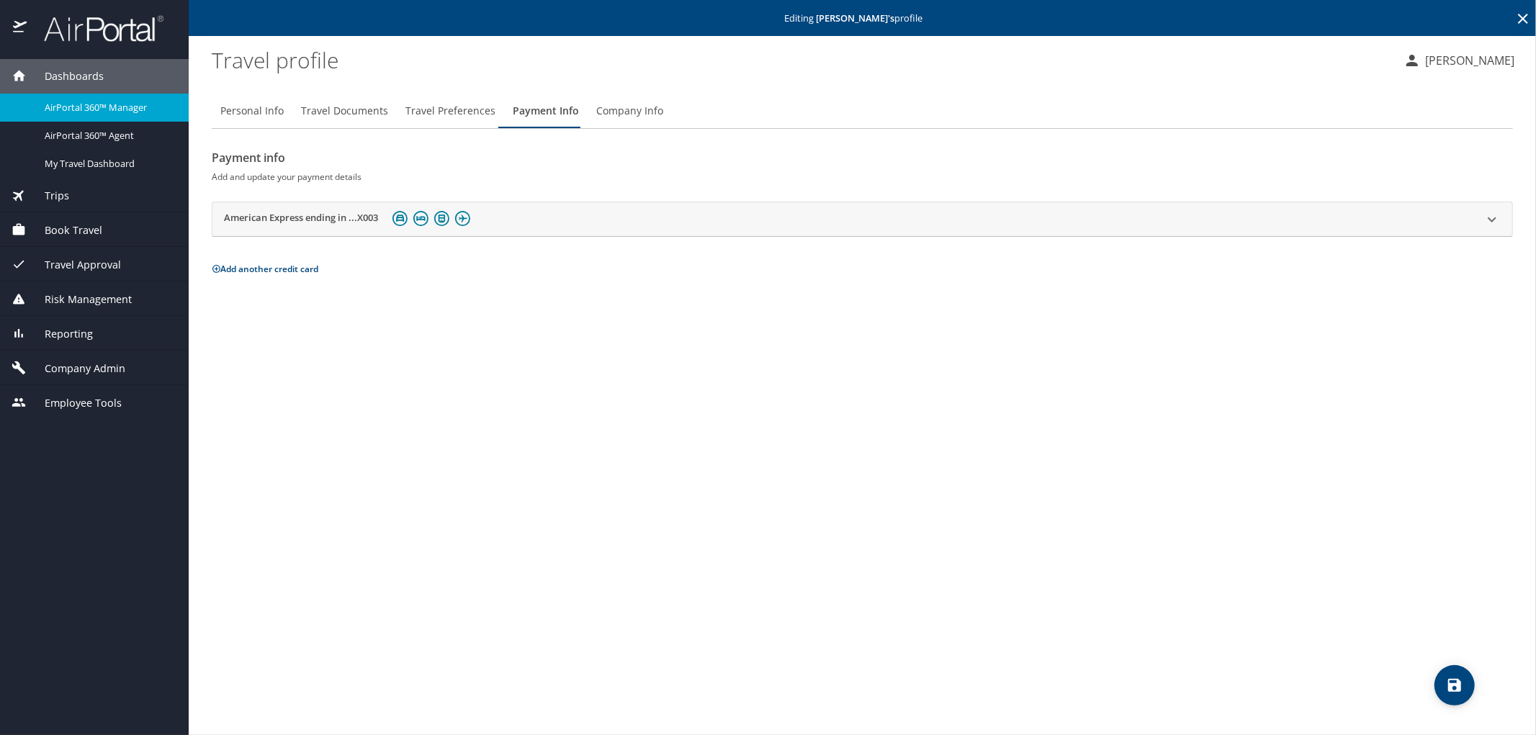
click at [1485, 215] on icon at bounding box center [1492, 219] width 17 height 17
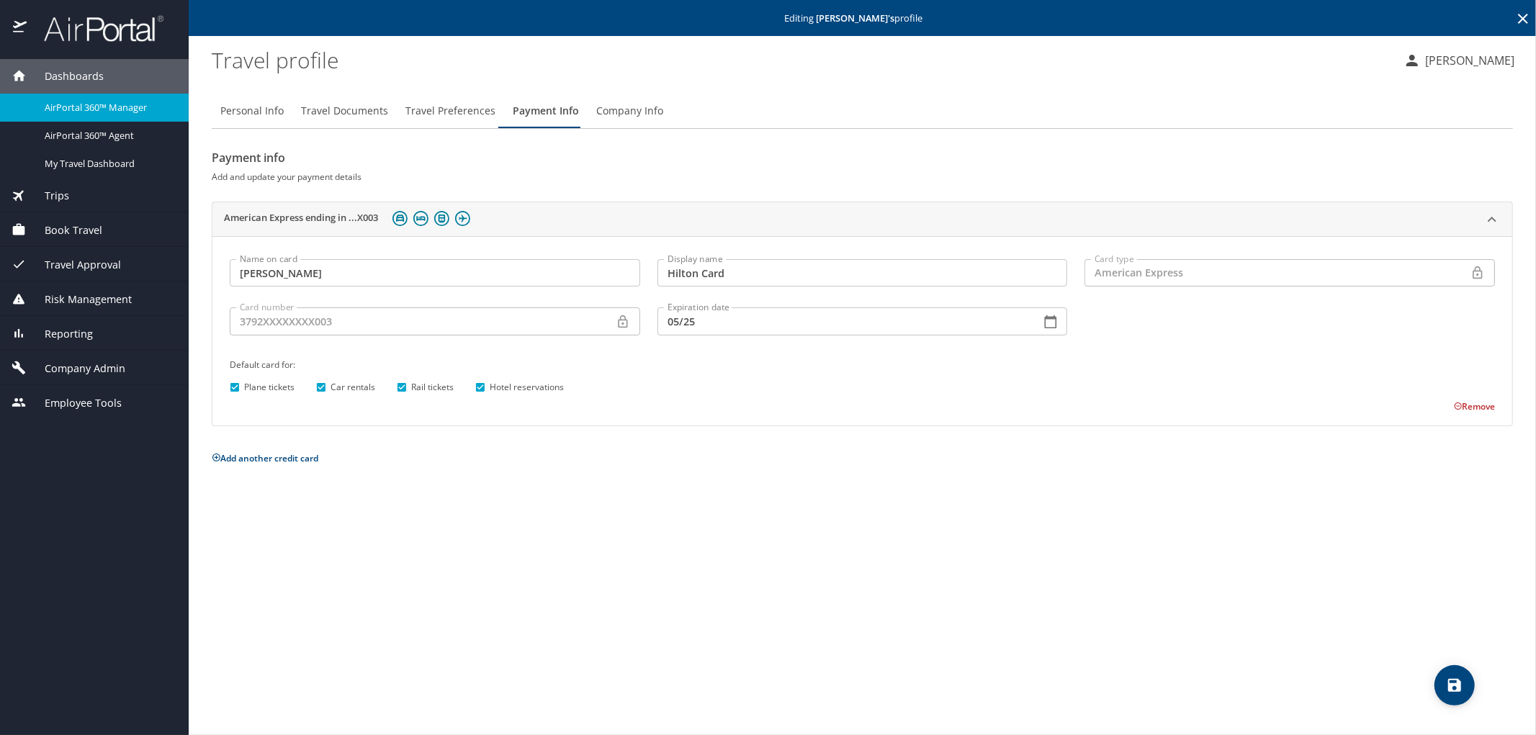
click at [283, 455] on button "Add another credit card" at bounding box center [265, 458] width 107 height 12
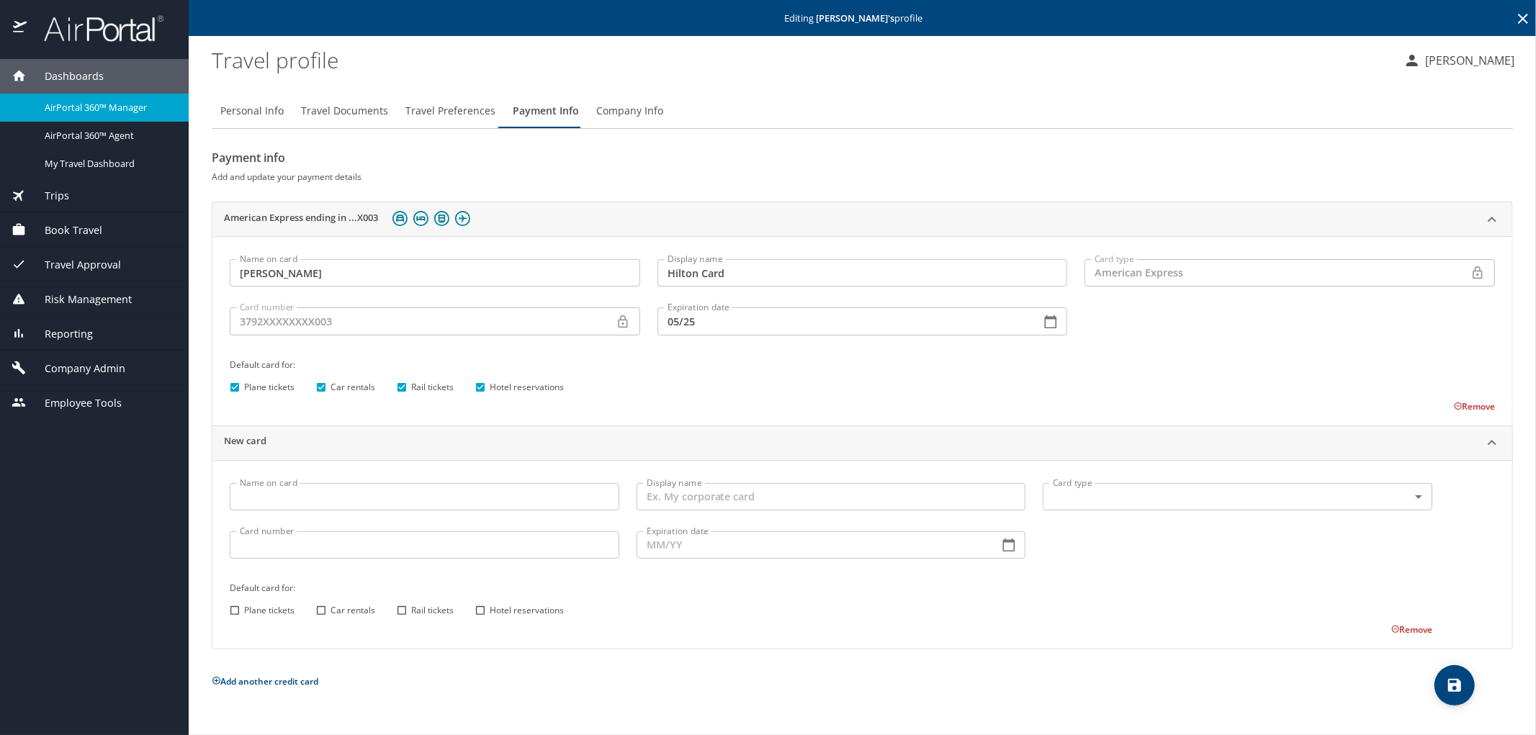
click at [367, 499] on input "Name on card" at bounding box center [425, 496] width 390 height 27
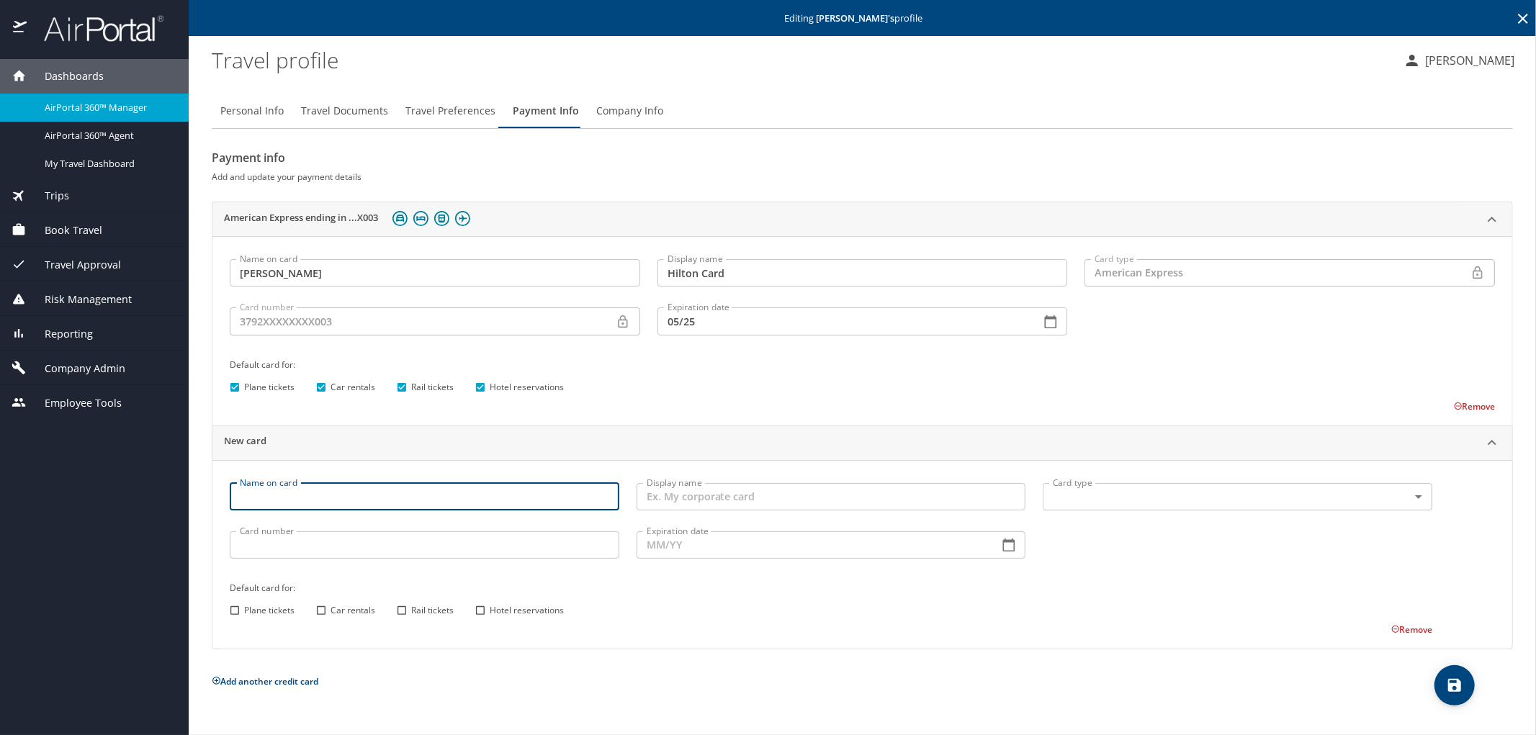
click at [316, 495] on input "Name on card" at bounding box center [425, 496] width 390 height 27
type input "Zachary George"
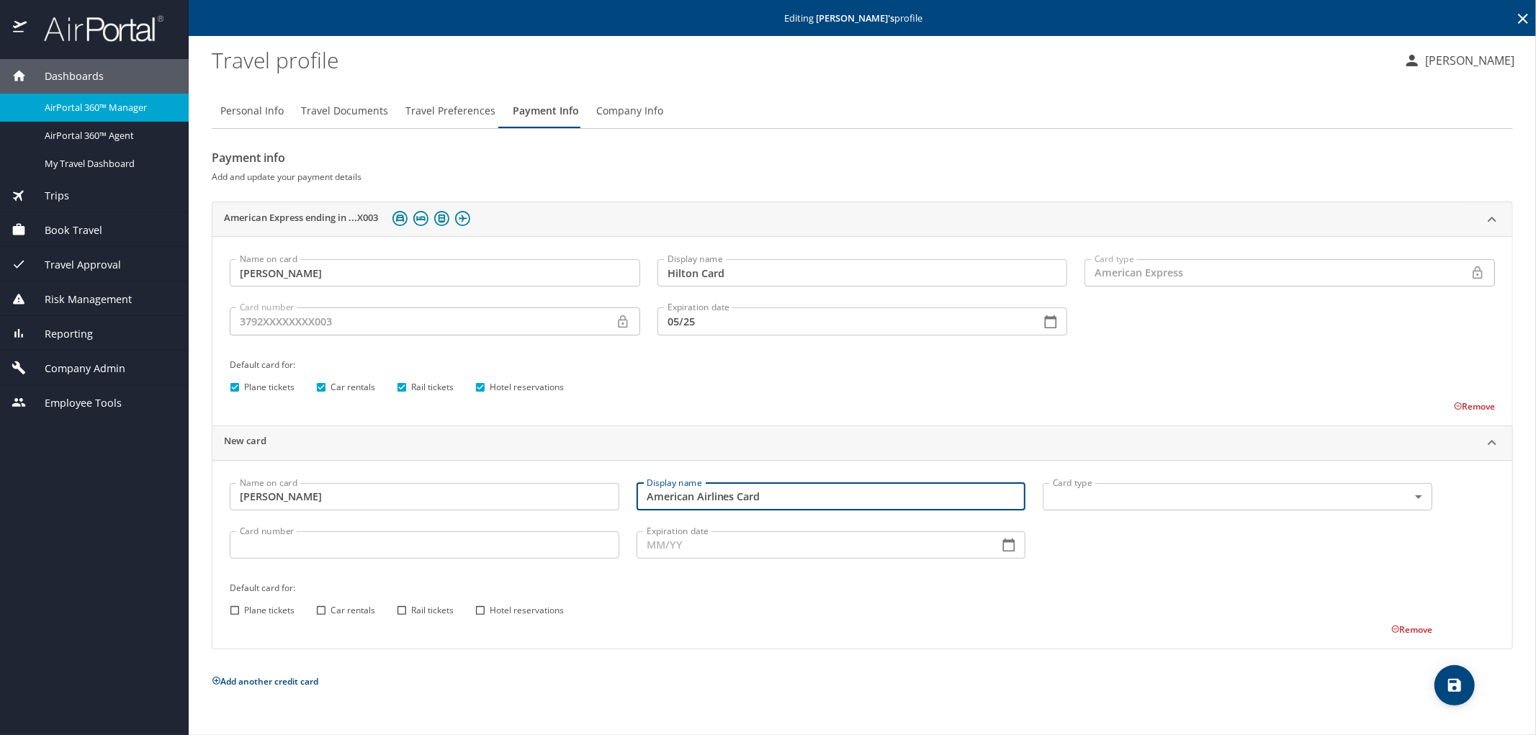
type input "American Airlines Card"
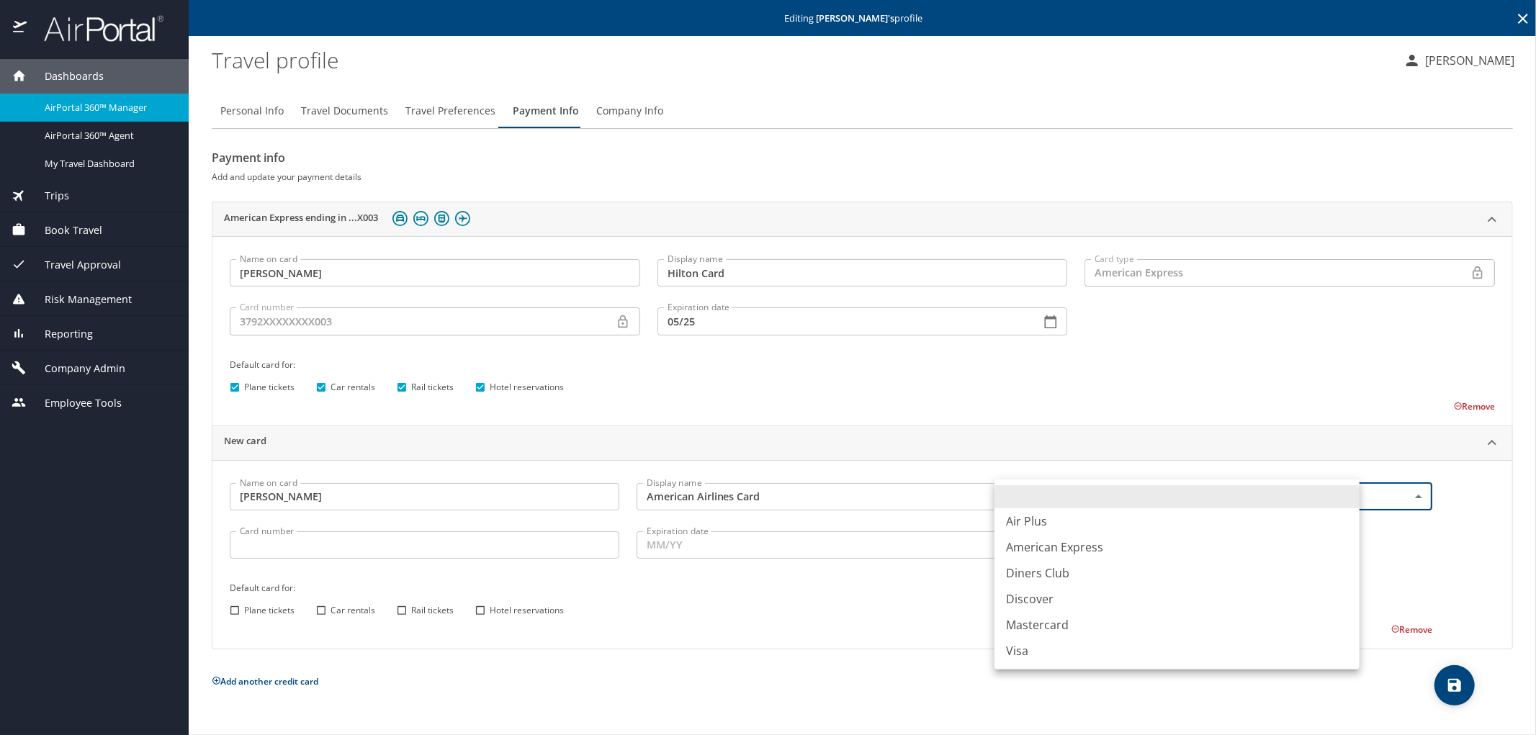
click at [1174, 504] on body "Dashboards AirPortal 360™ Manager AirPortal 360™ Agent My Travel Dashboard Trip…" at bounding box center [768, 367] width 1536 height 735
click at [1055, 630] on li "Mastercard" at bounding box center [1177, 625] width 365 height 26
type input "CA"
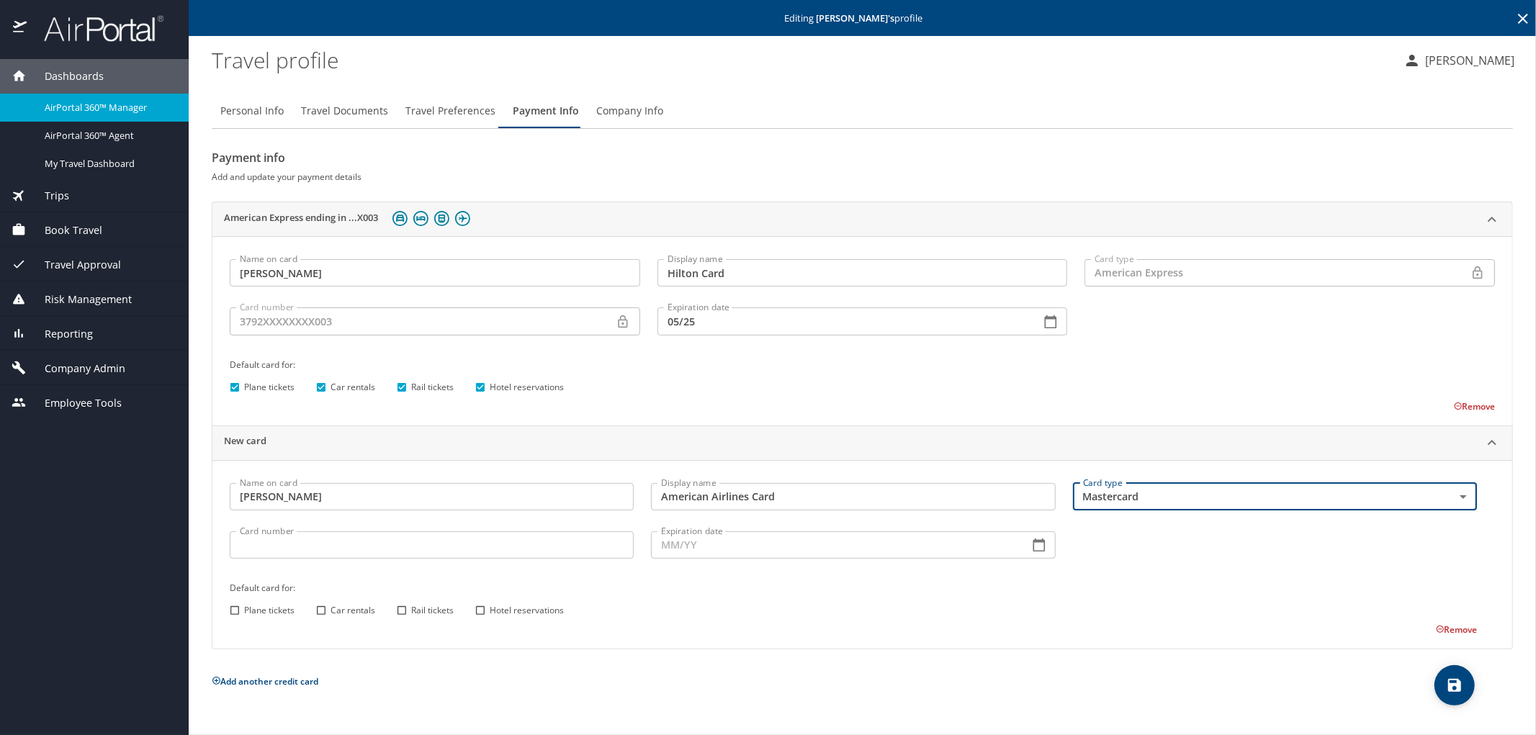
click at [255, 542] on input "Card number" at bounding box center [432, 545] width 404 height 27
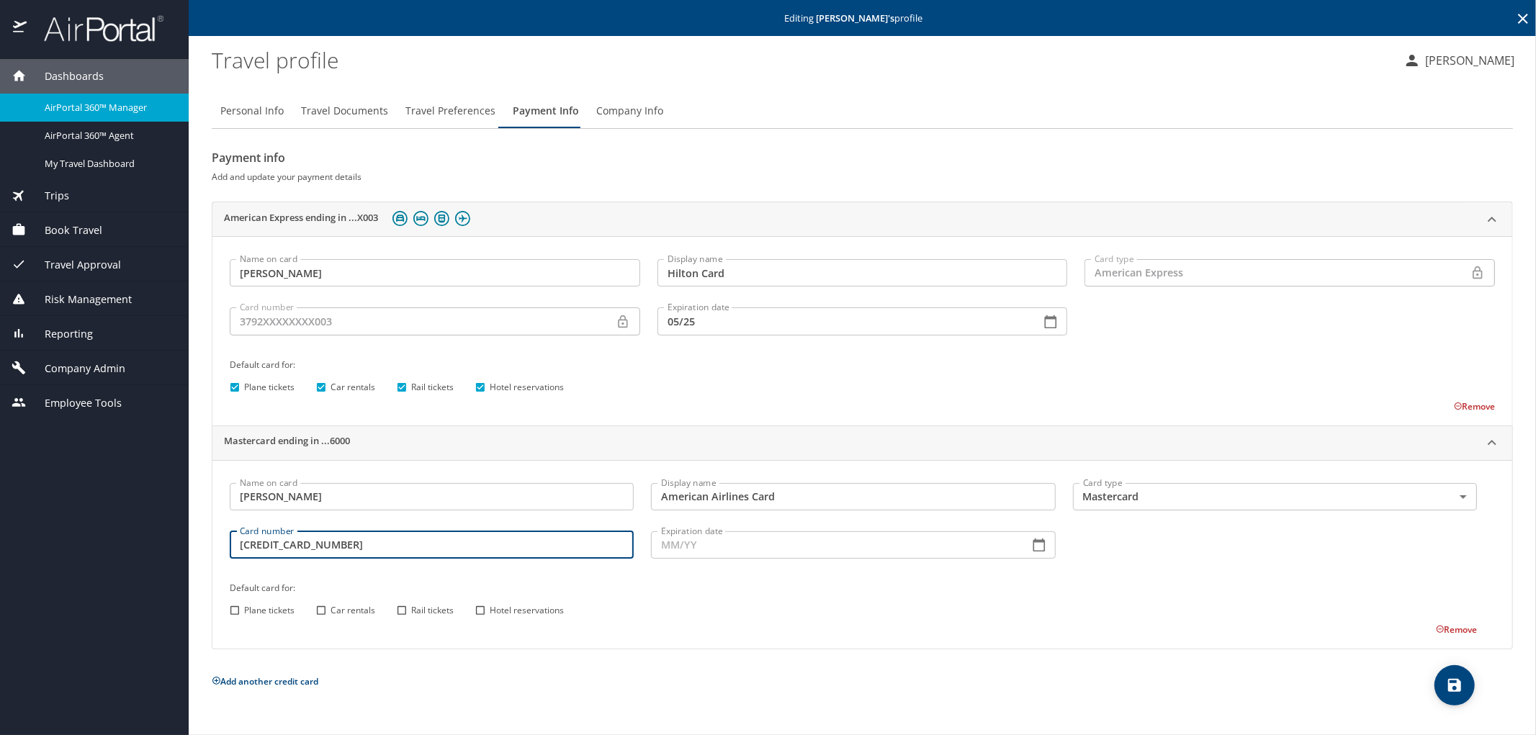
type input "5218760145746000"
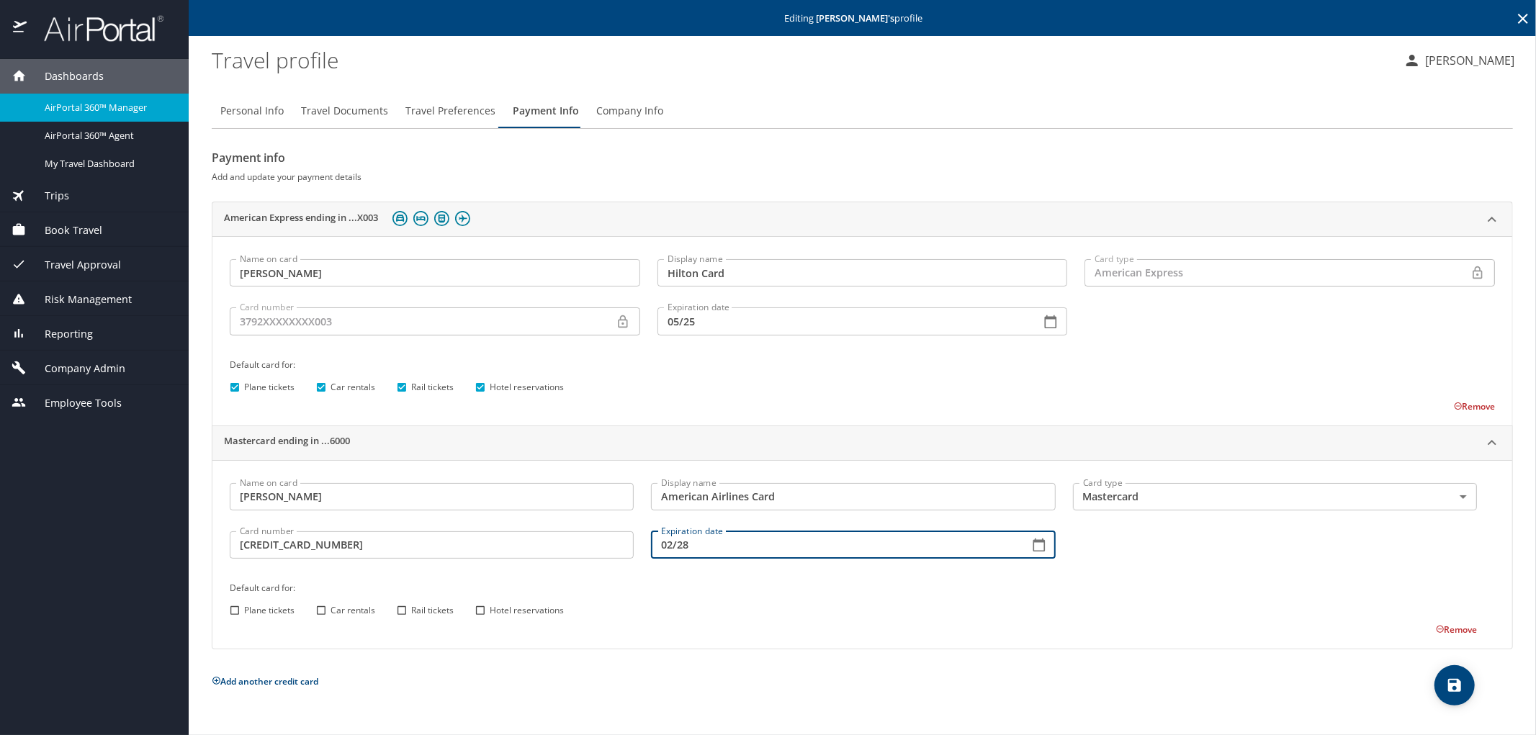
type input "02/28"
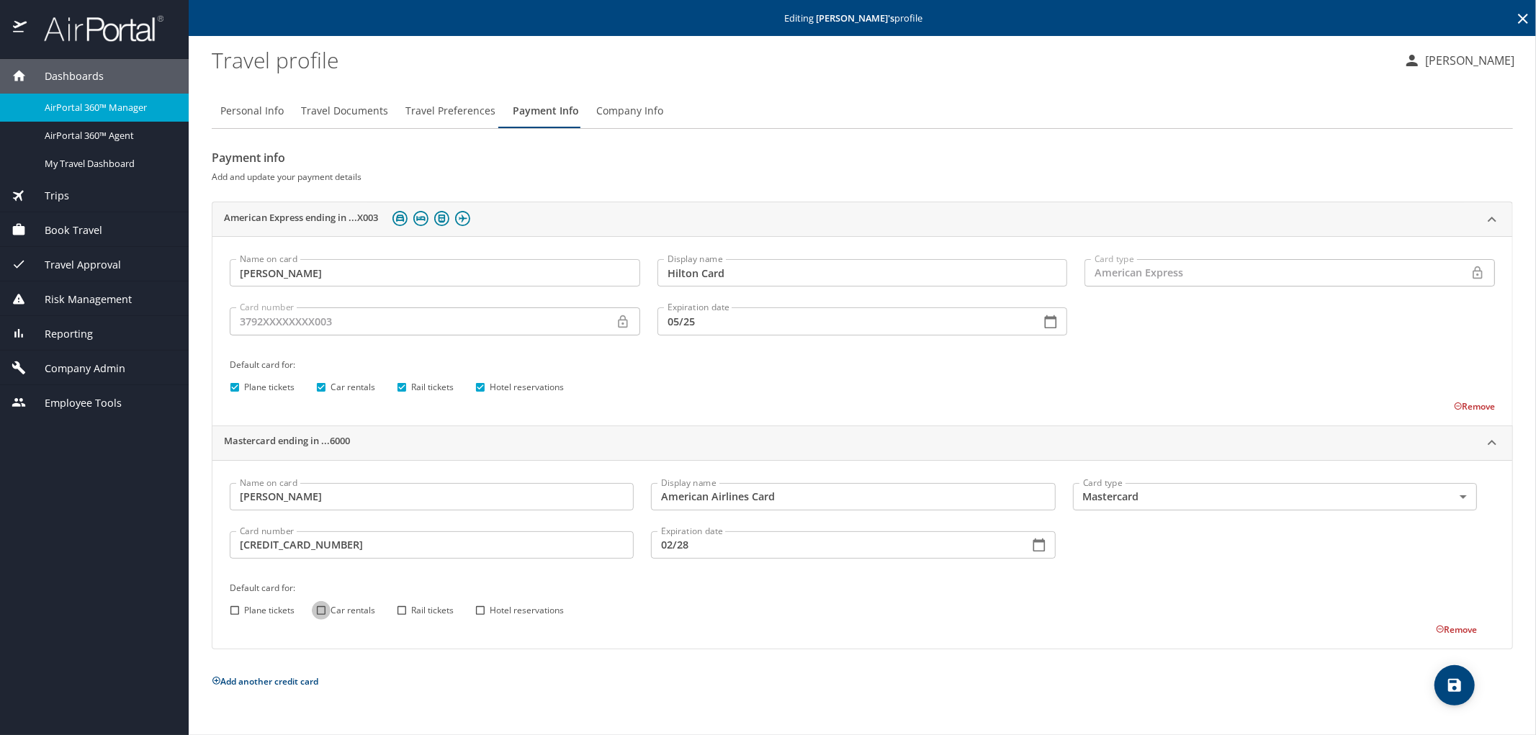
click at [232, 601] on input "Plane tickets" at bounding box center [234, 610] width 19 height 19
checkbox input "true"
click at [318, 607] on input "Car rentals" at bounding box center [321, 610] width 19 height 19
checkbox input "true"
click at [401, 609] on input "Rail tickets" at bounding box center [402, 610] width 19 height 19
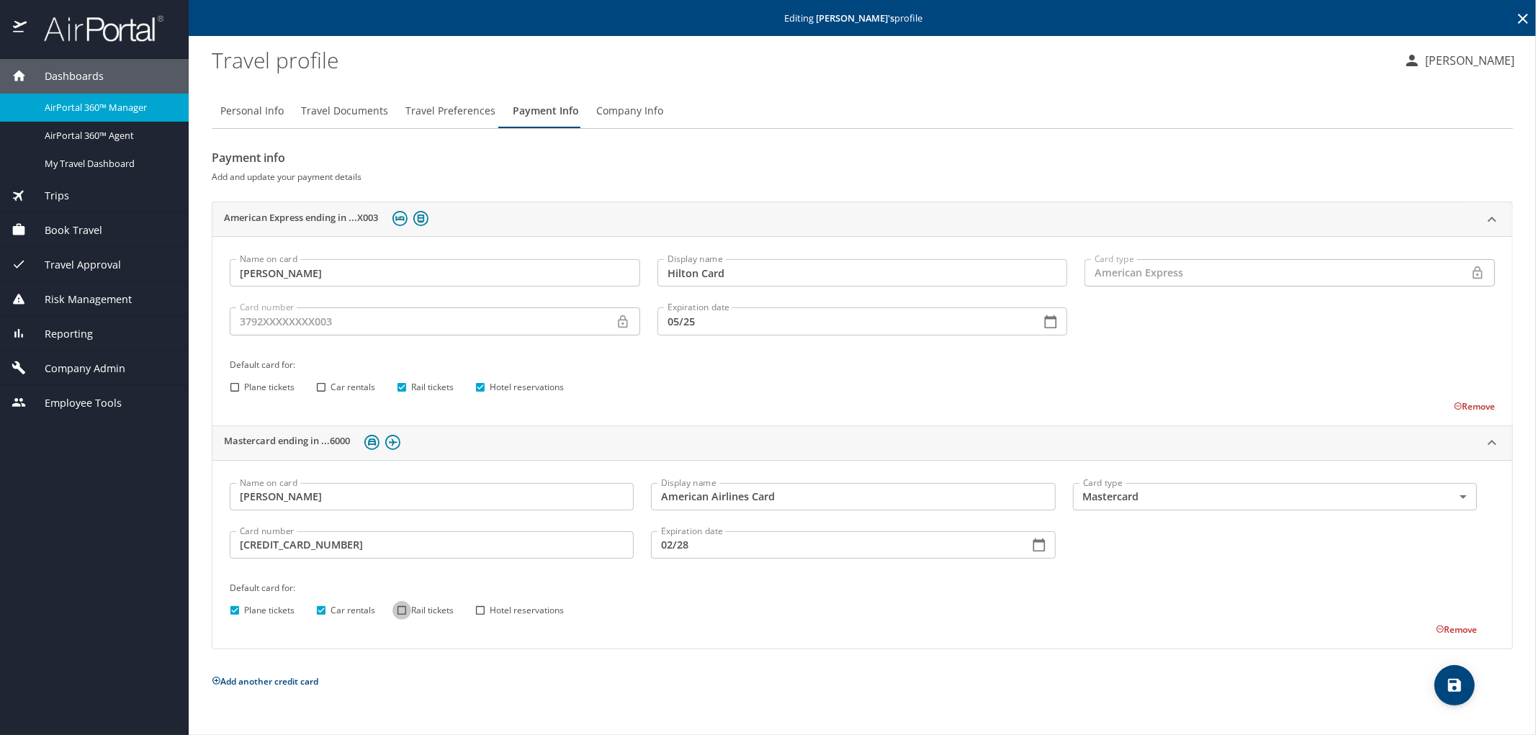
checkbox input "true"
click at [480, 613] on input "Hotel reservations" at bounding box center [480, 610] width 19 height 19
checkbox input "true"
click at [1454, 689] on icon "save" at bounding box center [1454, 685] width 17 height 17
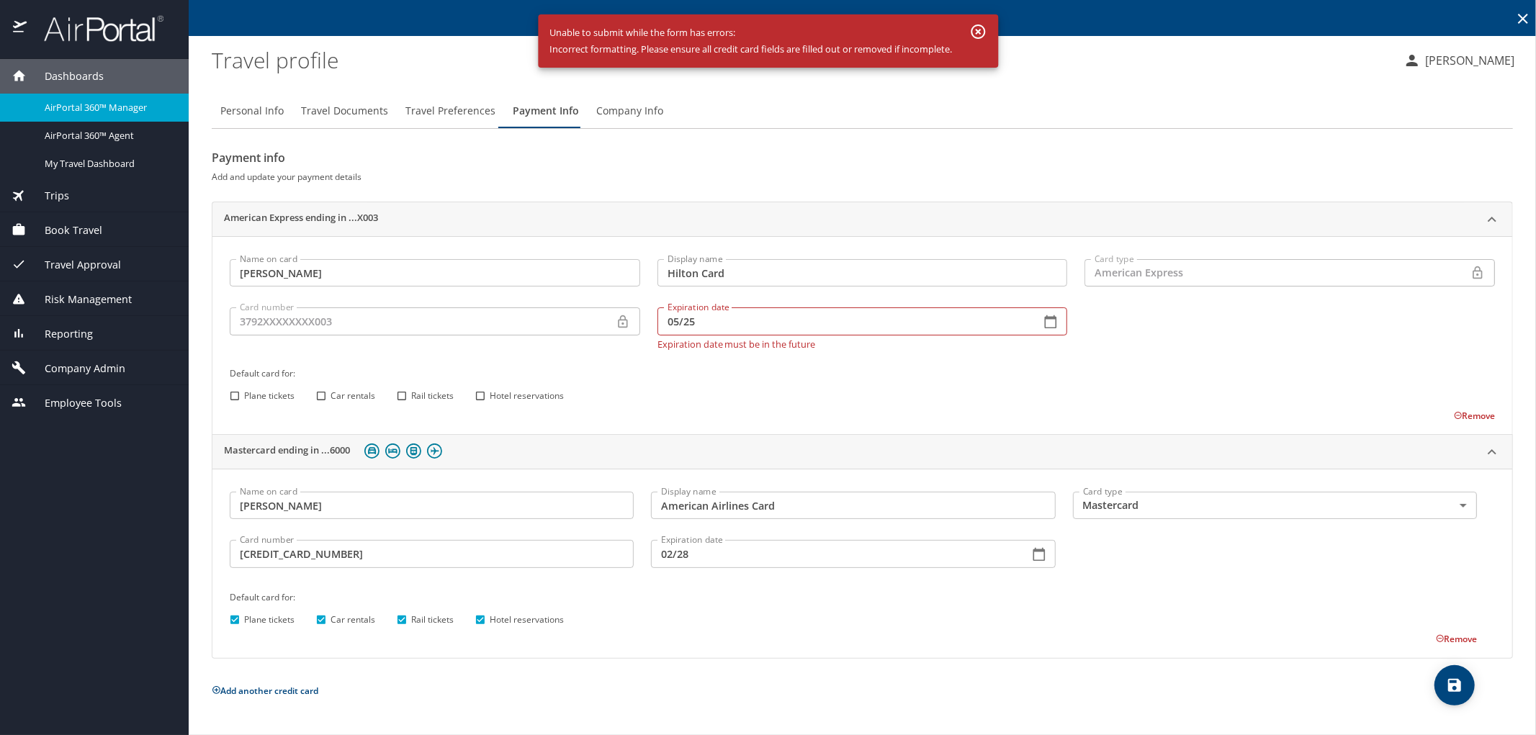
click at [1454, 413] on button "Remove" at bounding box center [1474, 416] width 41 height 12
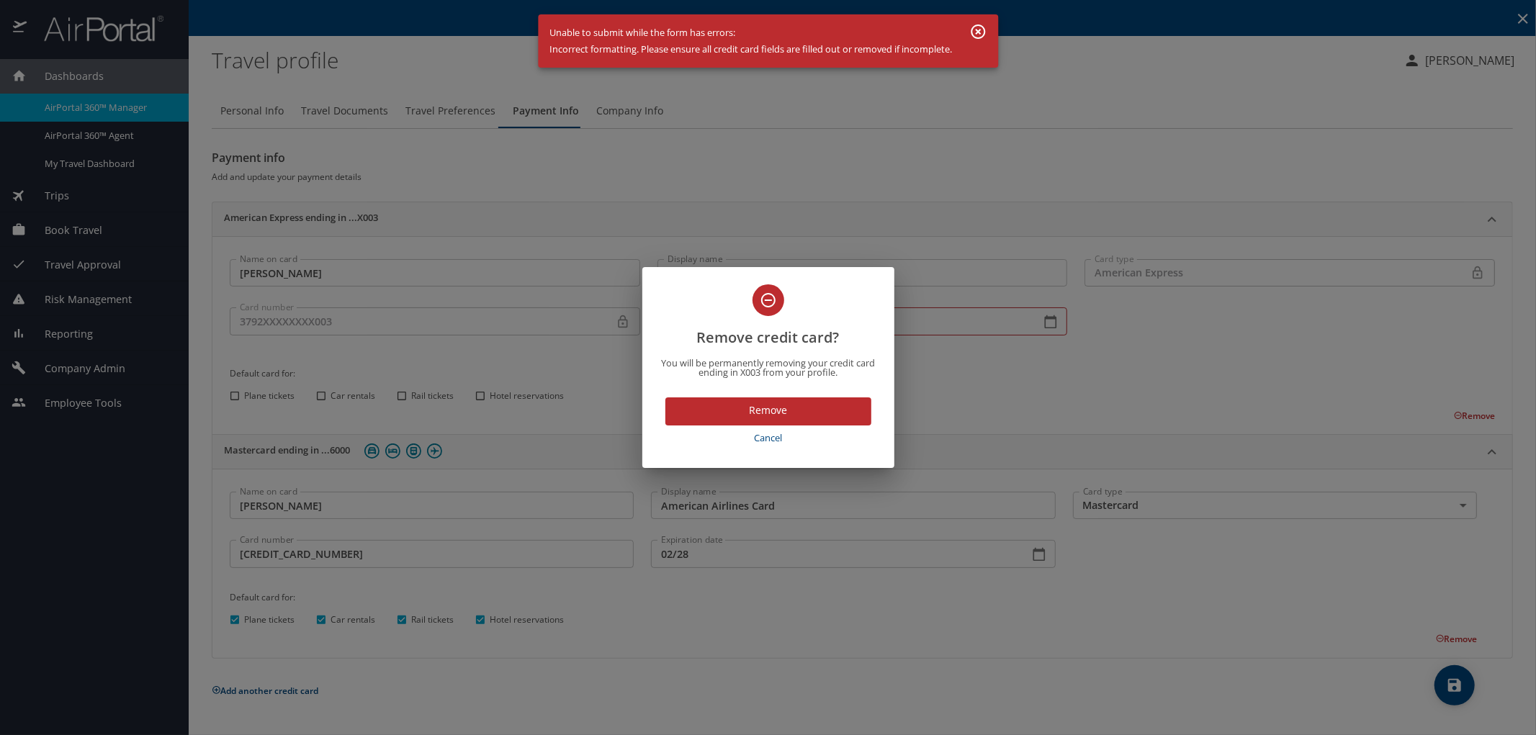
click at [810, 416] on span "Remove" at bounding box center [768, 411] width 183 height 18
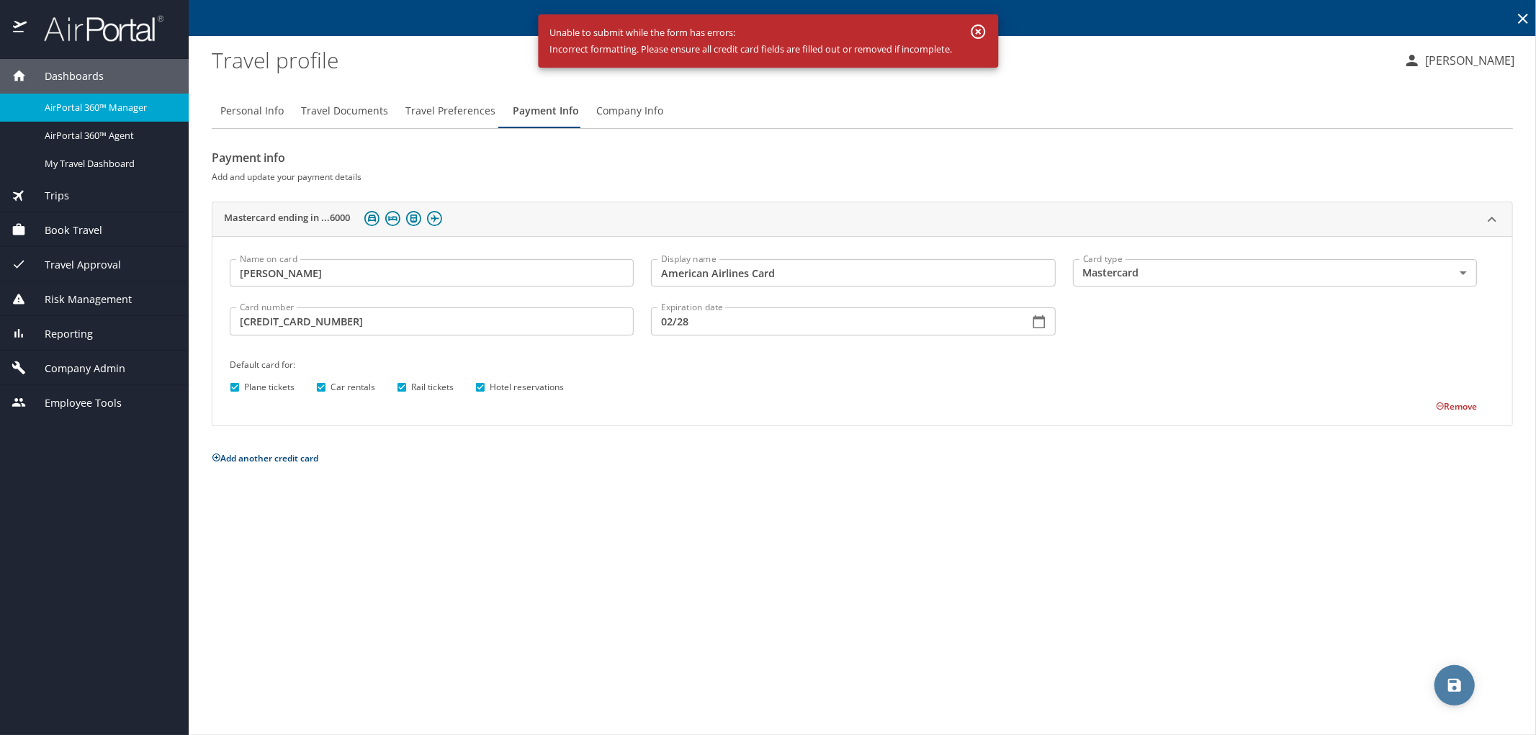
click at [1467, 690] on span "save" at bounding box center [1455, 685] width 40 height 17
click at [1017, 565] on div "Personal Info Travel Documents Travel Preferences Payment Info Company Info Pay…" at bounding box center [863, 408] width 1302 height 653
click at [982, 31] on icon "button" at bounding box center [978, 31] width 14 height 14
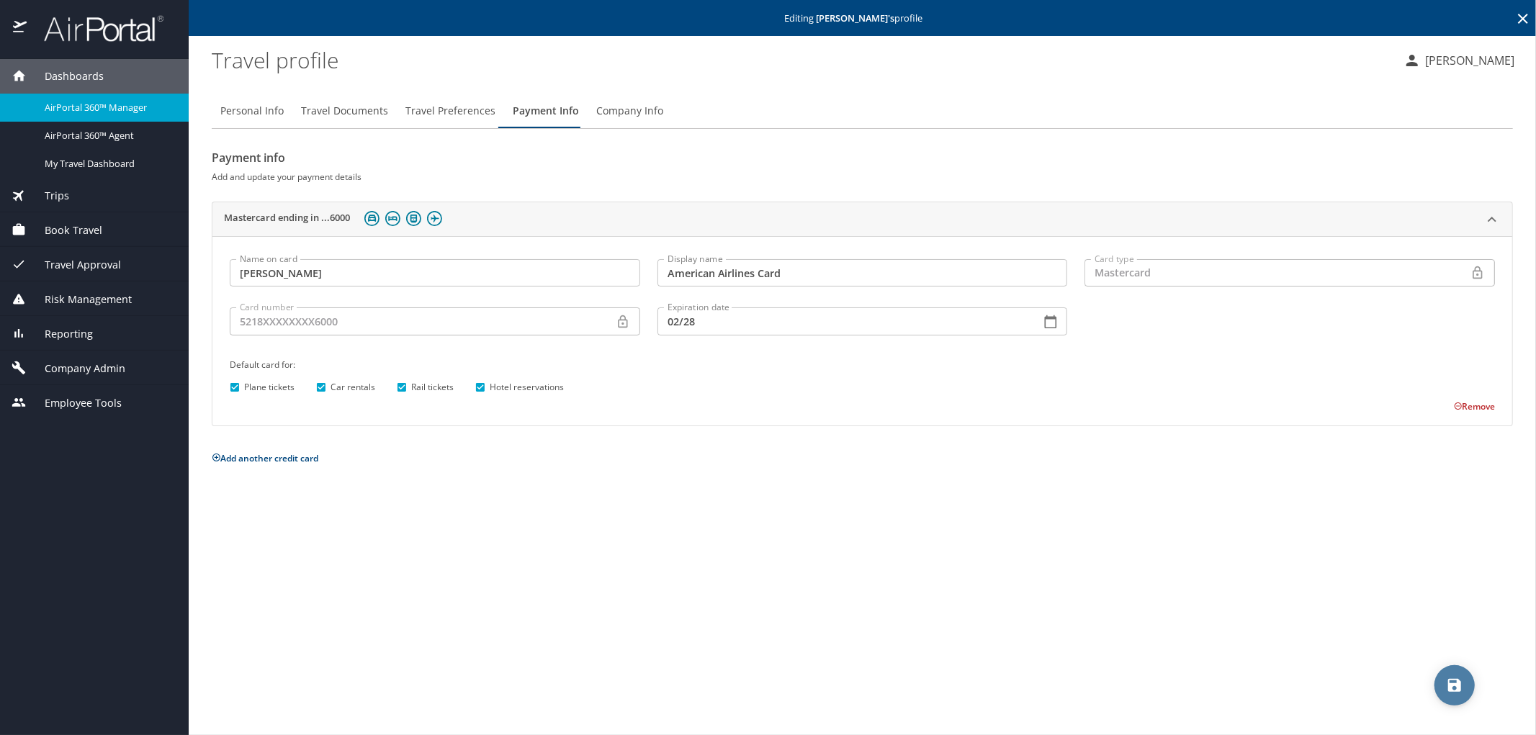
click at [1457, 681] on icon "save" at bounding box center [1455, 685] width 13 height 13
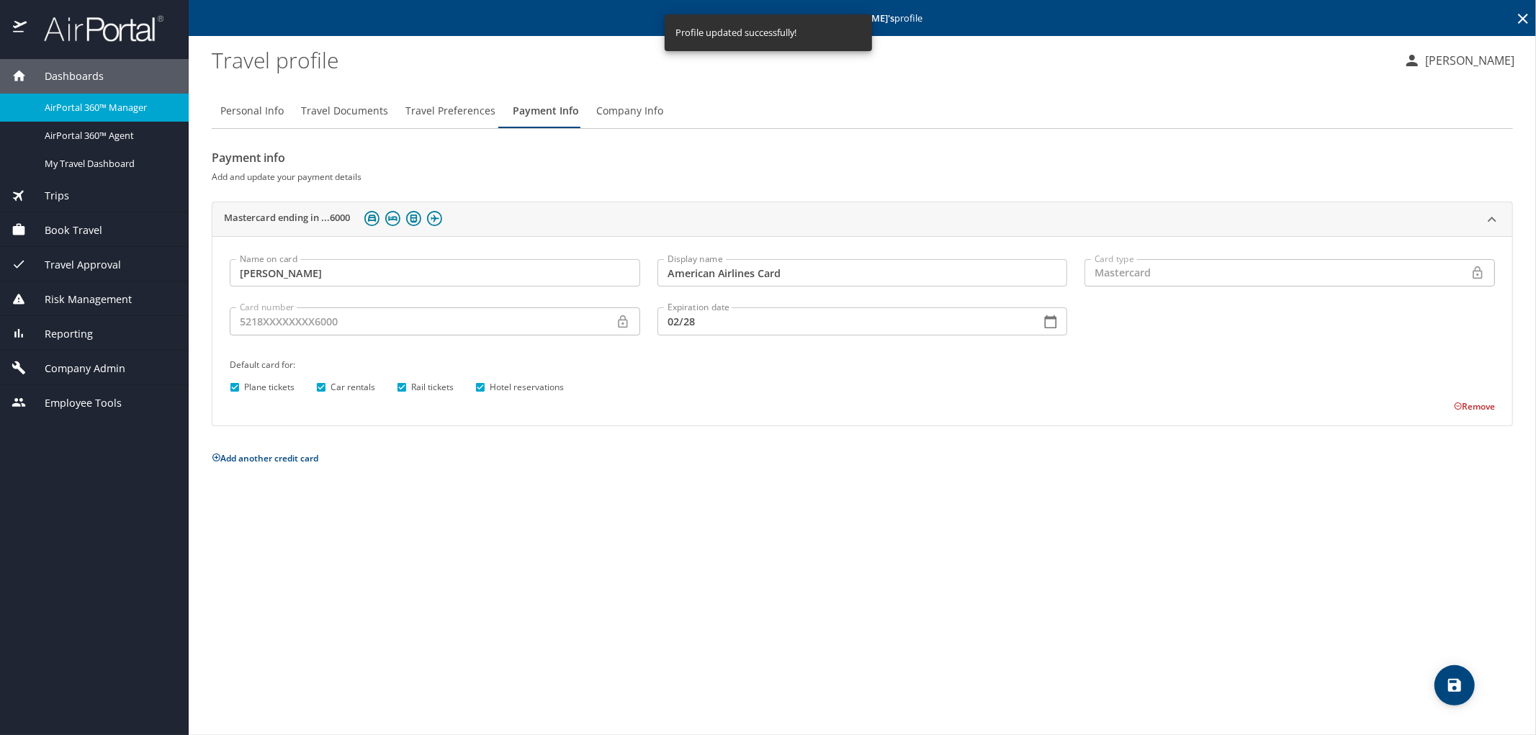
click at [98, 108] on span "AirPortal 360™ Manager" at bounding box center [108, 108] width 127 height 14
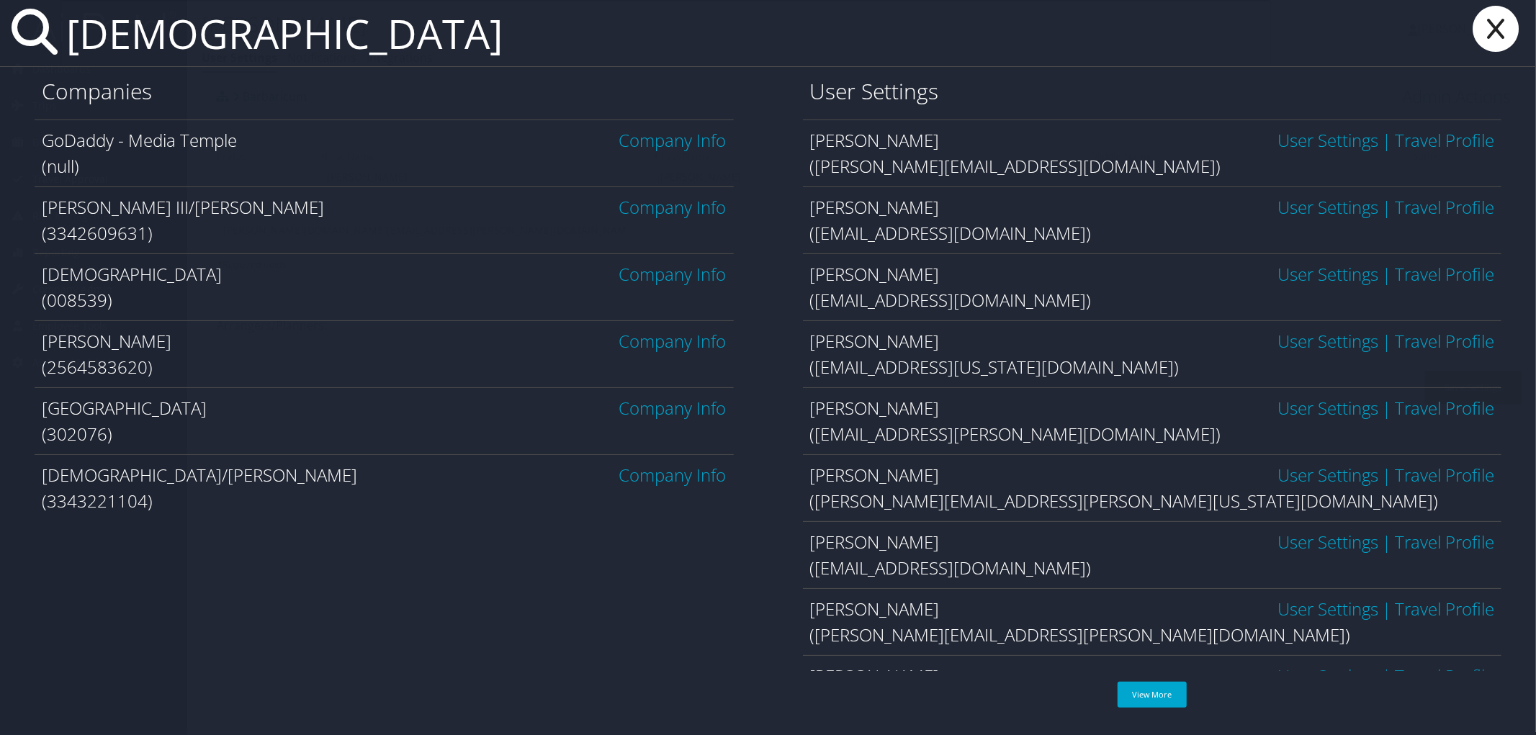
type input "[DEMOGRAPHIC_DATA]"
click at [684, 398] on link "Company Info" at bounding box center [672, 408] width 107 height 24
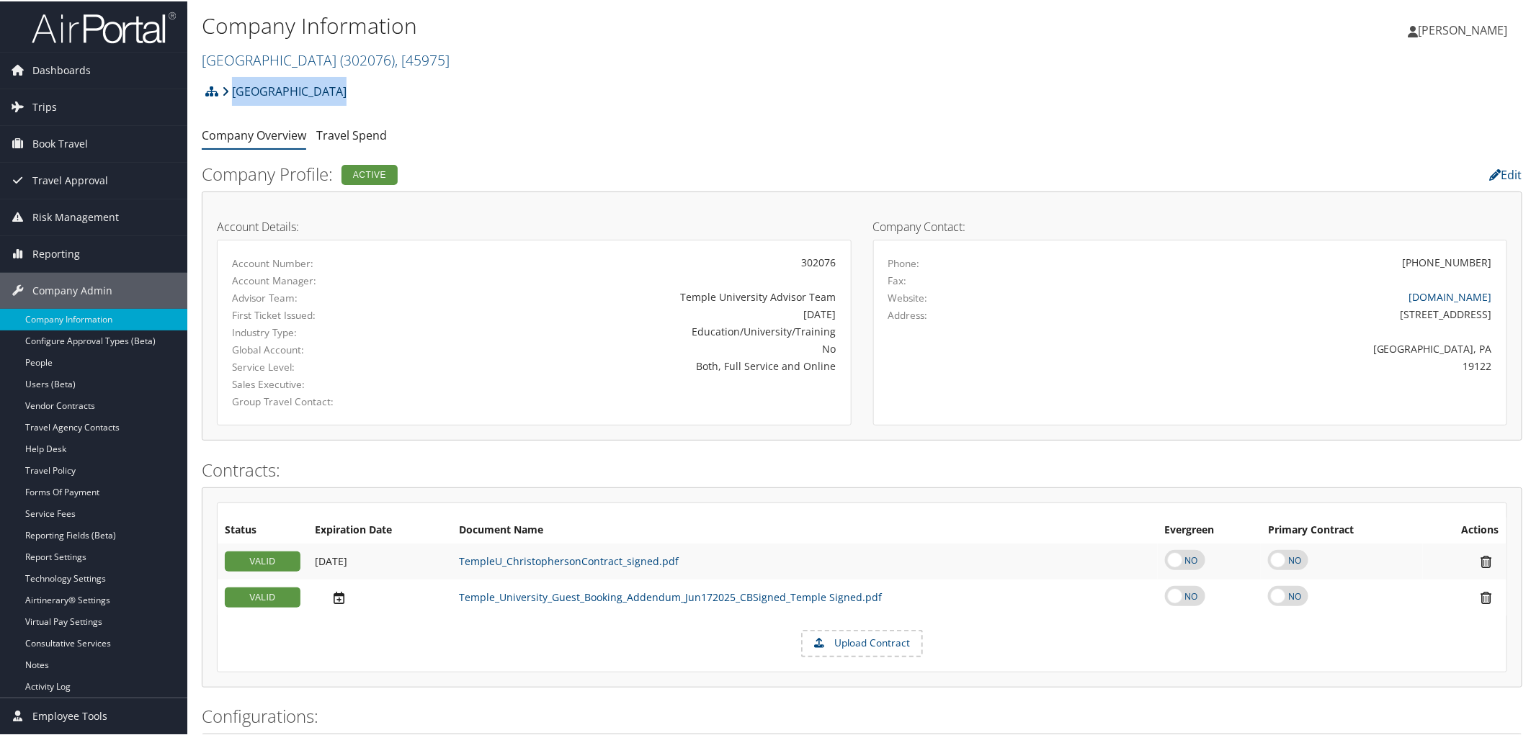
drag, startPoint x: 330, startPoint y: 92, endPoint x: 231, endPoint y: 101, distance: 99.1
click at [231, 101] on div "Temple University Account Structure [GEOGRAPHIC_DATA] (302076) ACTIVE Create Ch…" at bounding box center [862, 95] width 1320 height 39
copy link "[GEOGRAPHIC_DATA]"
click at [542, 133] on ul "Company Overview Travel Spend" at bounding box center [862, 135] width 1320 height 26
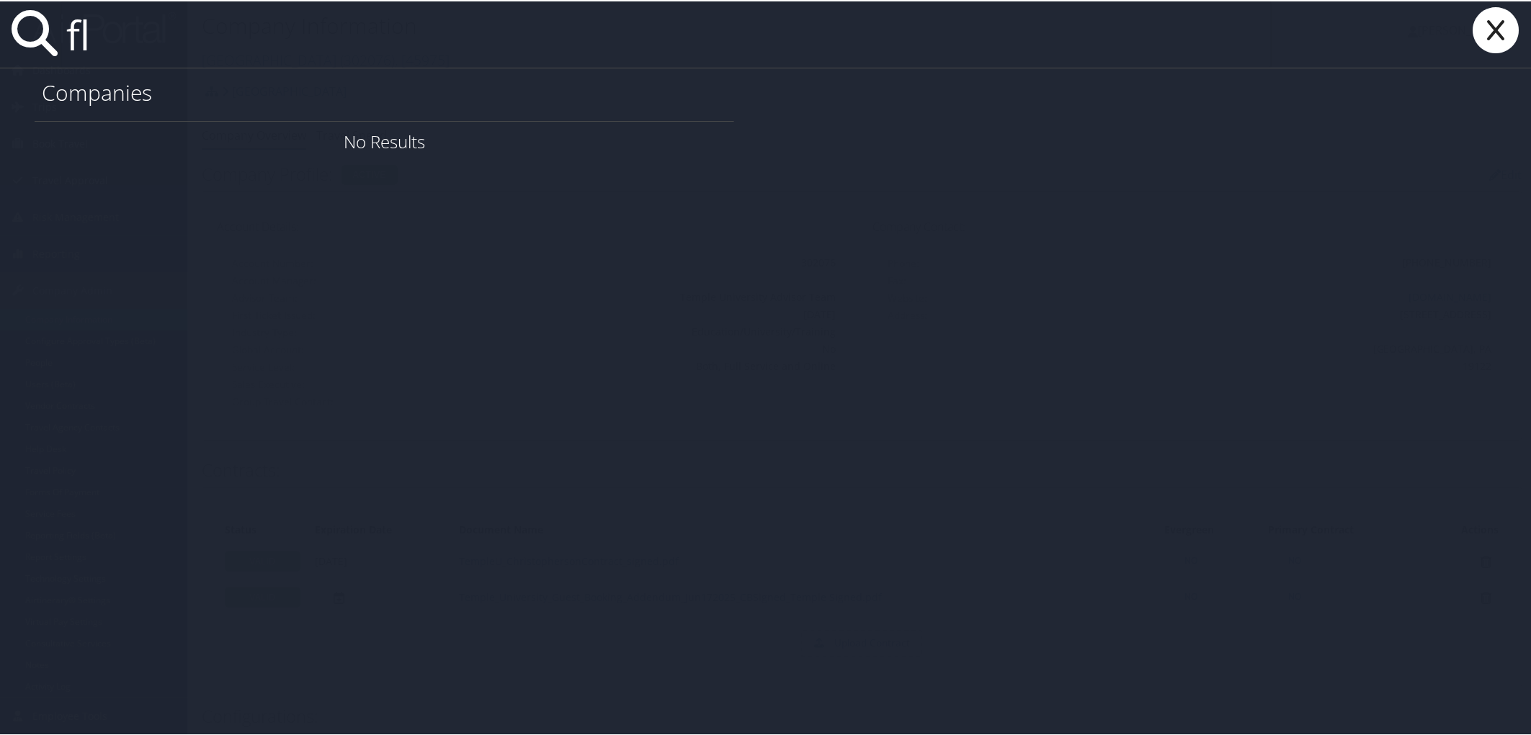
type input "f"
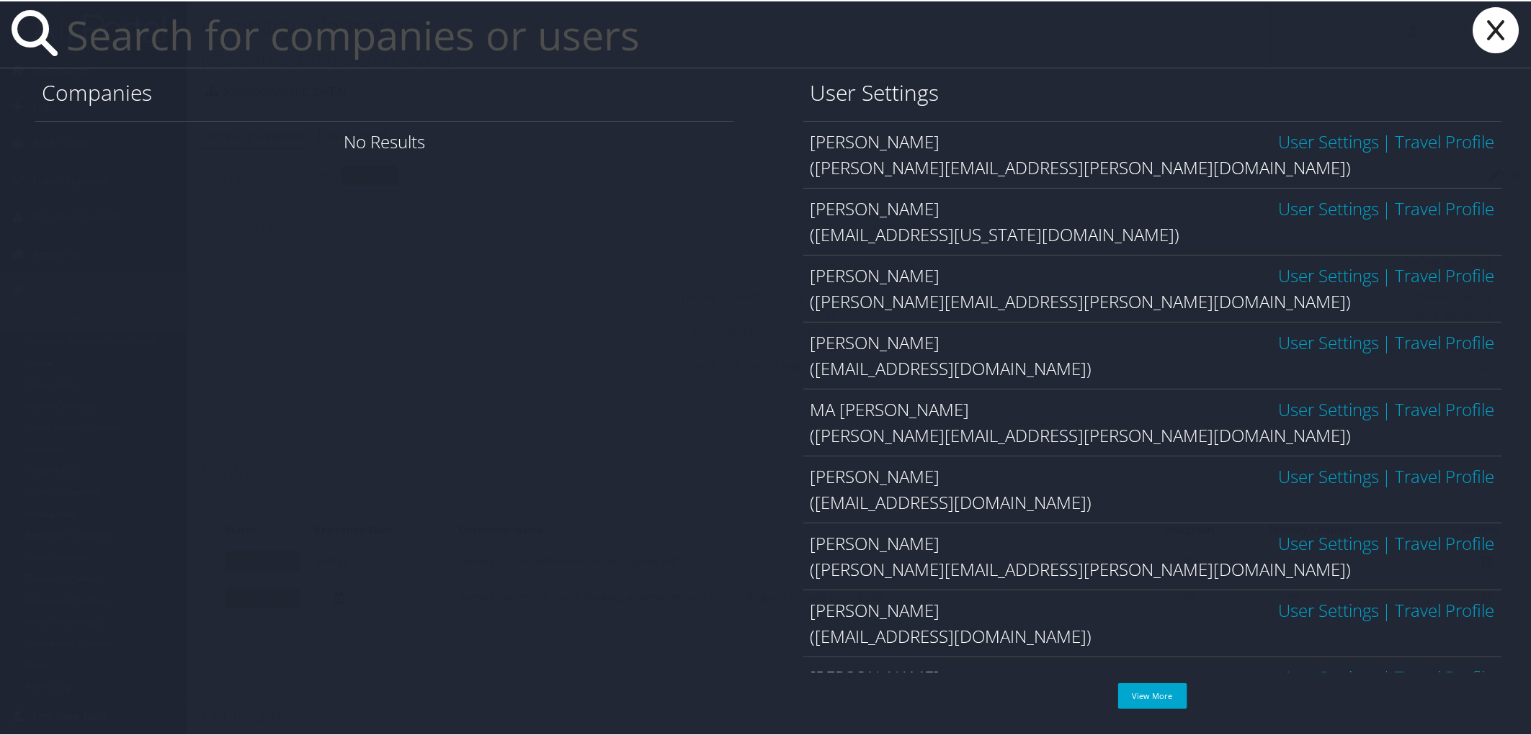
click at [1488, 17] on icon at bounding box center [1496, 29] width 58 height 46
